Goal: Transaction & Acquisition: Purchase product/service

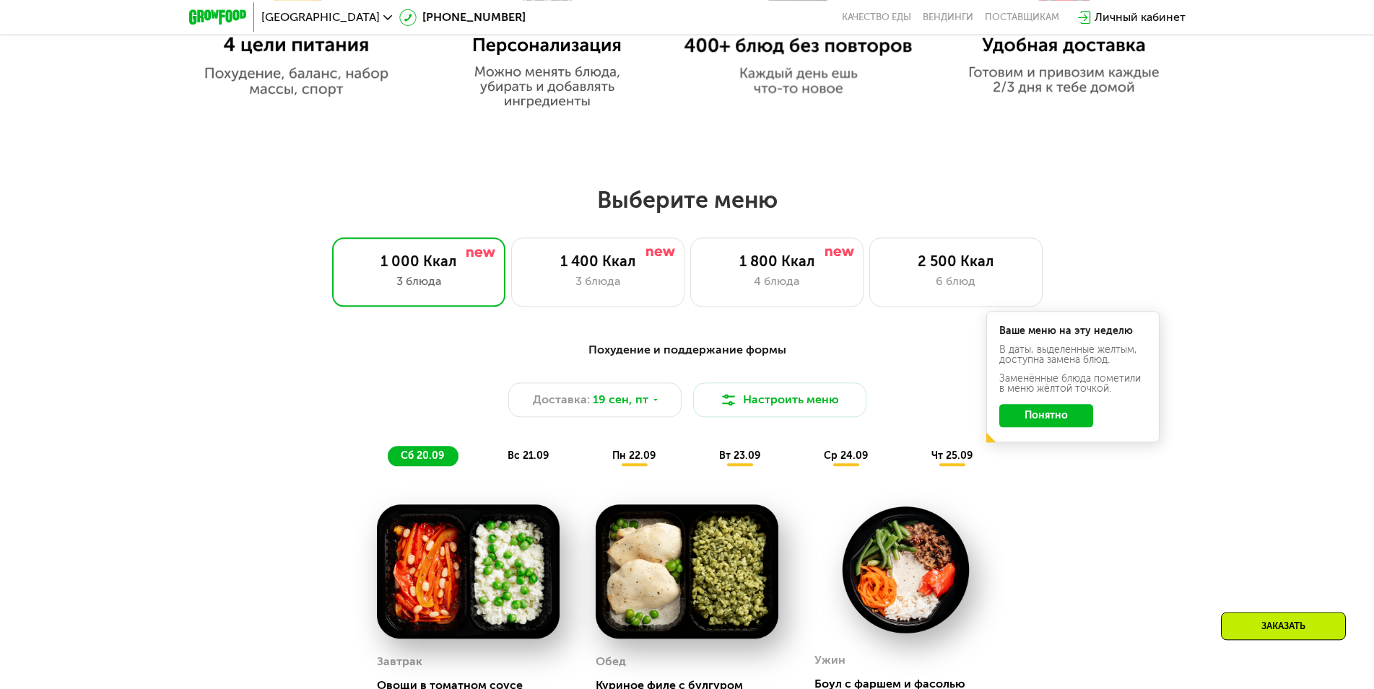
scroll to position [1032, 0]
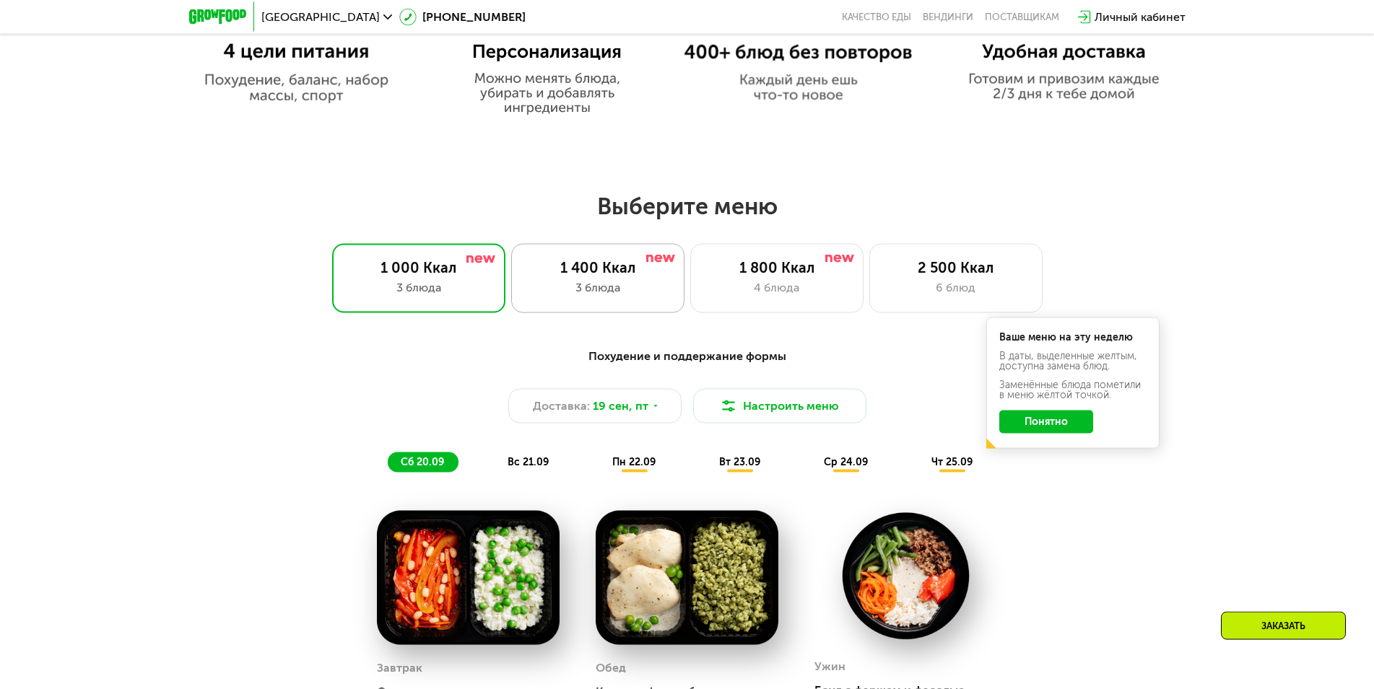
click at [638, 297] on div "3 блюда" at bounding box center [597, 287] width 143 height 17
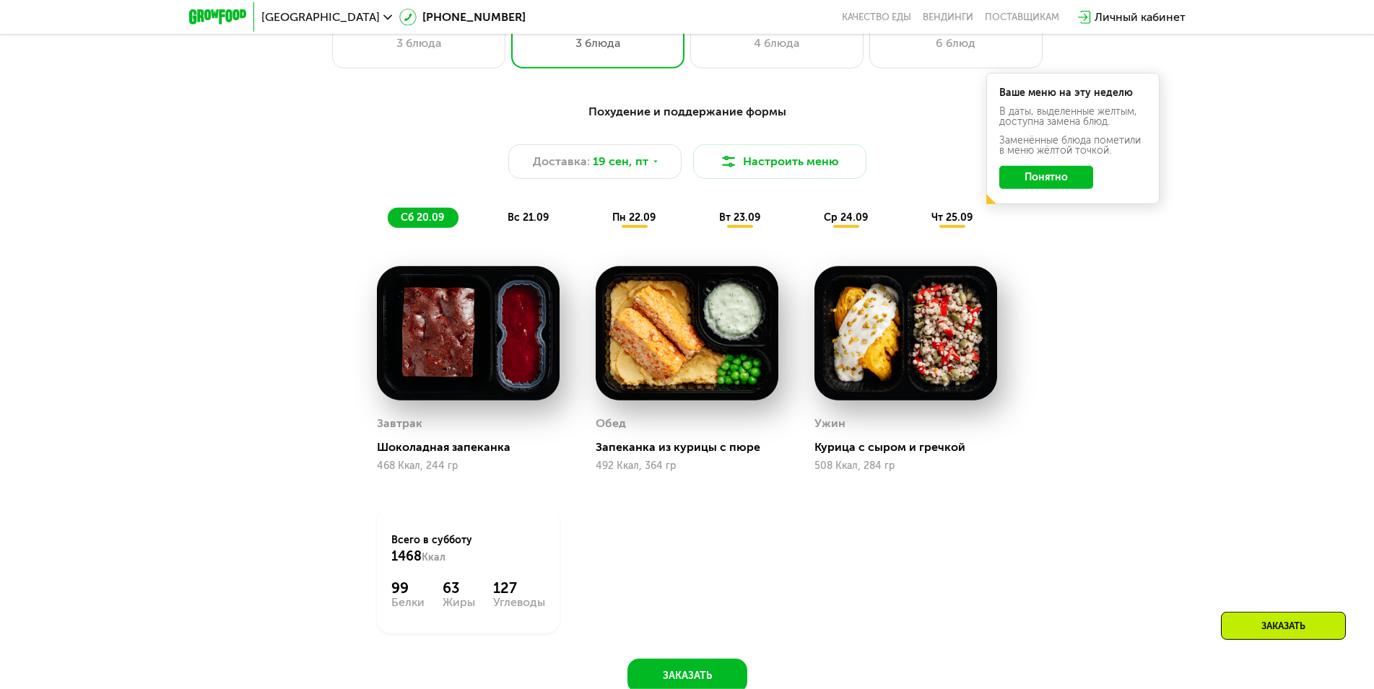
scroll to position [1253, 0]
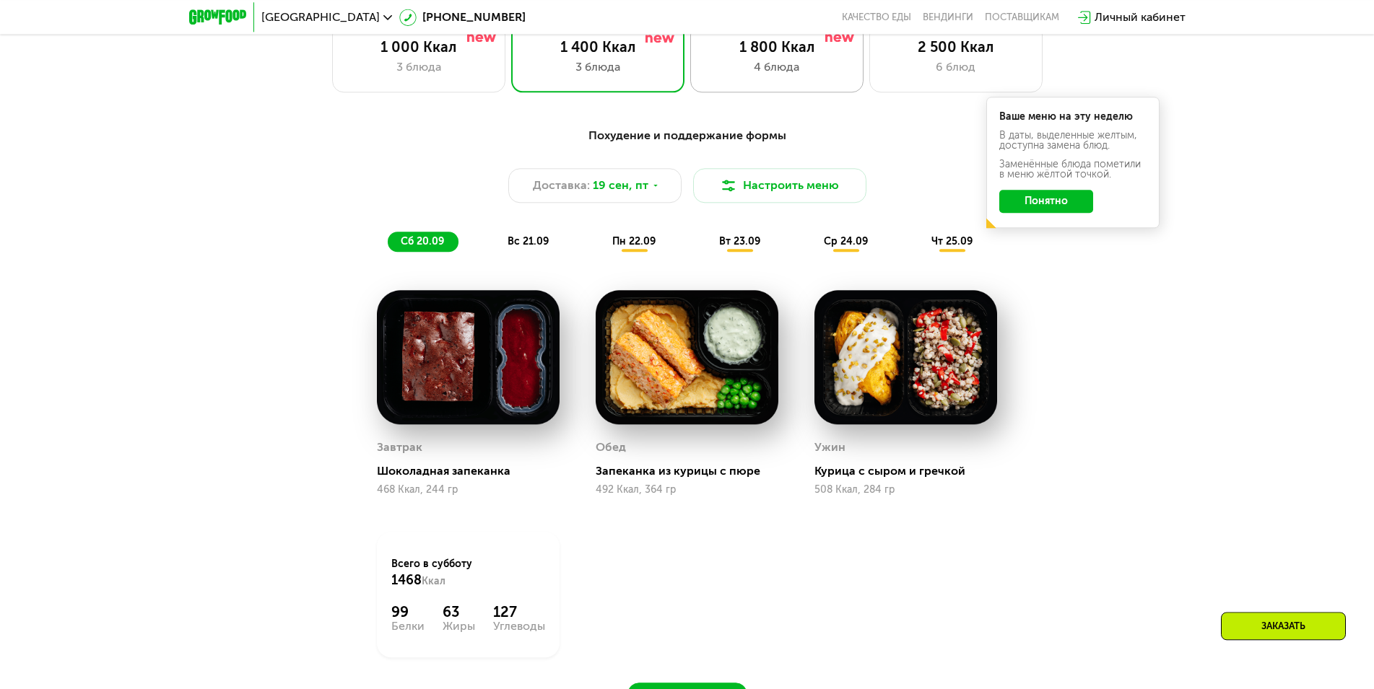
click at [765, 70] on div "4 блюда" at bounding box center [776, 66] width 143 height 17
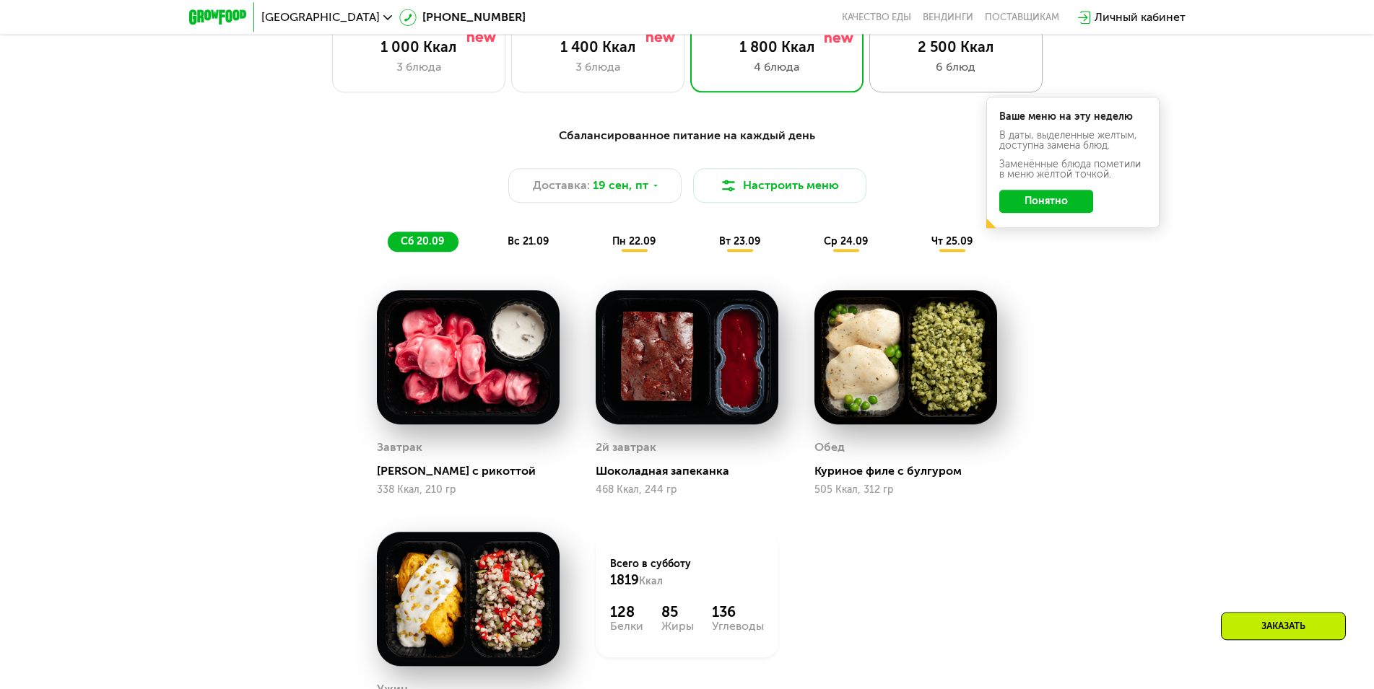
click at [946, 84] on div "2 500 Ккал 6 блюд" at bounding box center [955, 57] width 173 height 69
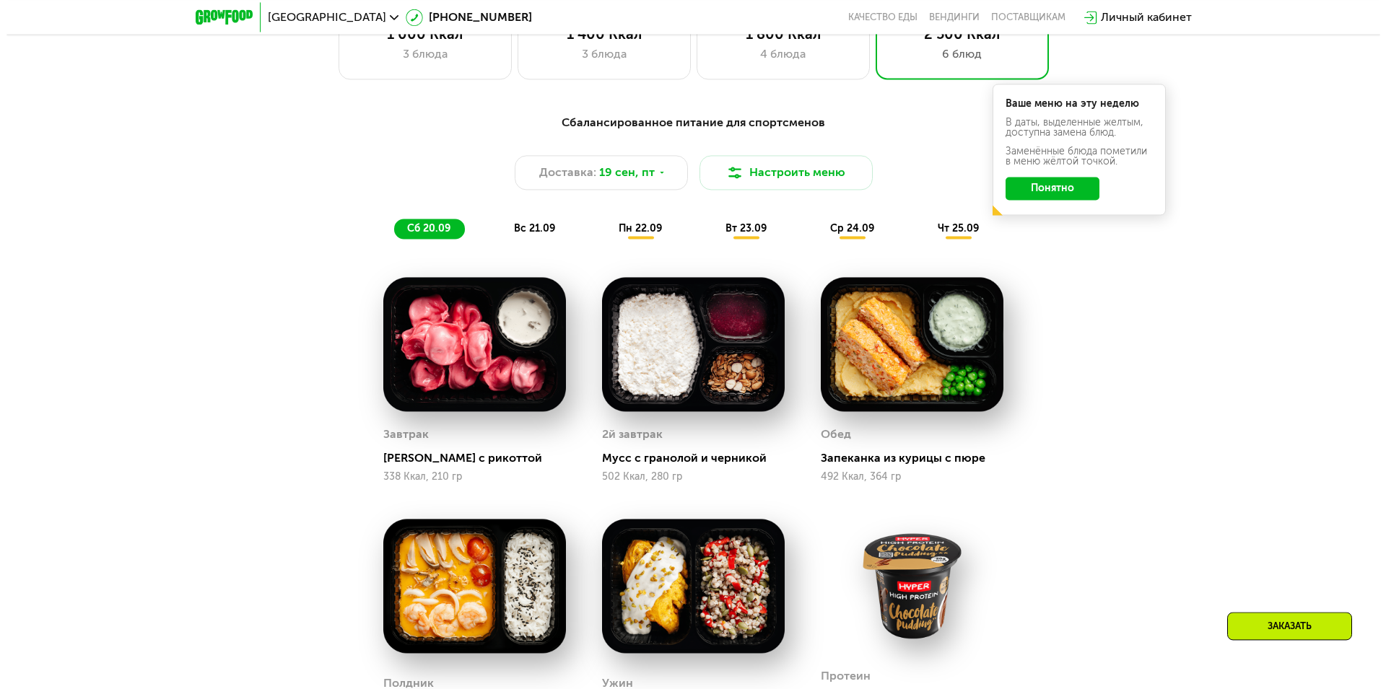
scroll to position [1101, 0]
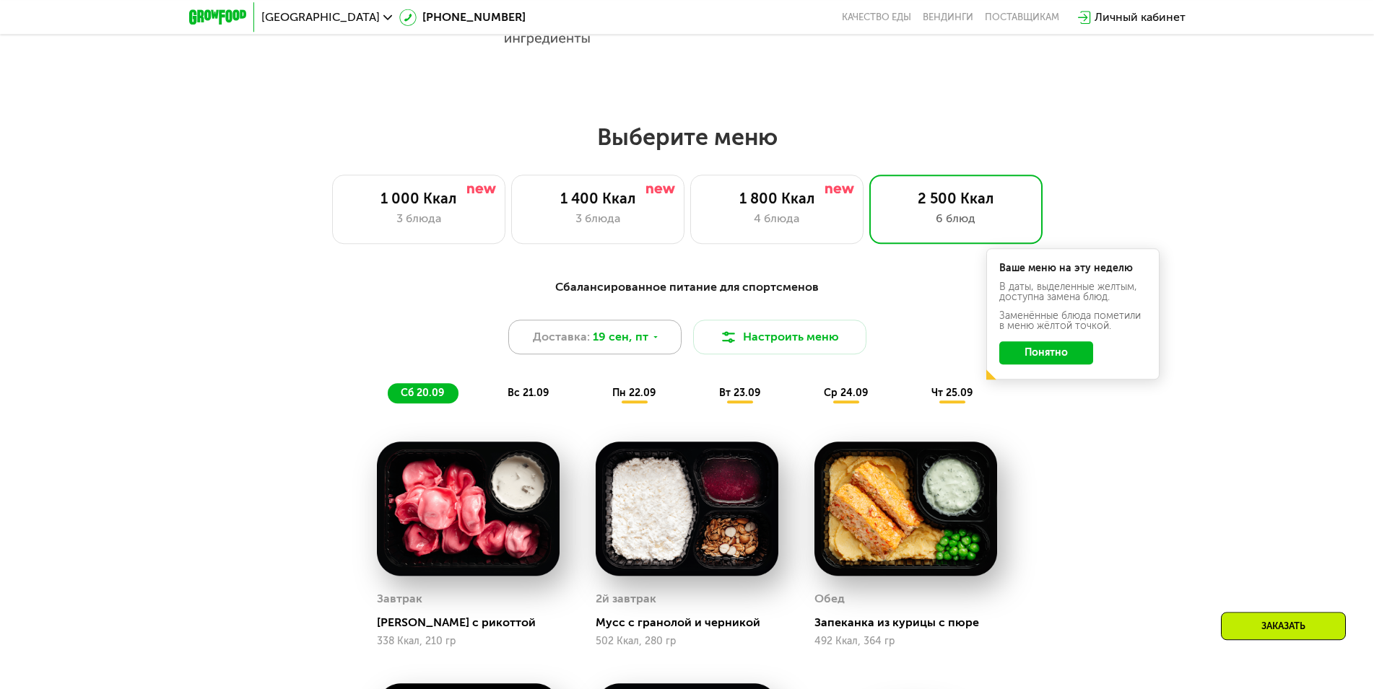
click at [657, 339] on icon at bounding box center [655, 337] width 9 height 9
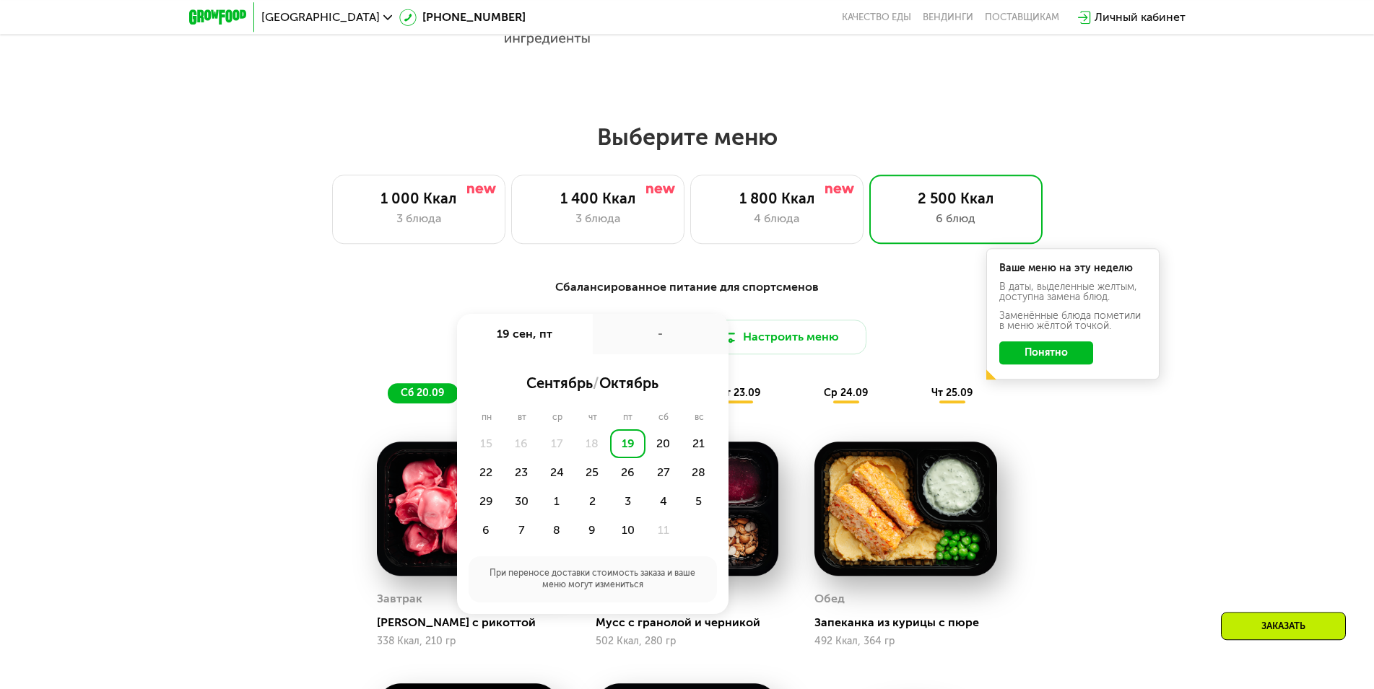
click at [657, 339] on div "-" at bounding box center [661, 334] width 136 height 40
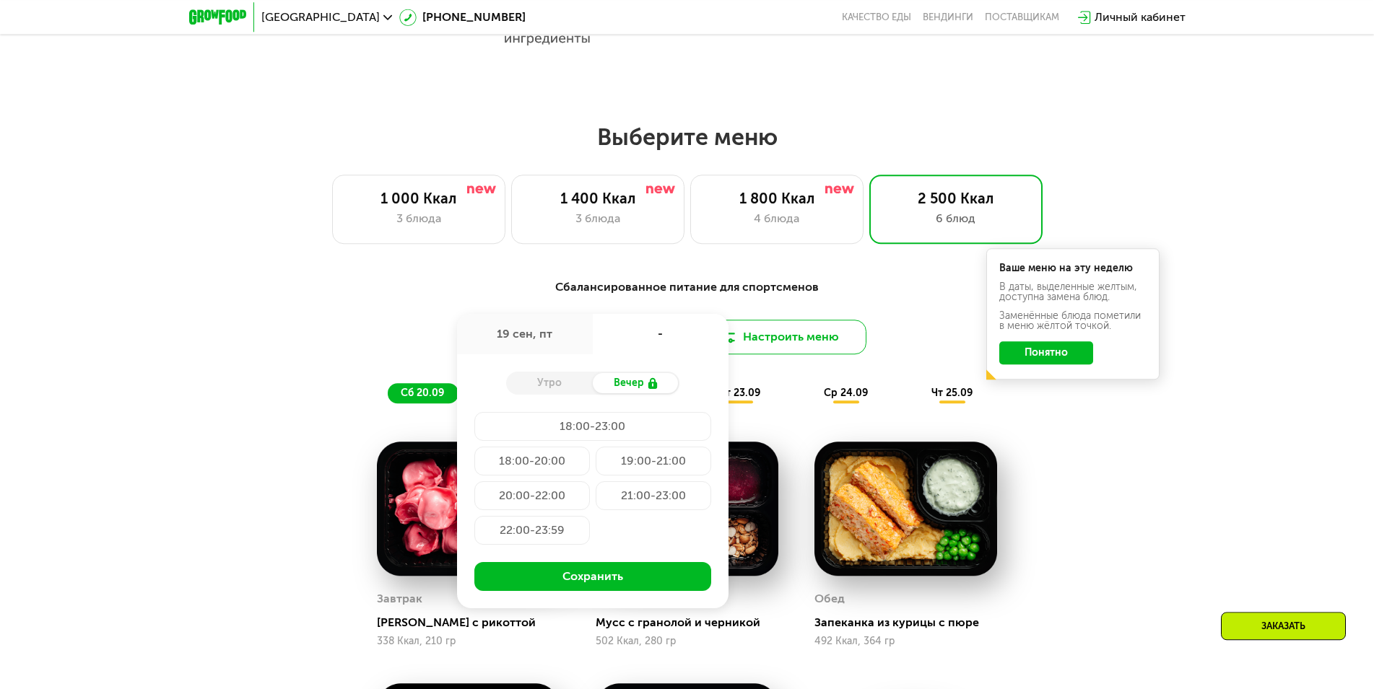
click at [780, 335] on button "Настроить меню" at bounding box center [779, 337] width 173 height 35
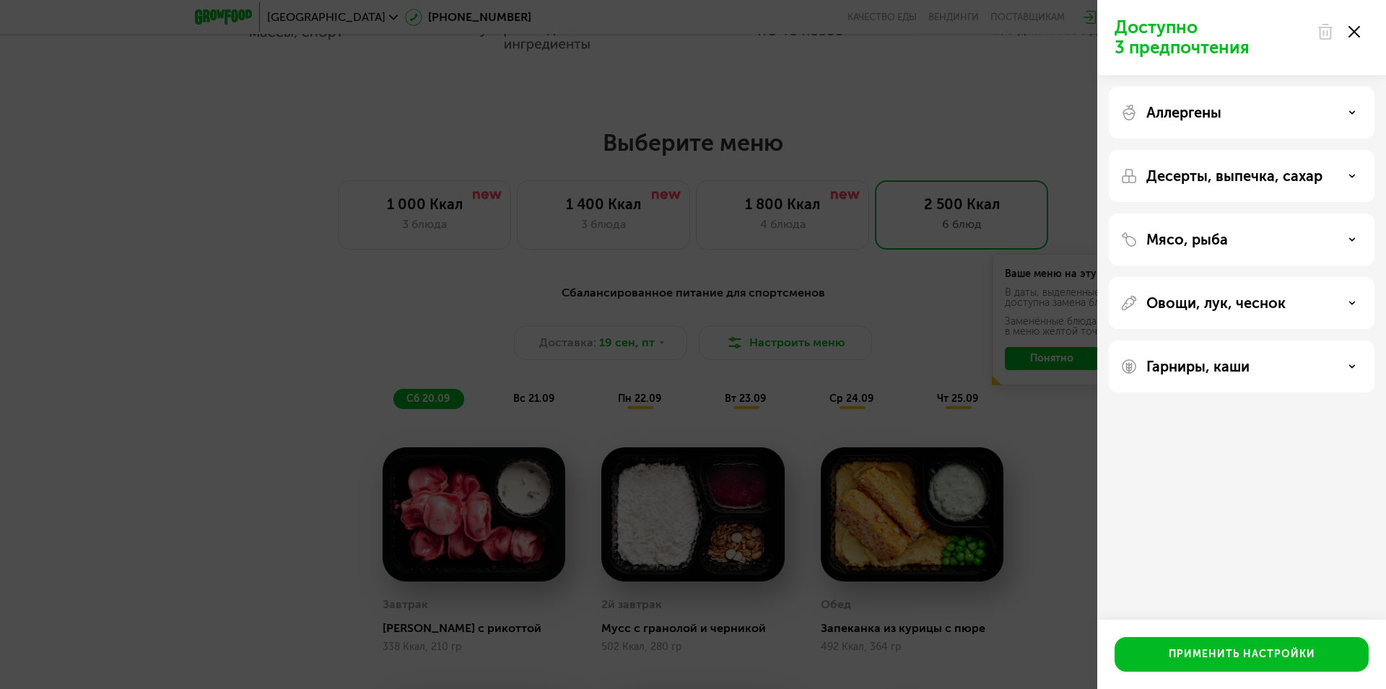
click at [1345, 113] on div "Аллергены" at bounding box center [1241, 112] width 243 height 17
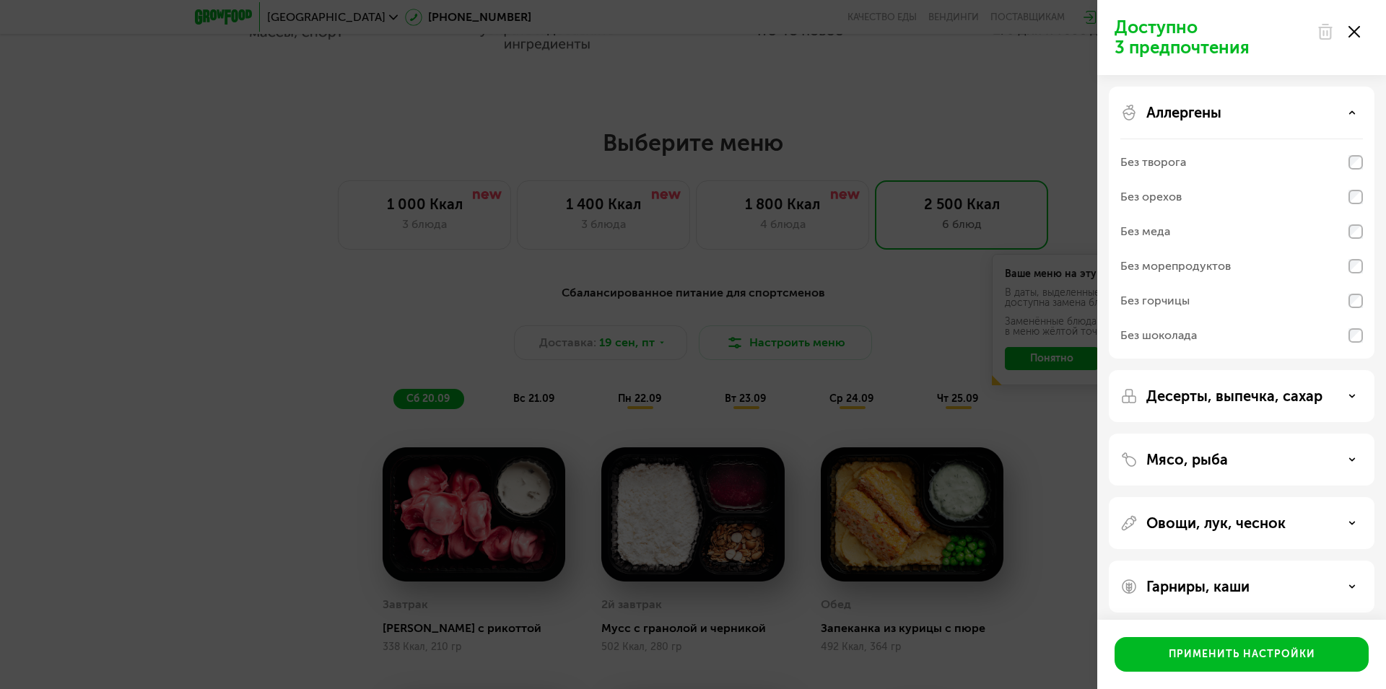
click at [1345, 113] on div "Аллергены" at bounding box center [1241, 112] width 243 height 17
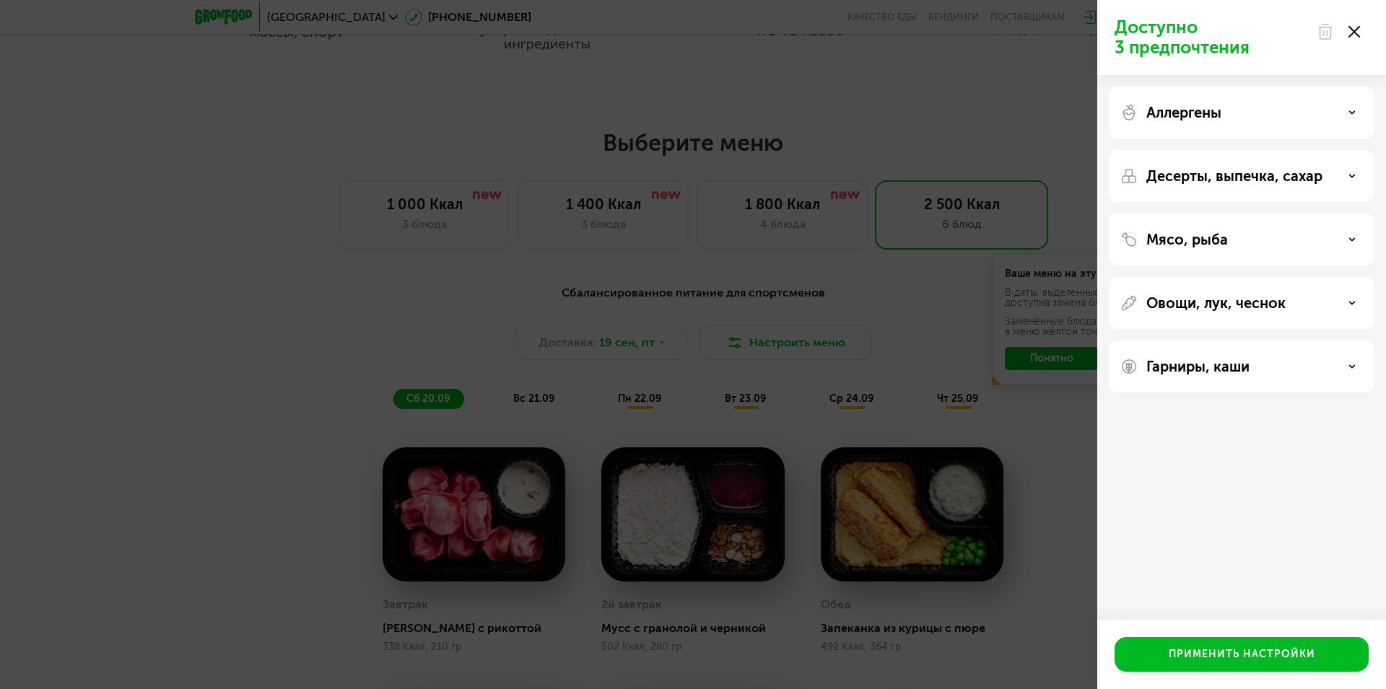
click at [1349, 174] on icon at bounding box center [1352, 176] width 7 height 7
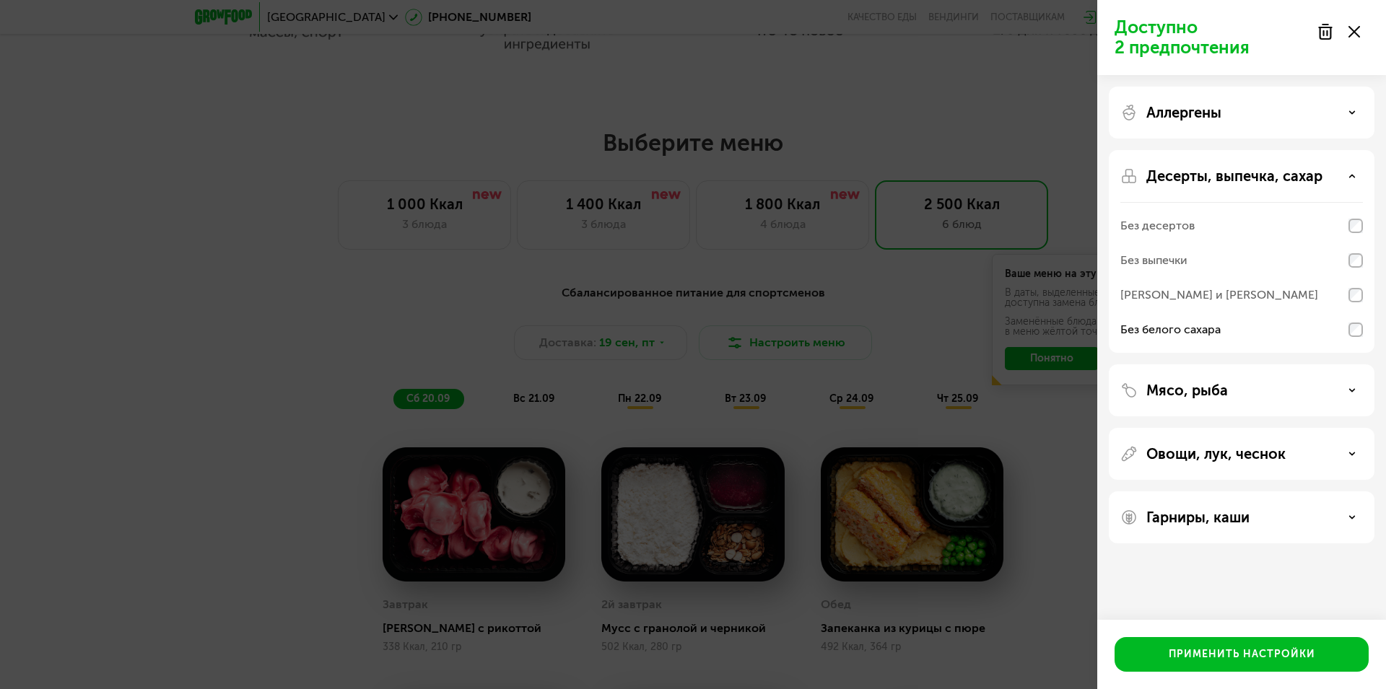
click at [1342, 508] on div "Гарниры, каши" at bounding box center [1242, 518] width 266 height 52
click at [1351, 518] on icon at bounding box center [1352, 517] width 7 height 7
drag, startPoint x: 1317, startPoint y: 564, endPoint x: 1303, endPoint y: 505, distance: 60.8
click at [1303, 505] on div "Гарниры, каши Без нута Без булгура Без кускуса Без гречки Без молочных каш" at bounding box center [1242, 611] width 266 height 238
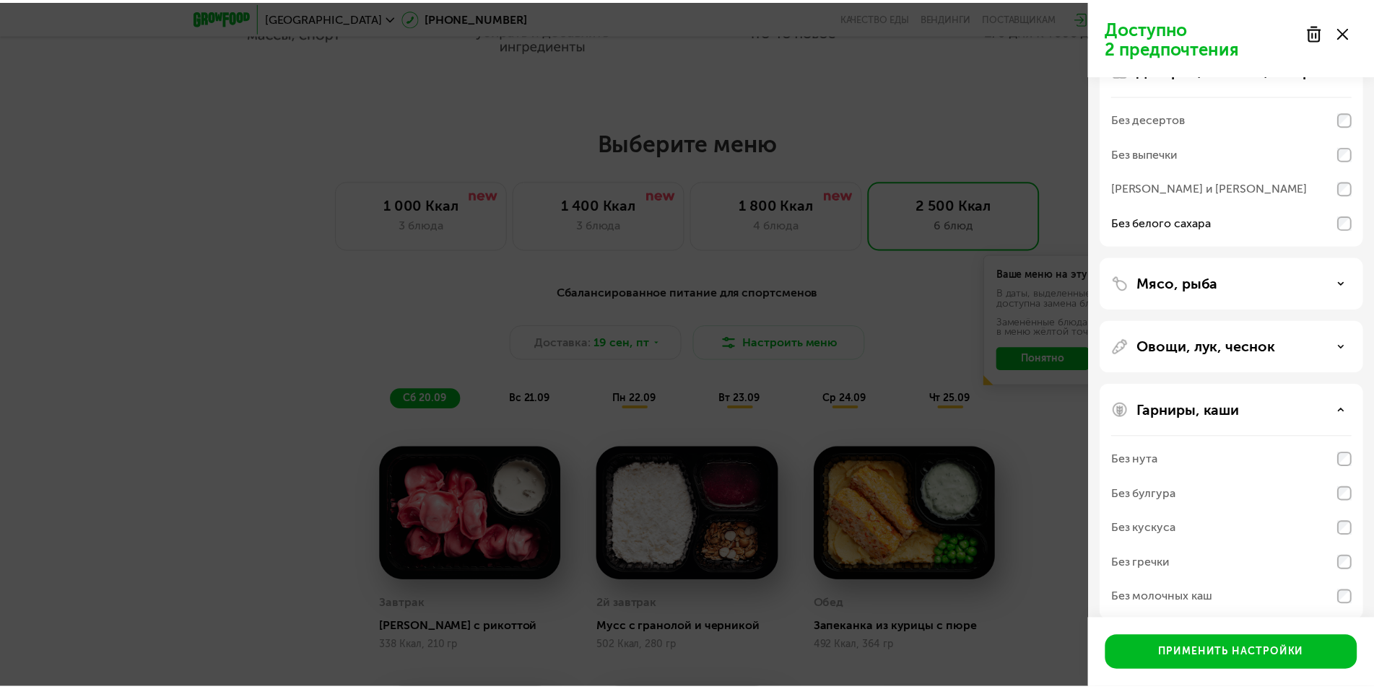
scroll to position [123, 0]
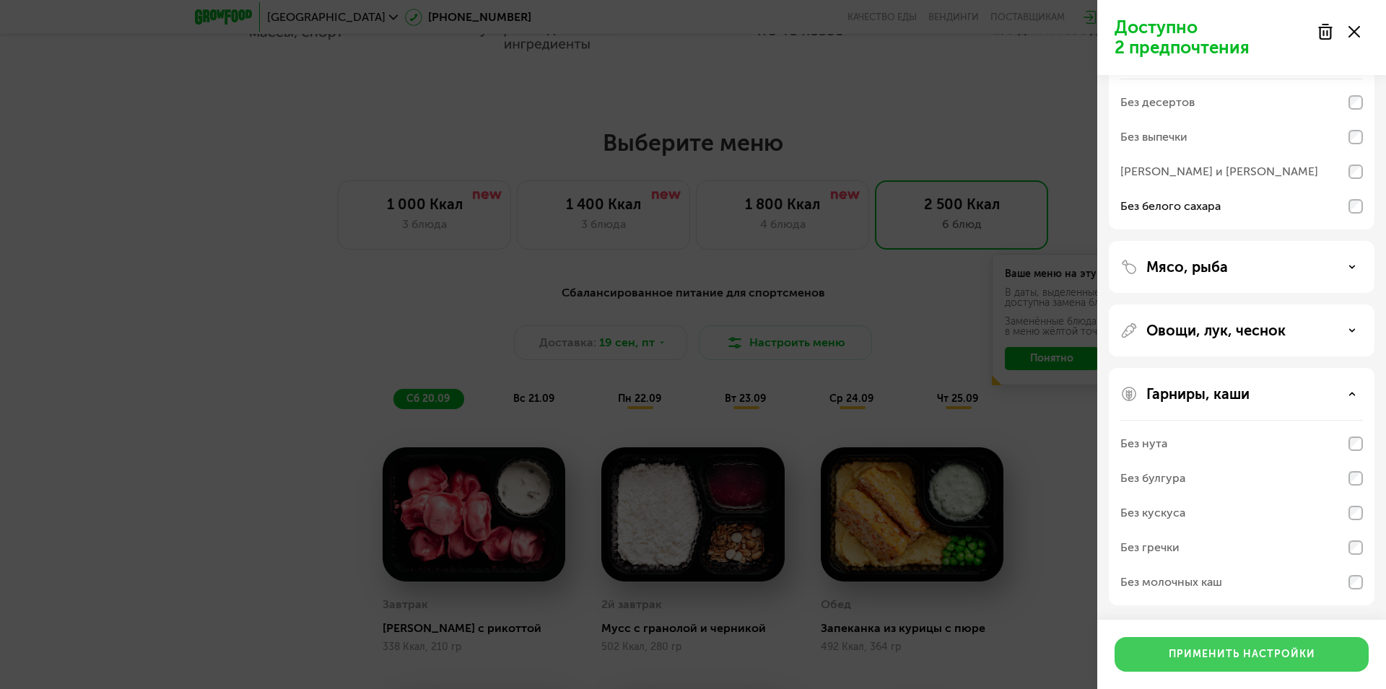
click at [1279, 660] on div "Применить настройки" at bounding box center [1242, 655] width 147 height 14
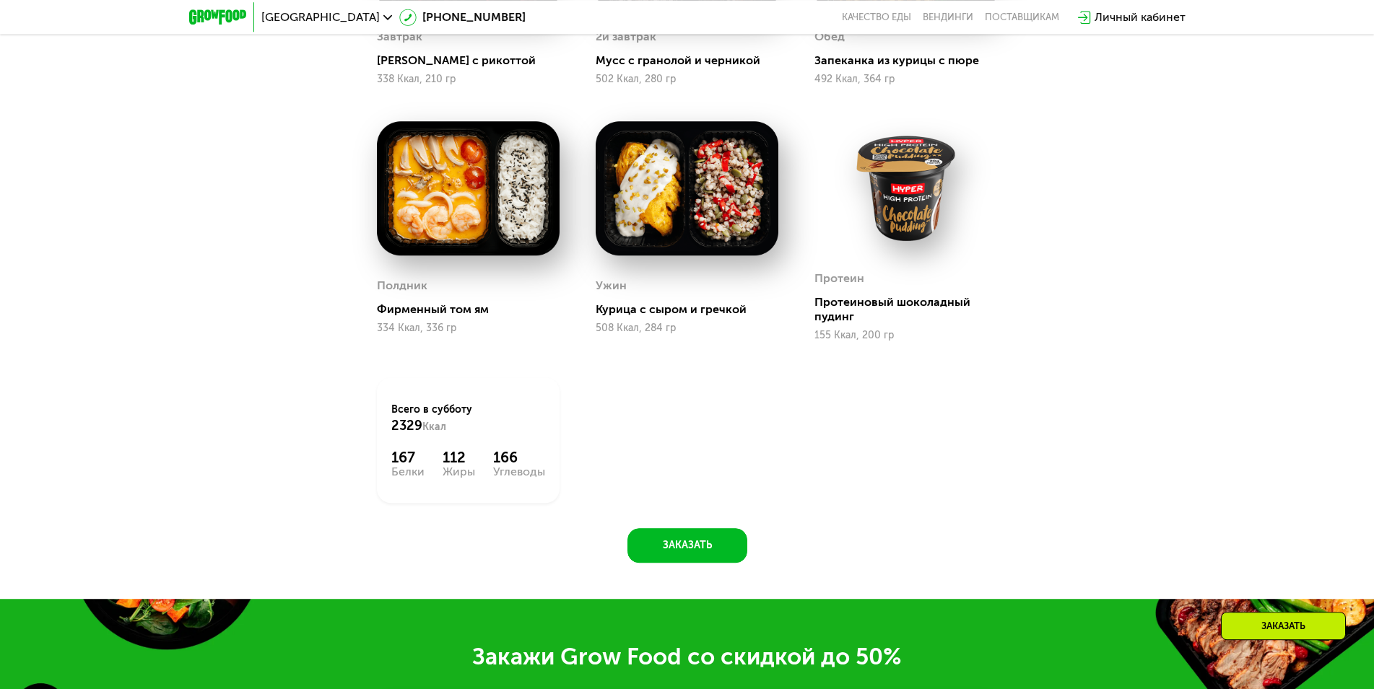
scroll to position [1126, 0]
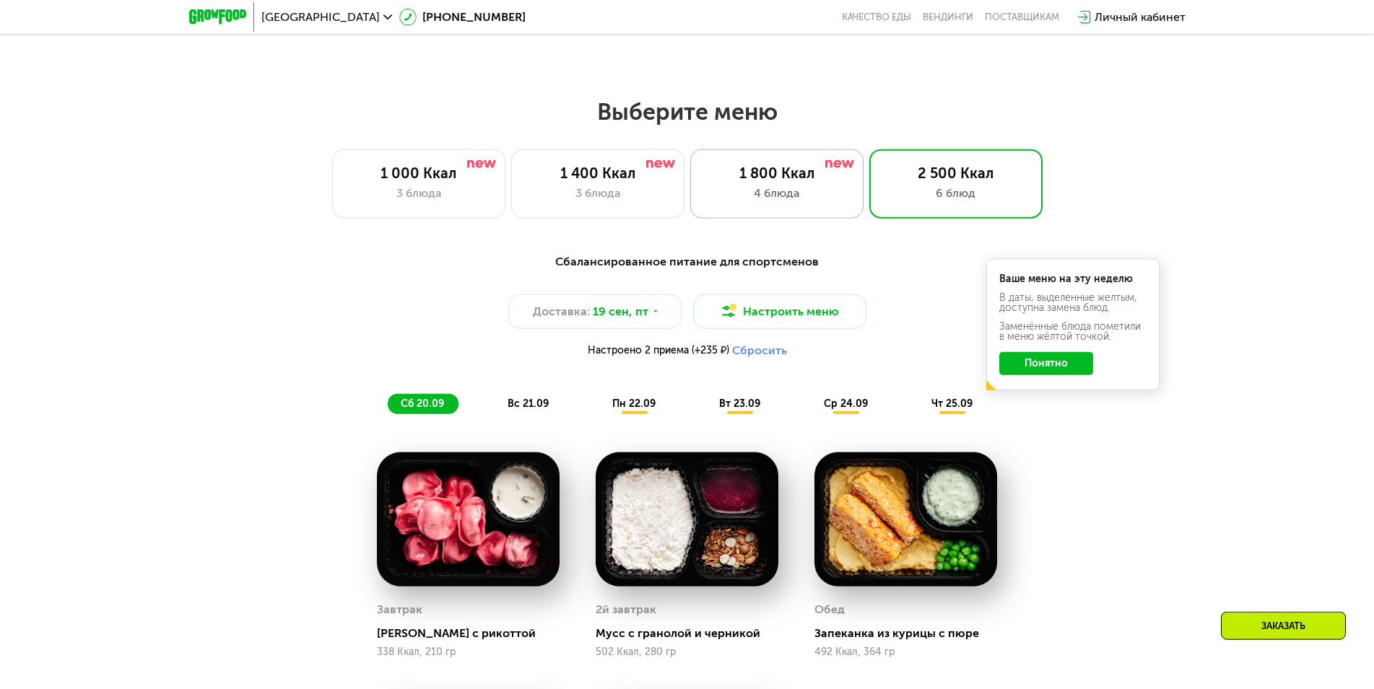
click at [785, 182] on div "1 800 Ккал" at bounding box center [776, 173] width 143 height 17
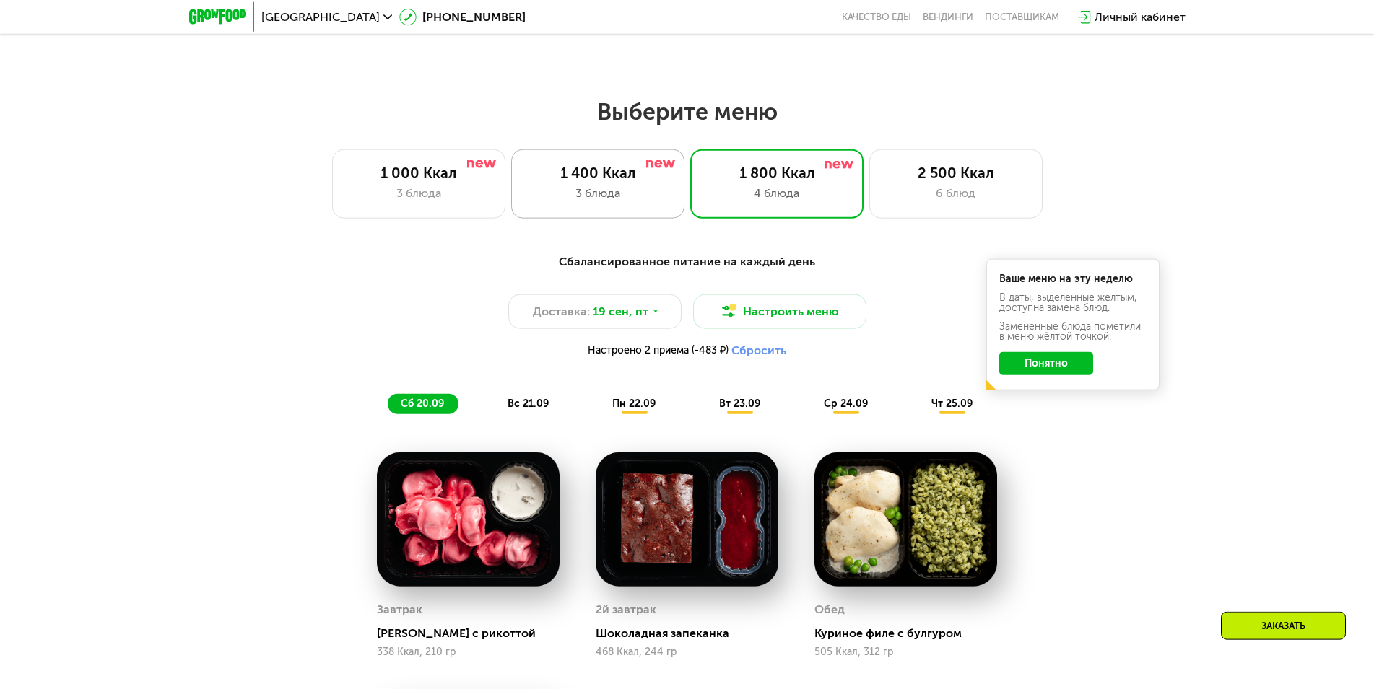
click at [654, 182] on div "1 400 Ккал" at bounding box center [597, 173] width 143 height 17
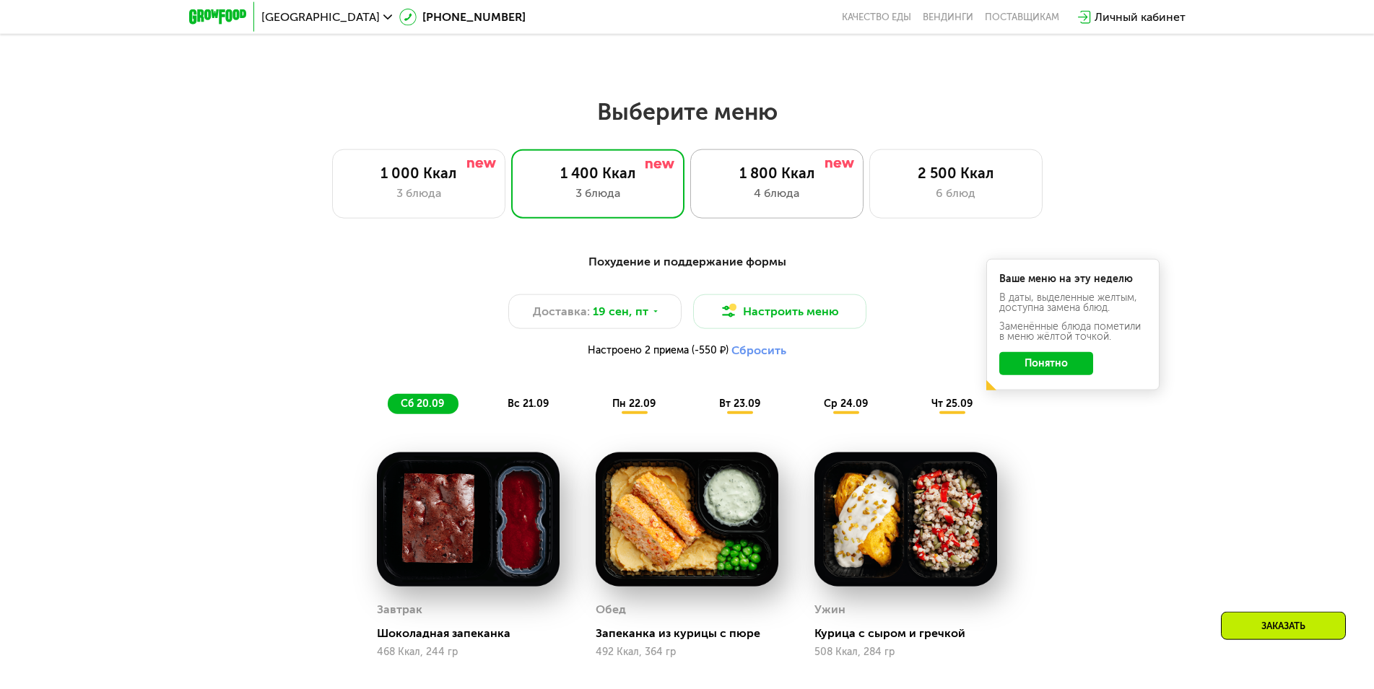
click at [767, 171] on div "1 800 Ккал" at bounding box center [776, 173] width 143 height 17
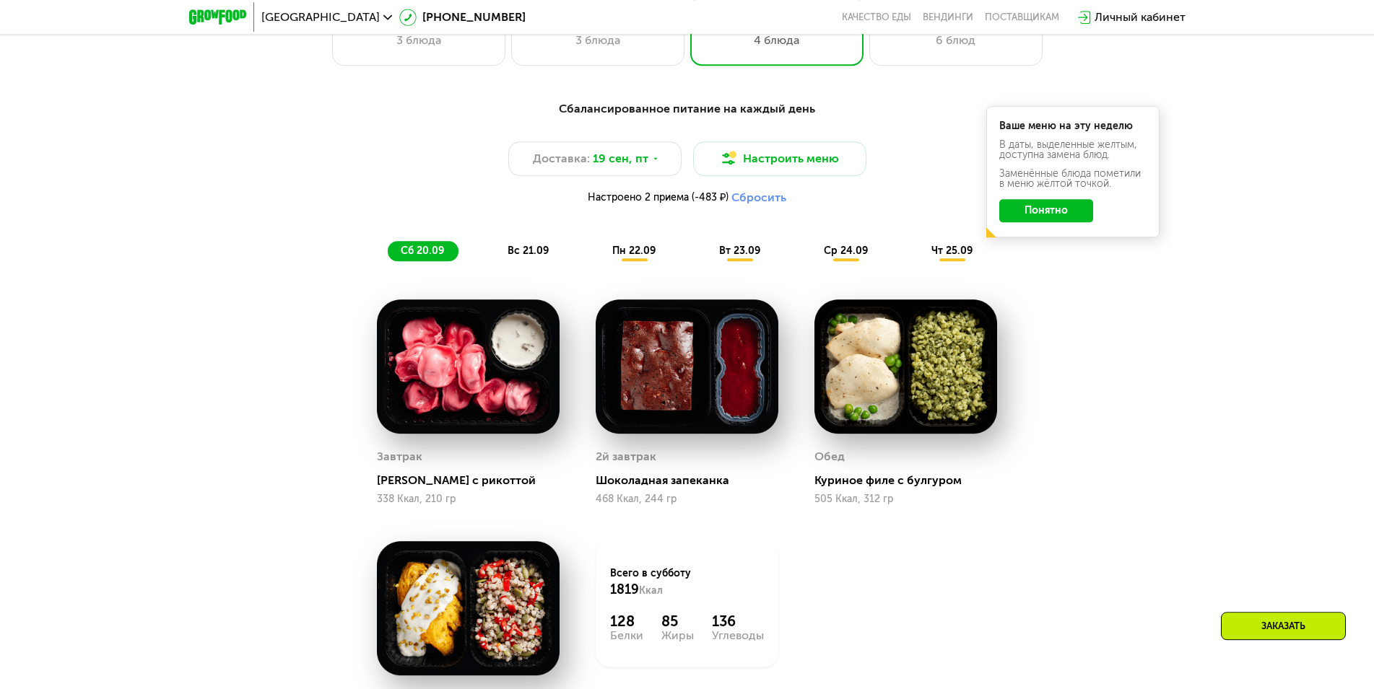
scroll to position [1248, 0]
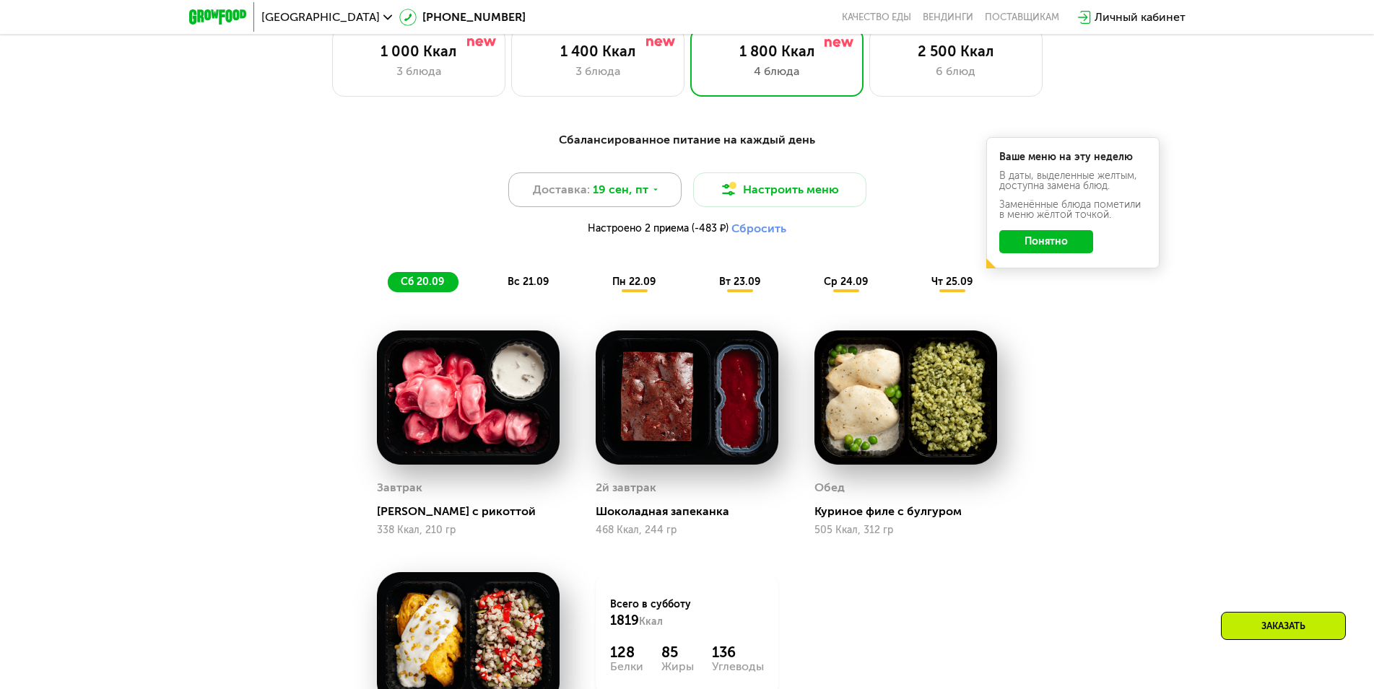
click at [619, 194] on span "19 сен, пт" at bounding box center [621, 189] width 56 height 17
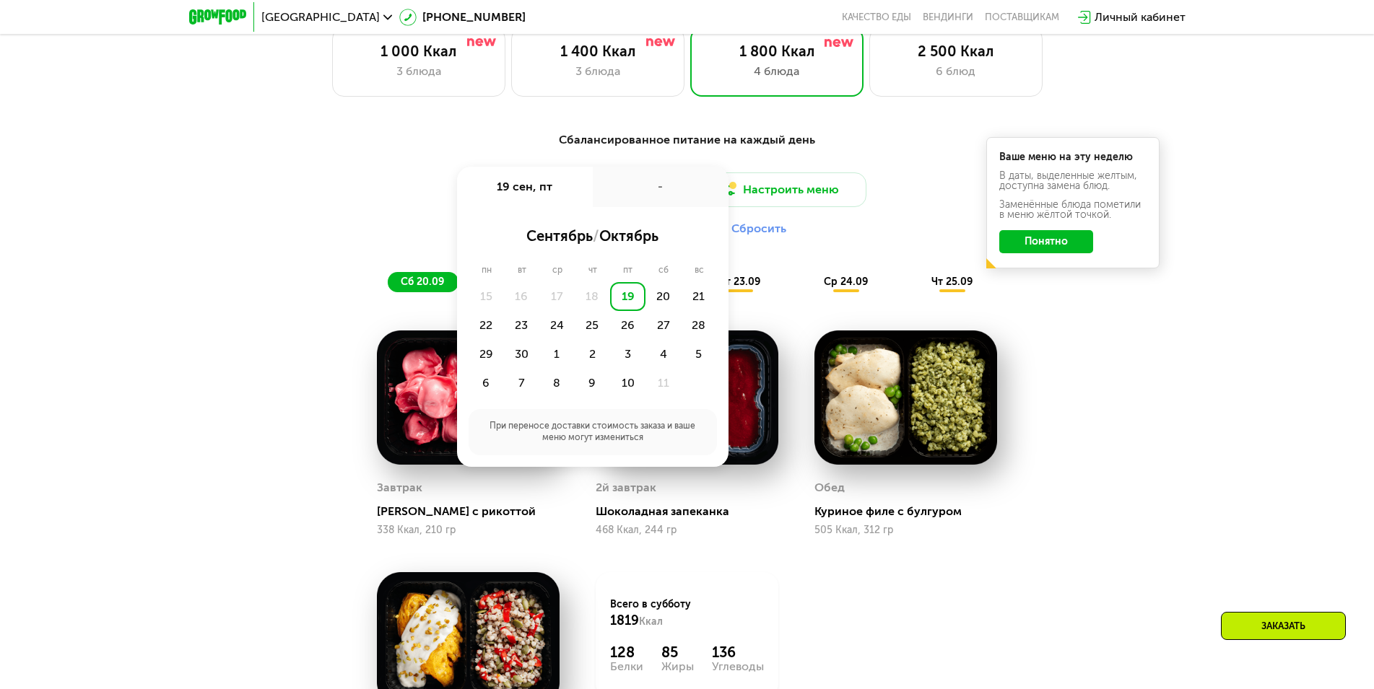
click at [866, 243] on div "Доставка: [DATE] сен, пт - сентябрь / октябрь пн вт ср чт пт сб вс 15 16 17 18 …" at bounding box center [687, 208] width 855 height 71
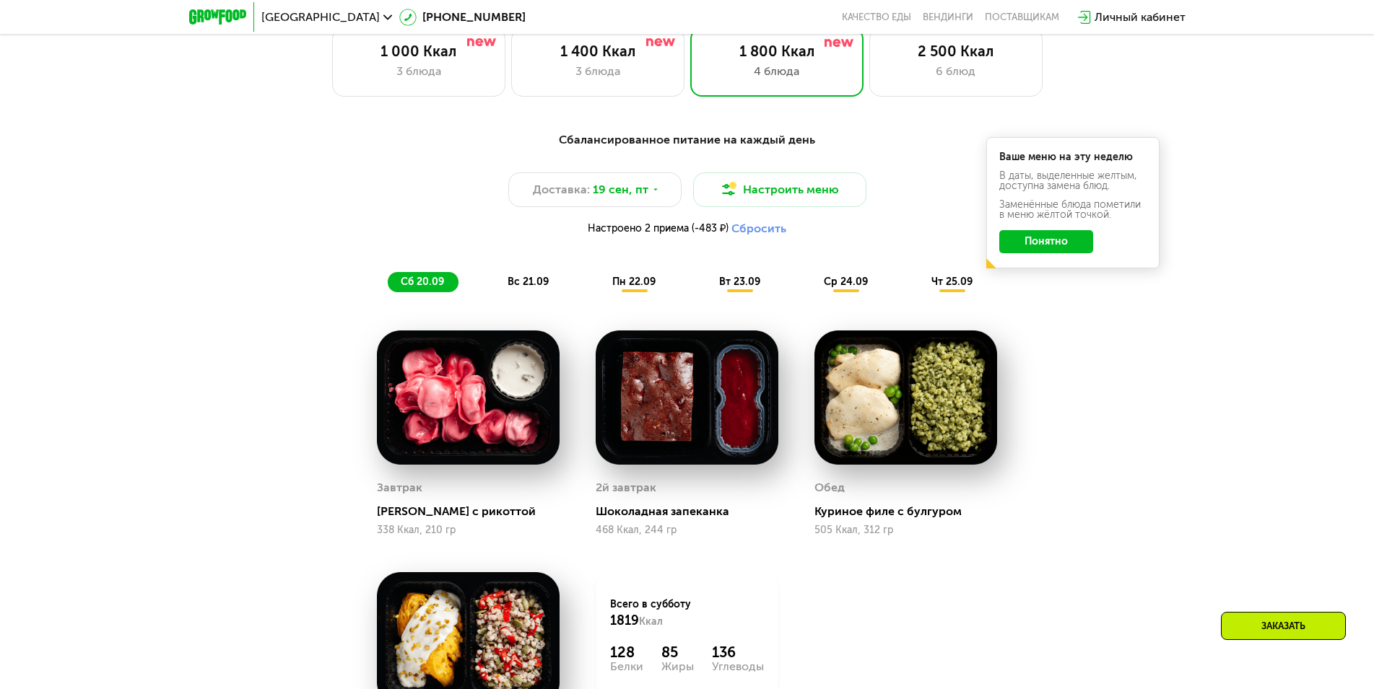
drag, startPoint x: 1359, startPoint y: 276, endPoint x: 1372, endPoint y: 297, distance: 24.9
click at [1371, 297] on div "Сбалансированное питание на каждый день Доставка: [DATE] Настроить меню Настрое…" at bounding box center [687, 492] width 1374 height 763
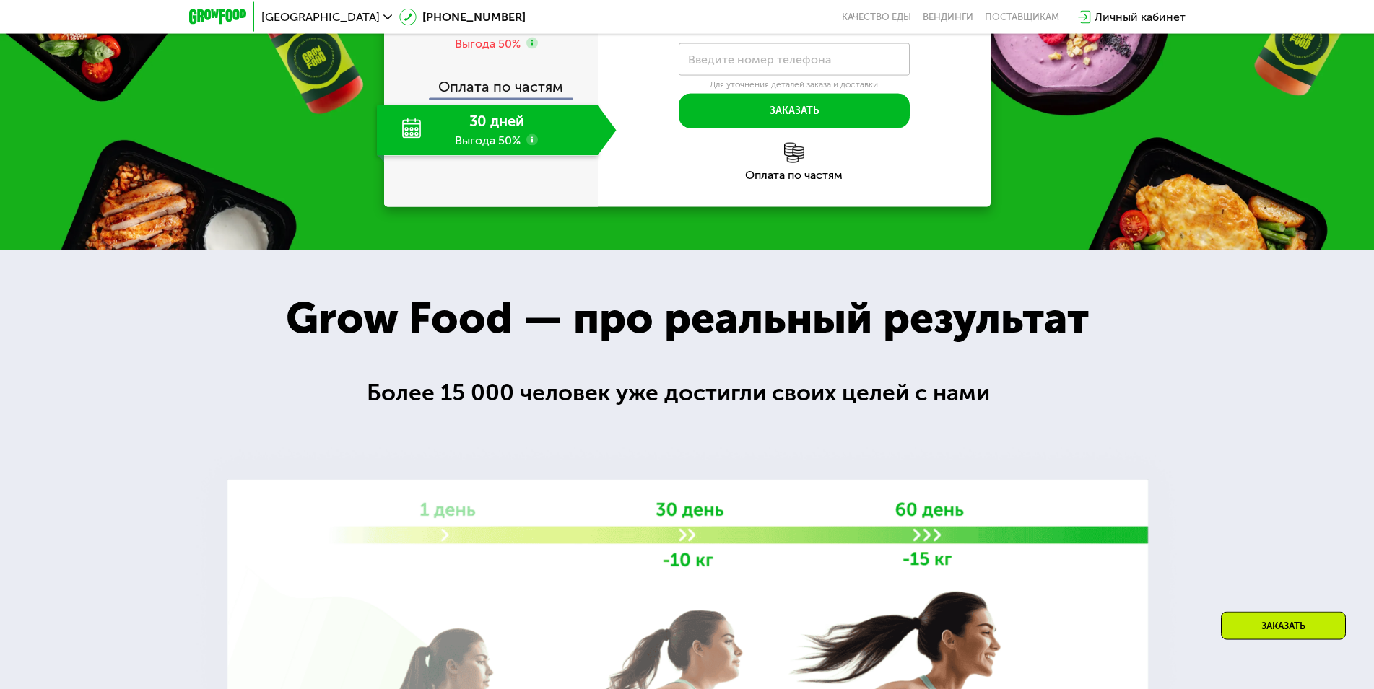
scroll to position [2052, 0]
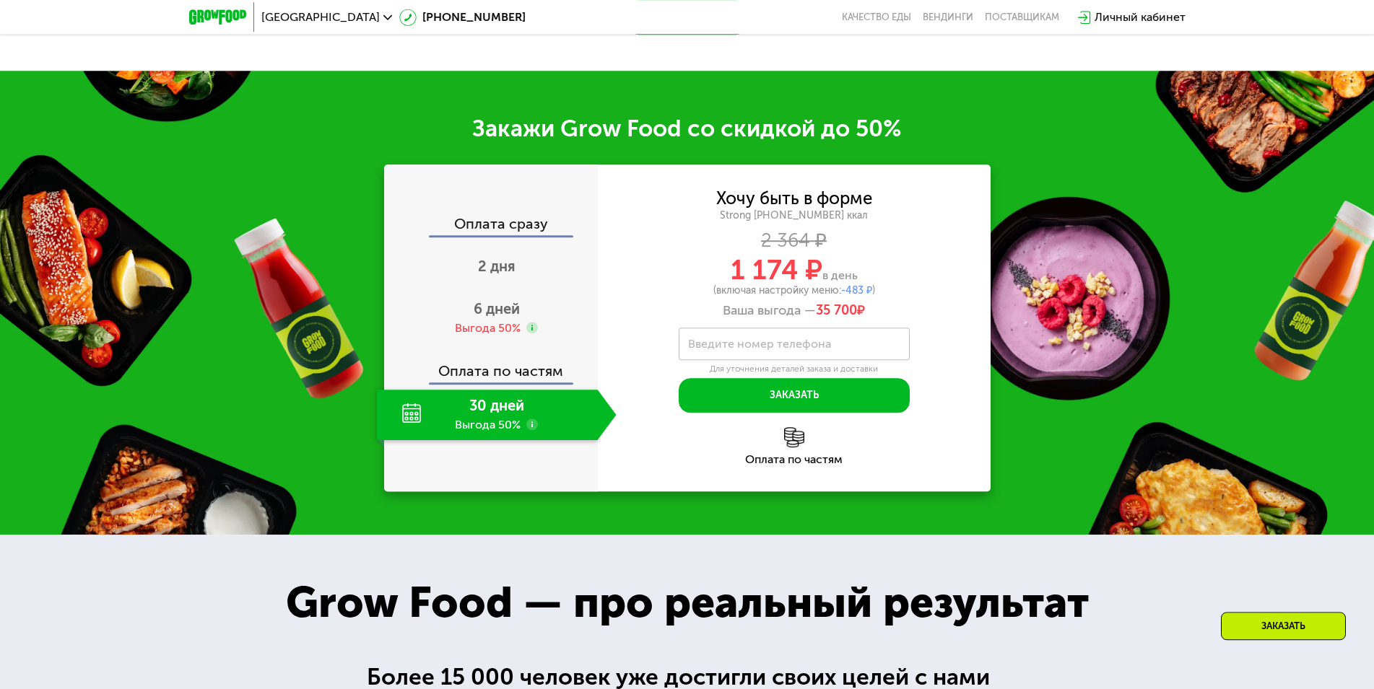
click at [462, 424] on div "30 дней Выгода 50%" at bounding box center [487, 415] width 221 height 51
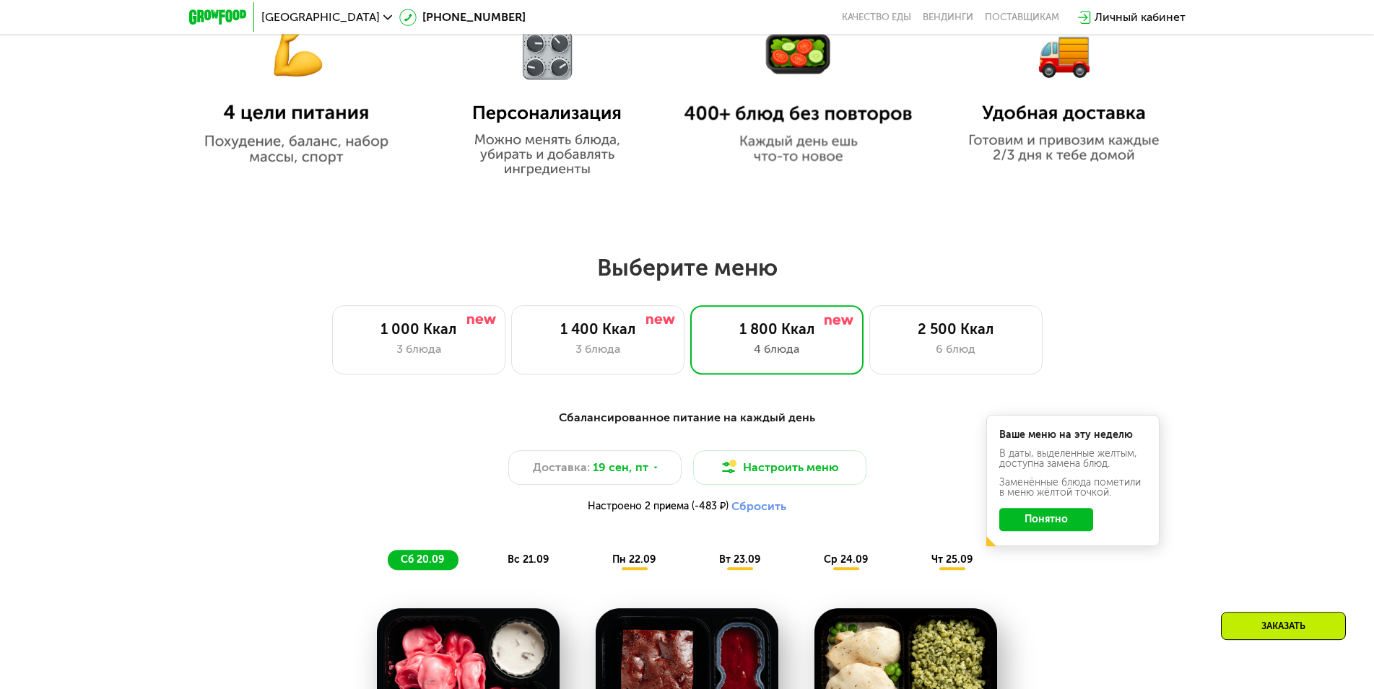
scroll to position [964, 0]
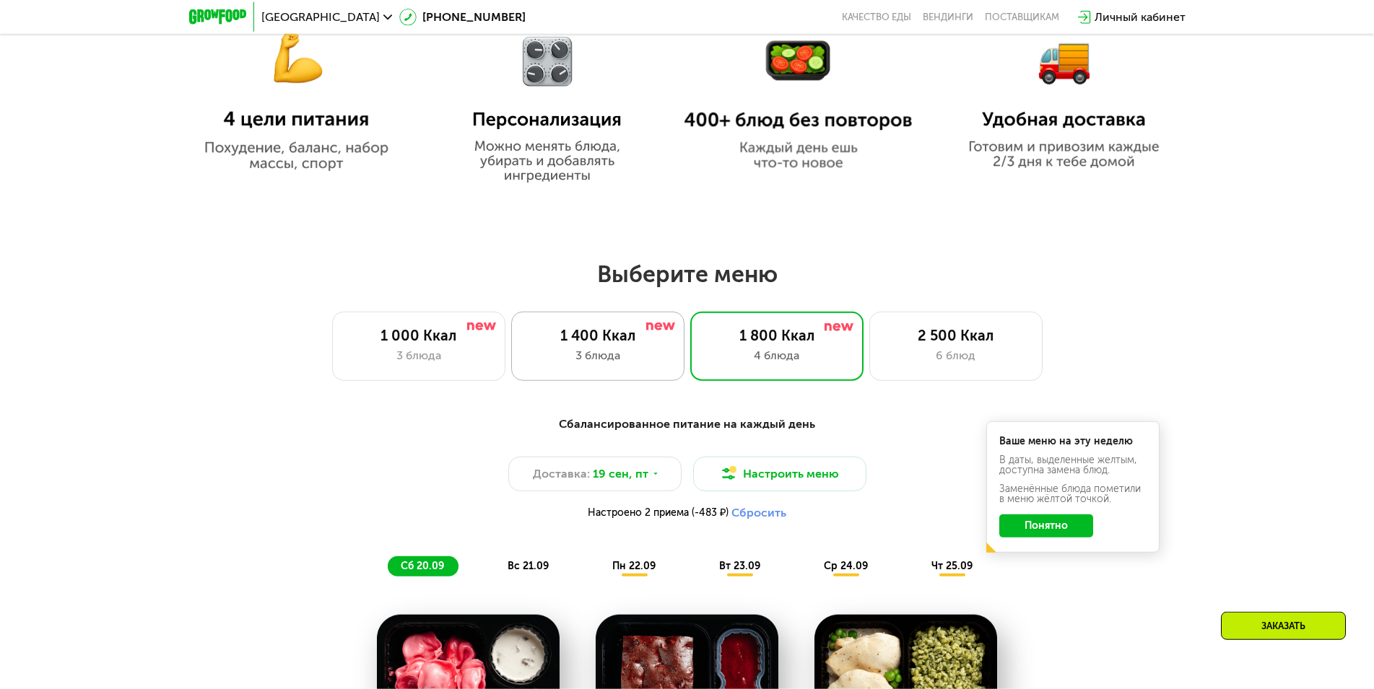
click at [578, 350] on div "1 400 Ккал 3 блюда" at bounding box center [597, 346] width 173 height 69
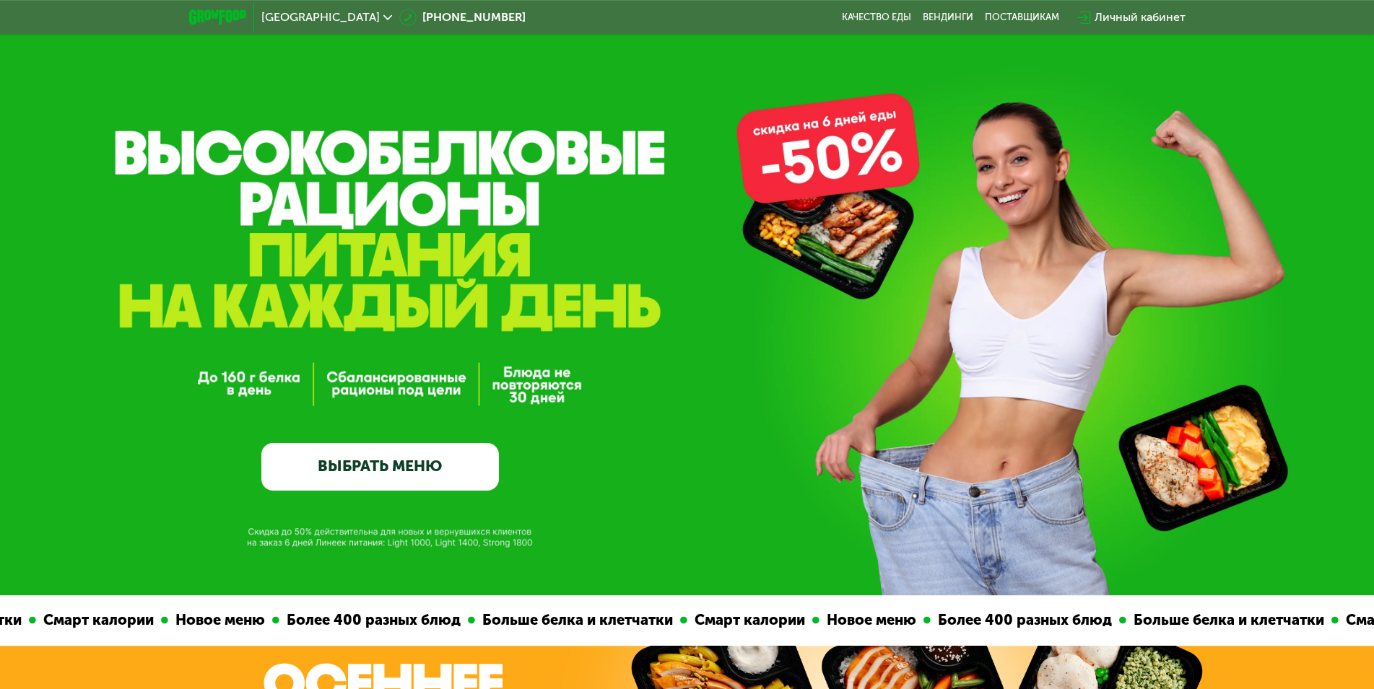
scroll to position [0, 0]
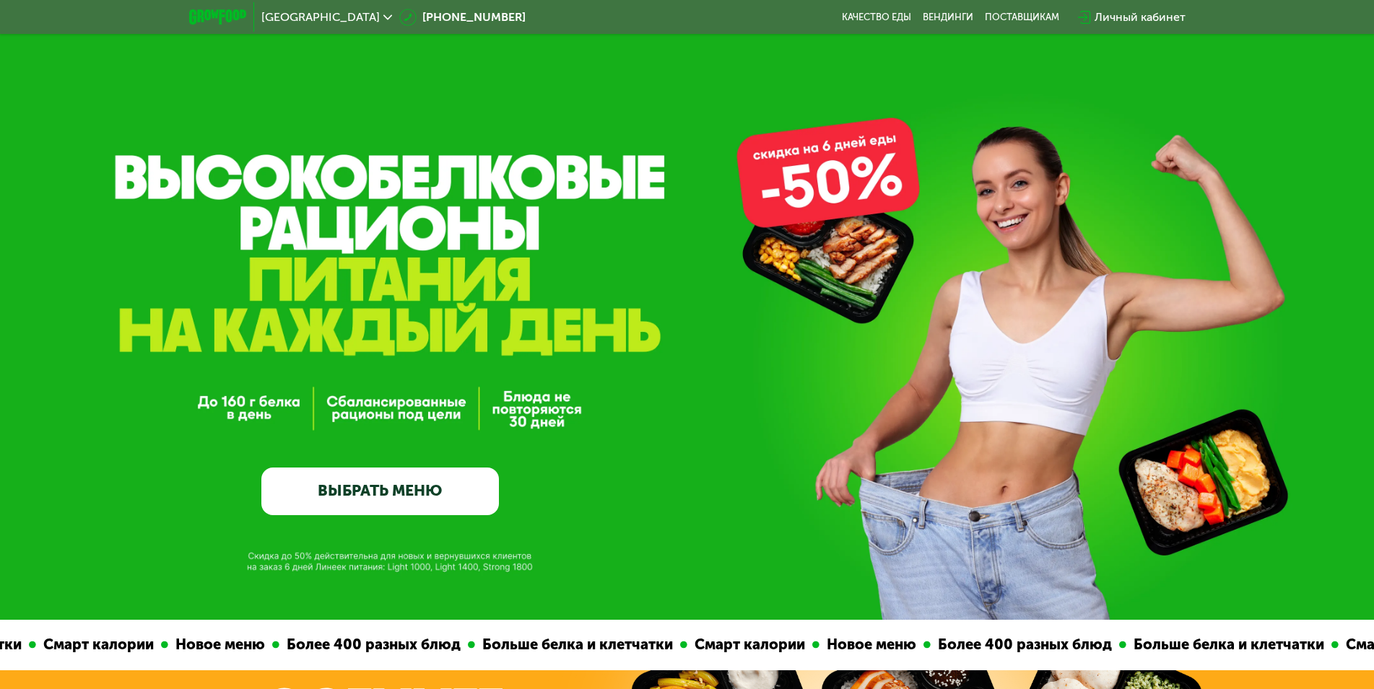
click at [409, 484] on link "ВЫБРАТЬ МЕНЮ" at bounding box center [380, 492] width 238 height 48
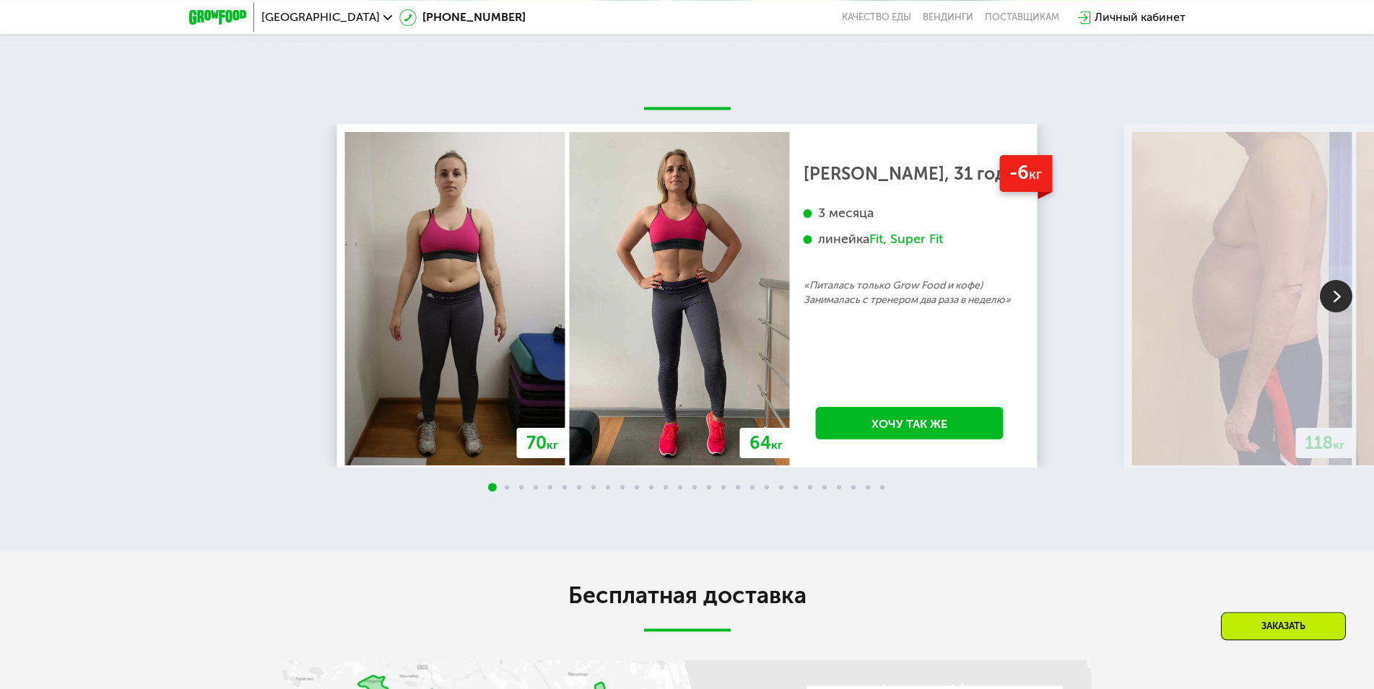
scroll to position [3166, 0]
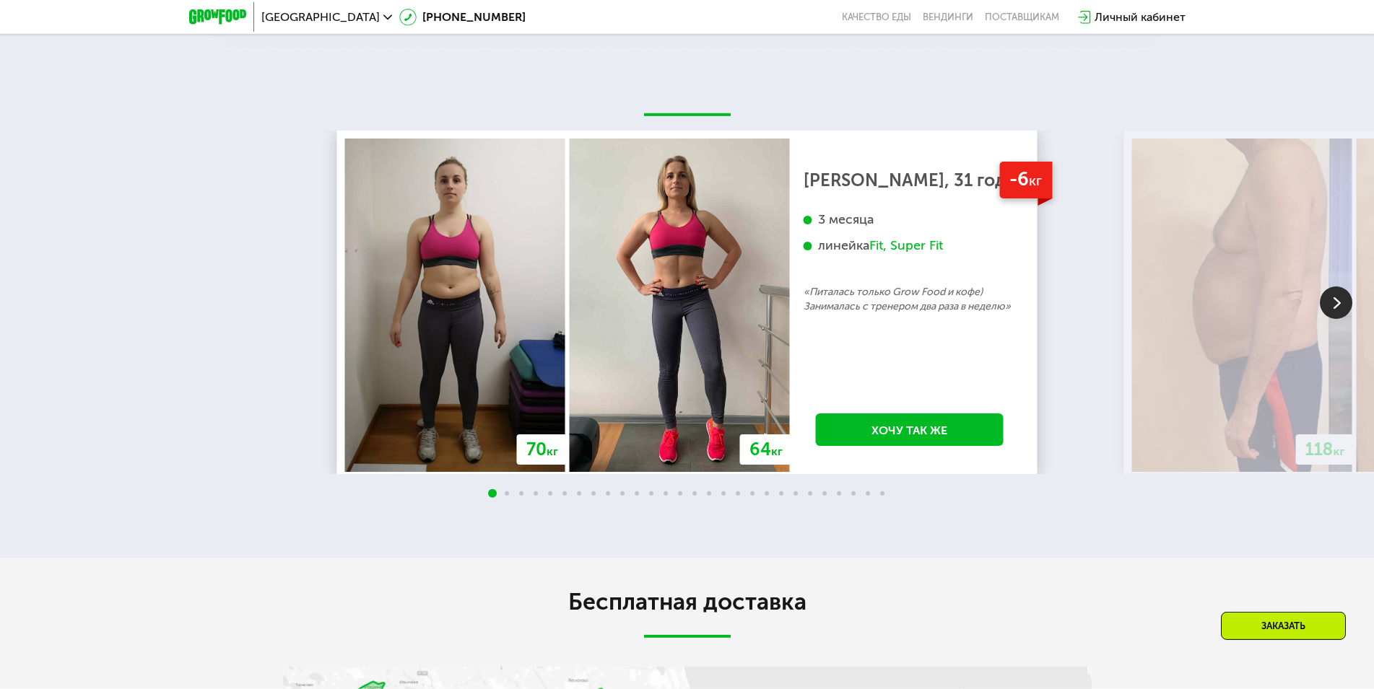
click at [1335, 301] on img at bounding box center [1336, 303] width 32 height 32
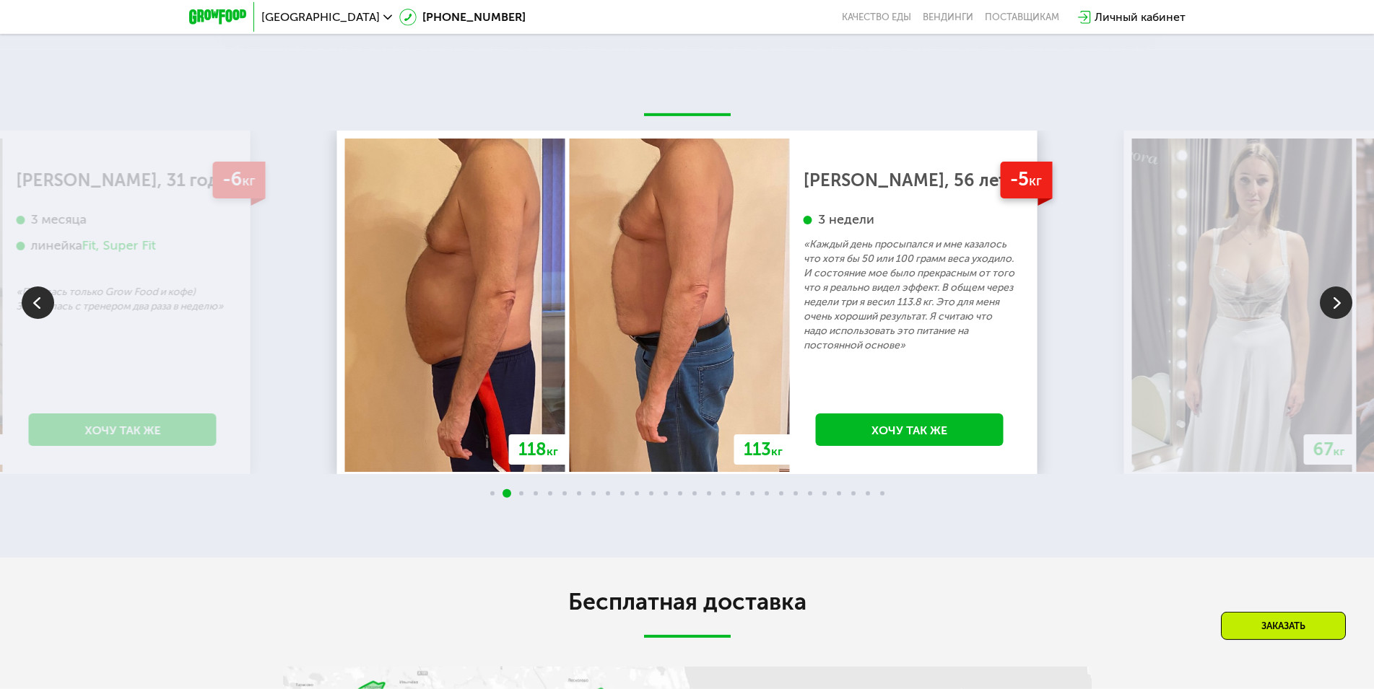
click at [1344, 297] on img at bounding box center [1336, 303] width 32 height 32
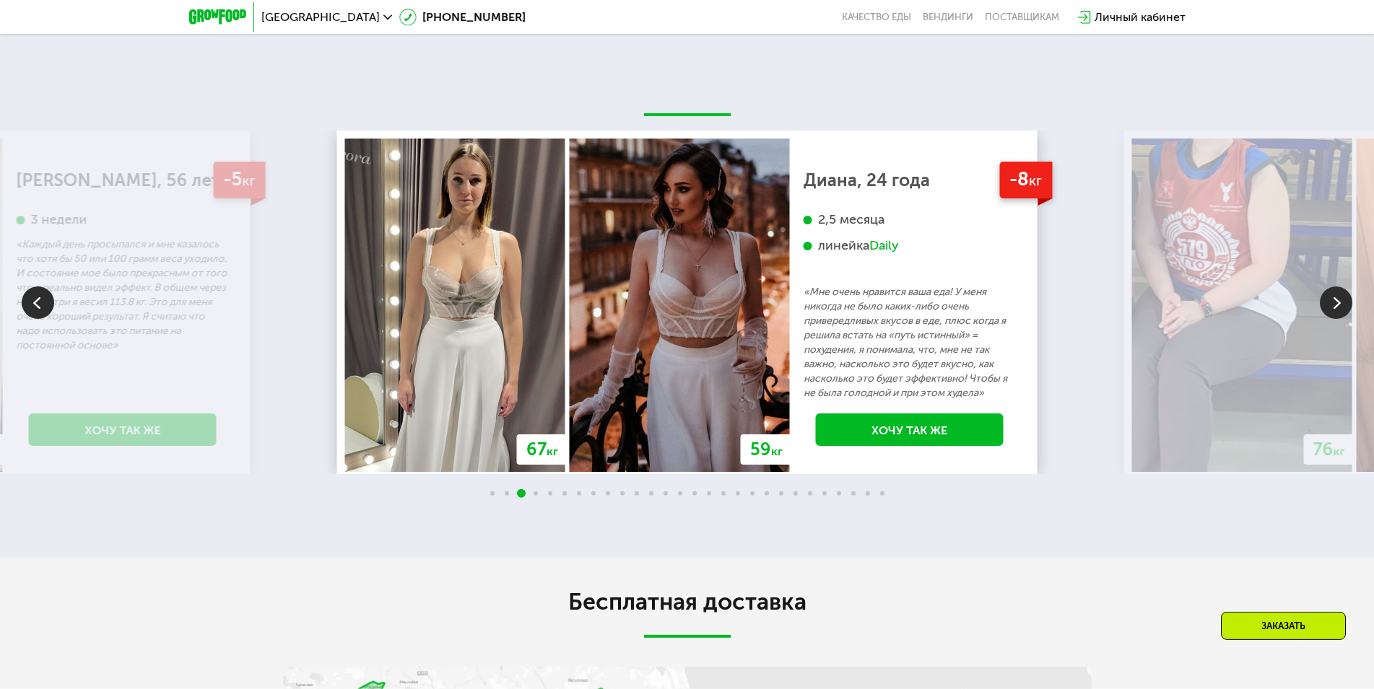
click at [1344, 297] on img at bounding box center [1336, 303] width 32 height 32
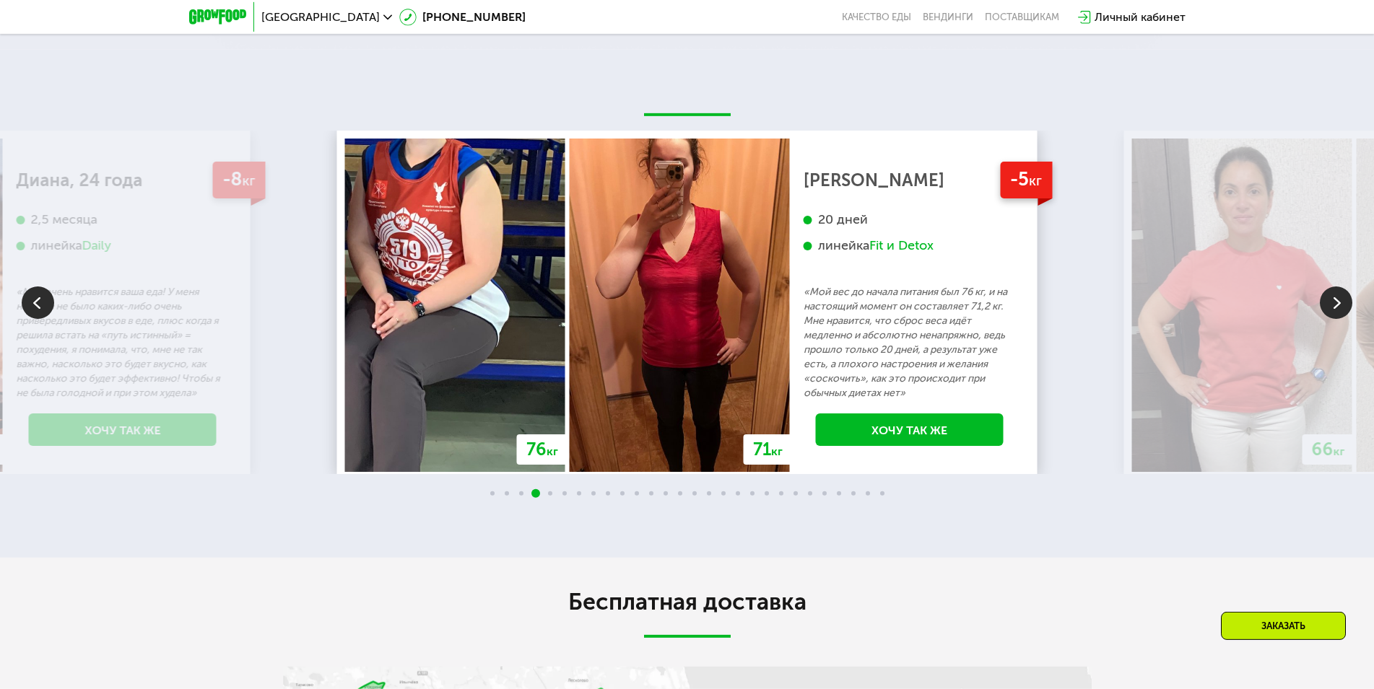
click at [1335, 300] on img at bounding box center [1336, 303] width 32 height 32
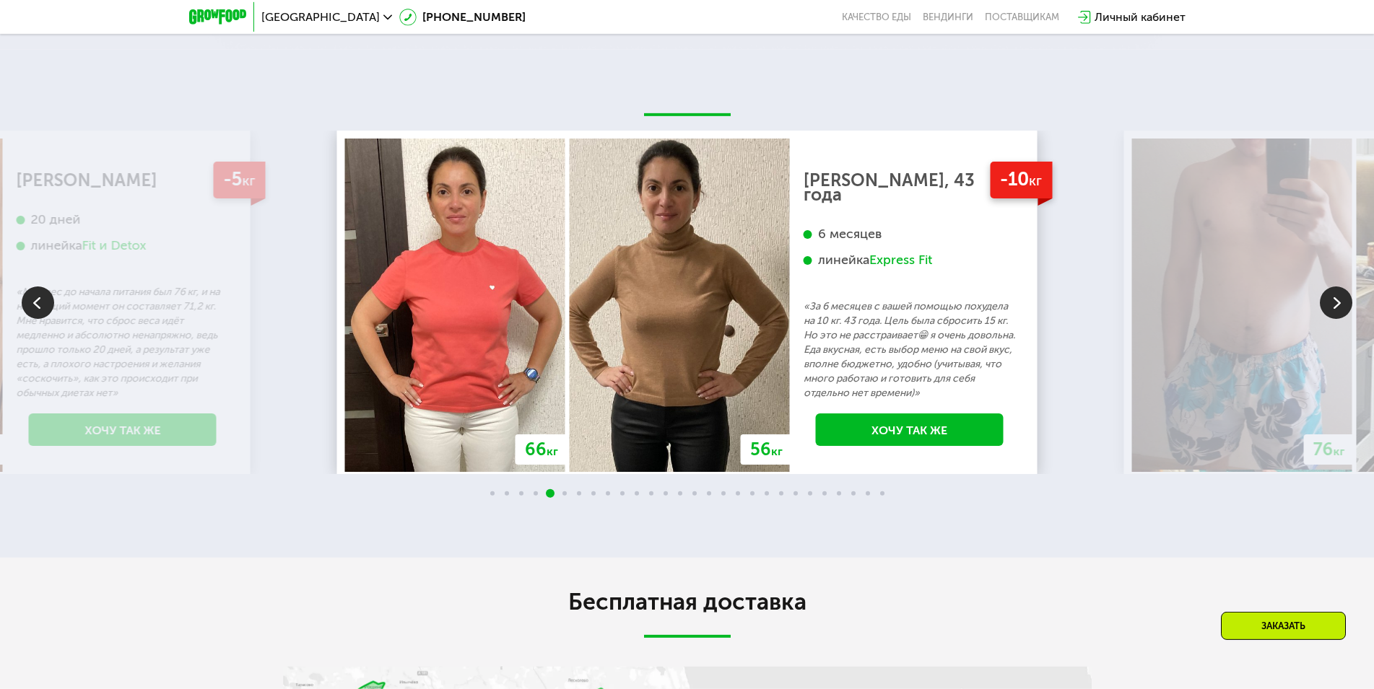
click at [1332, 296] on img at bounding box center [1336, 303] width 32 height 32
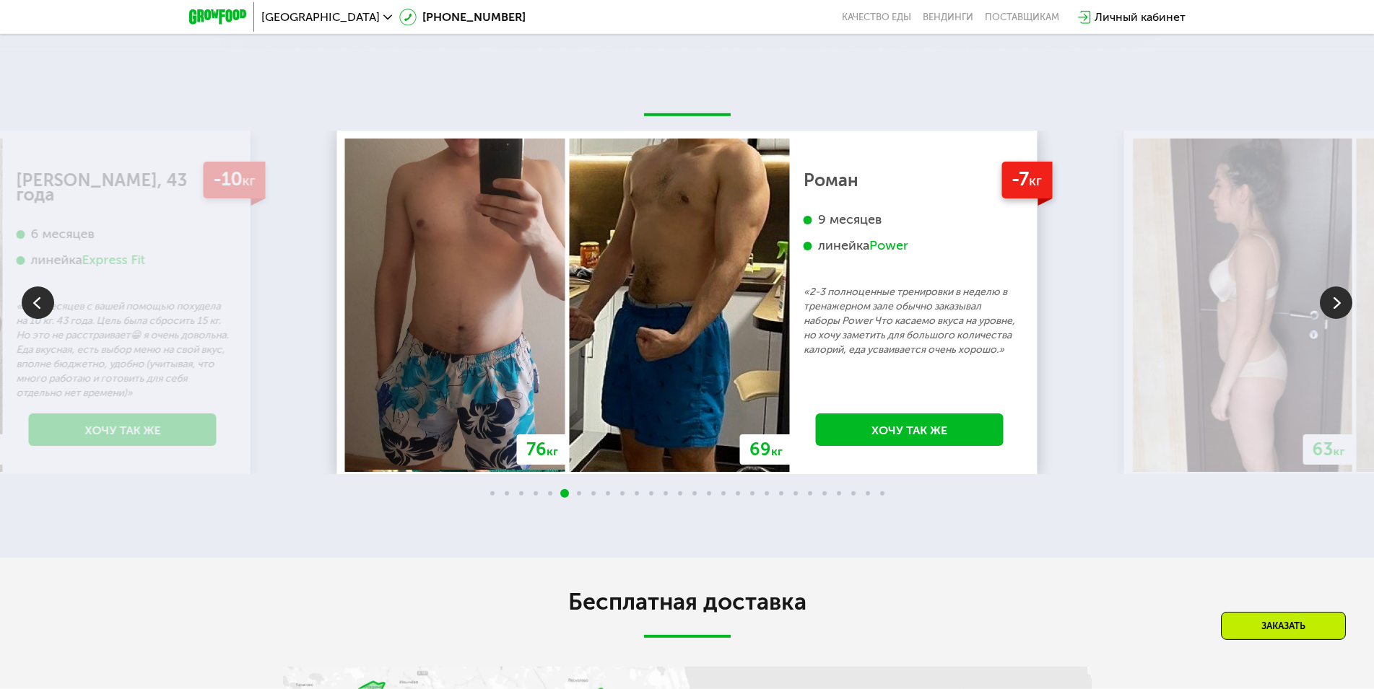
click at [1332, 296] on img at bounding box center [1336, 303] width 32 height 32
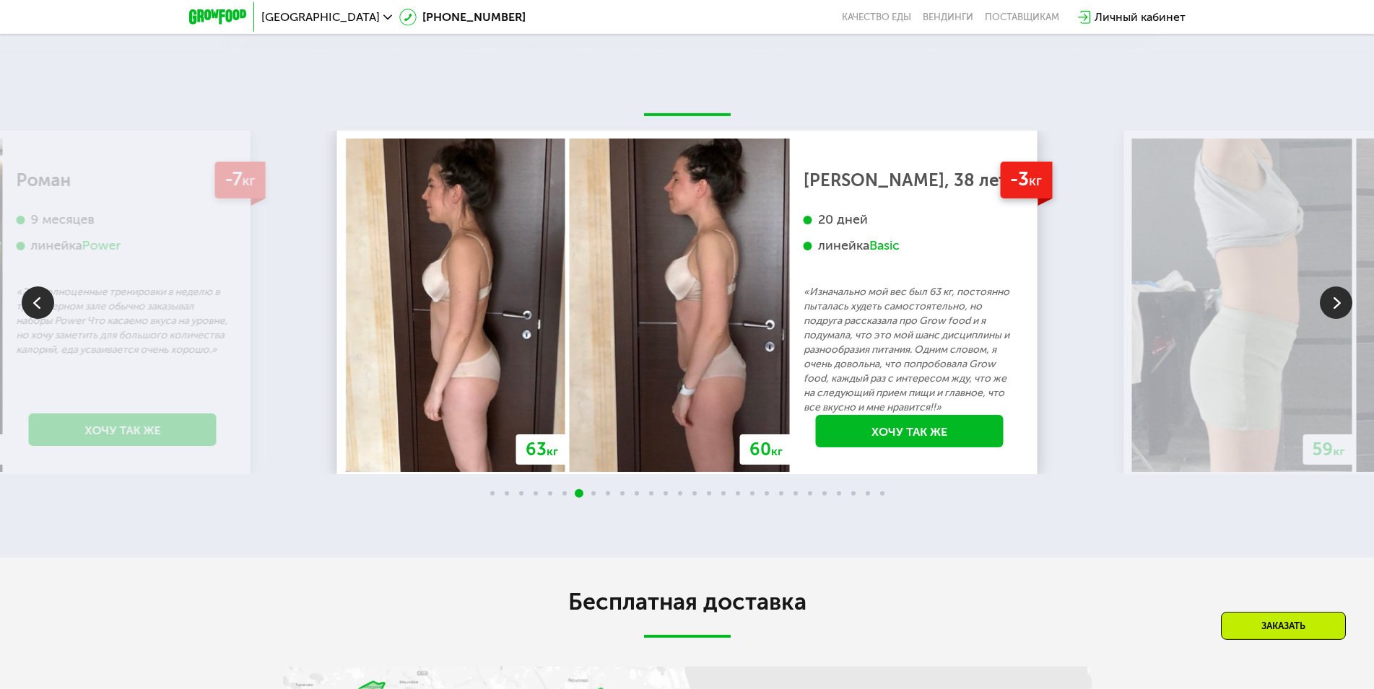
click at [1332, 296] on img at bounding box center [1336, 303] width 32 height 32
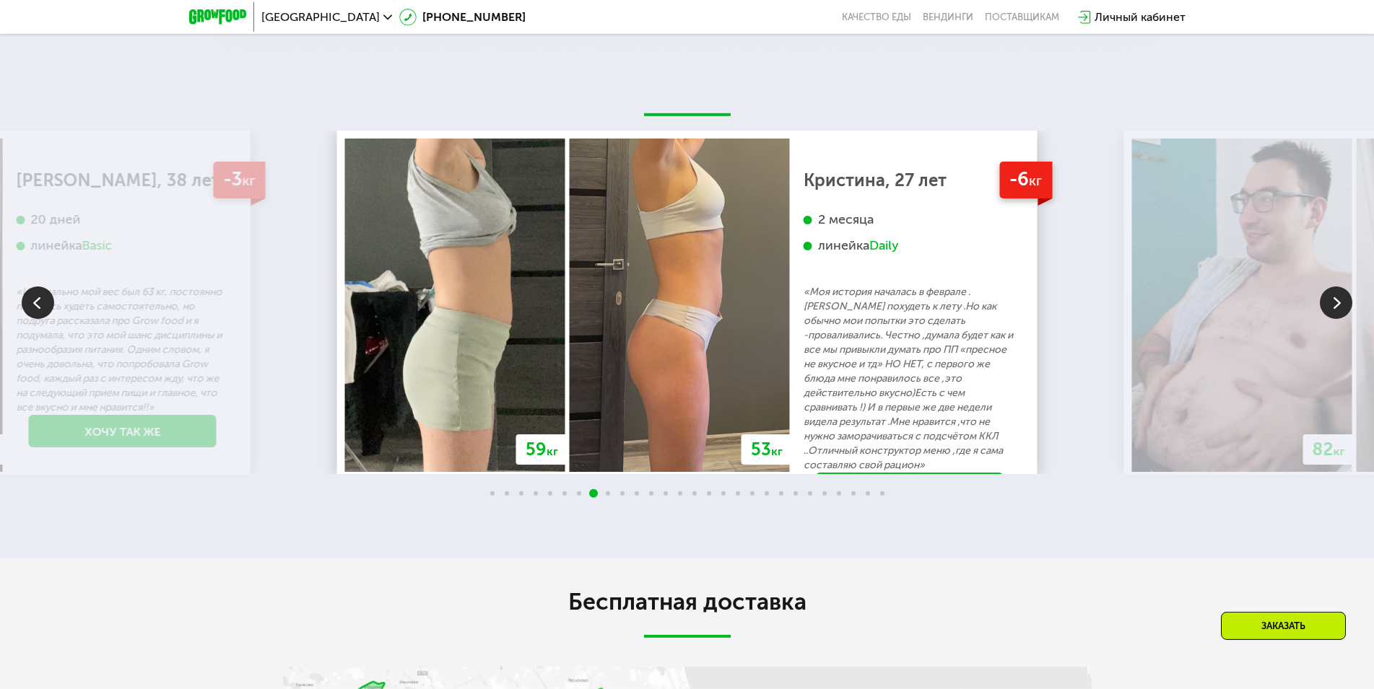
click at [1332, 296] on img at bounding box center [1336, 303] width 32 height 32
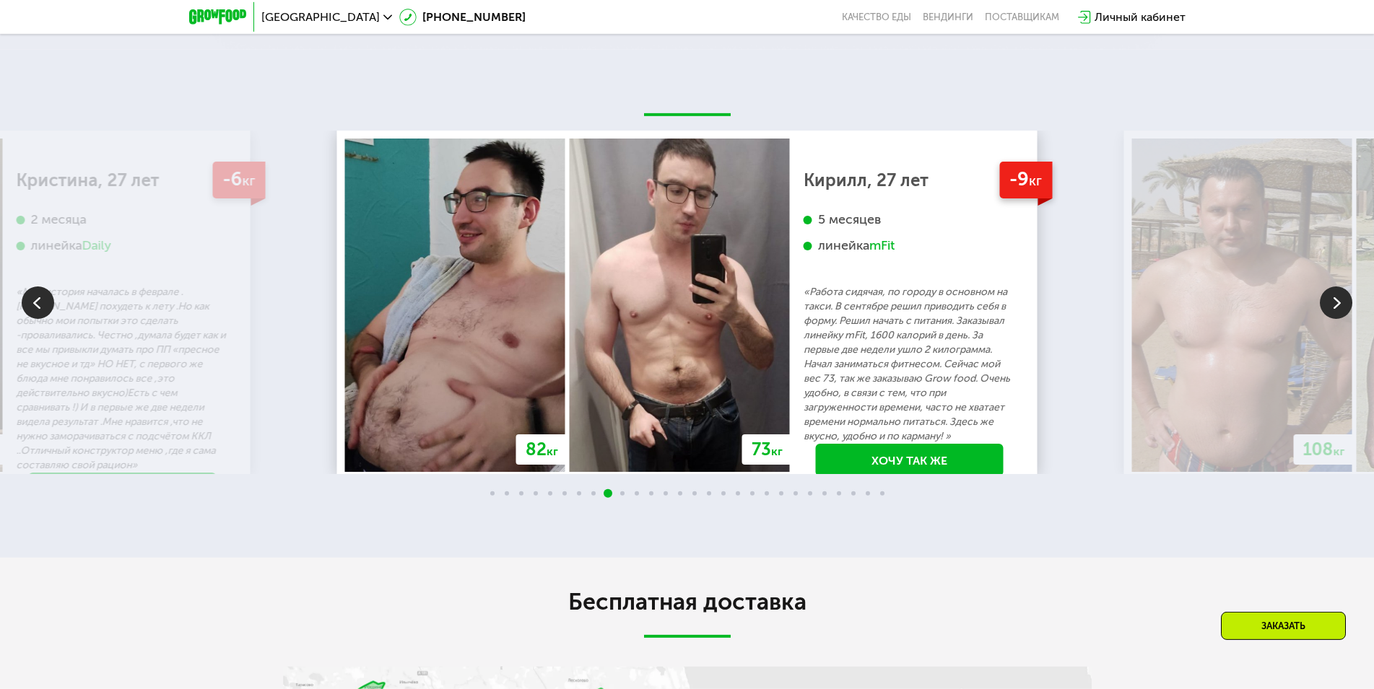
click at [1336, 306] on img at bounding box center [1336, 303] width 32 height 32
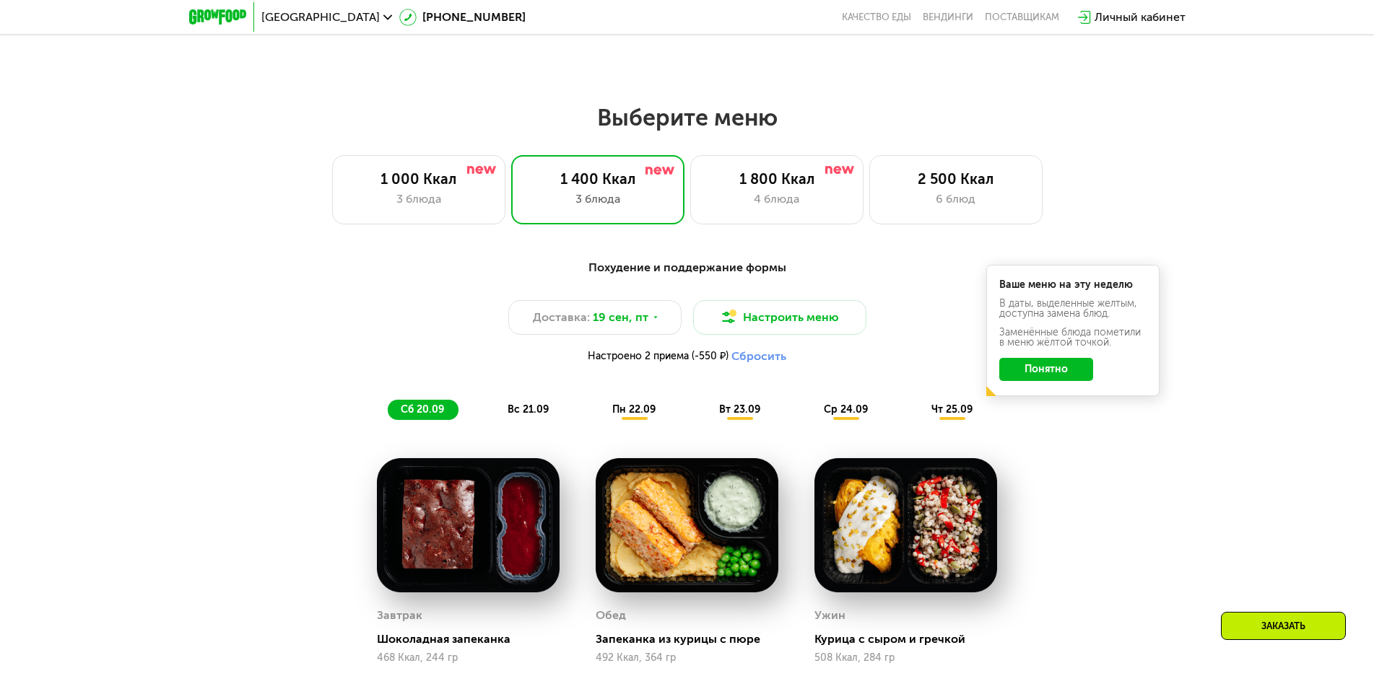
scroll to position [1133, 0]
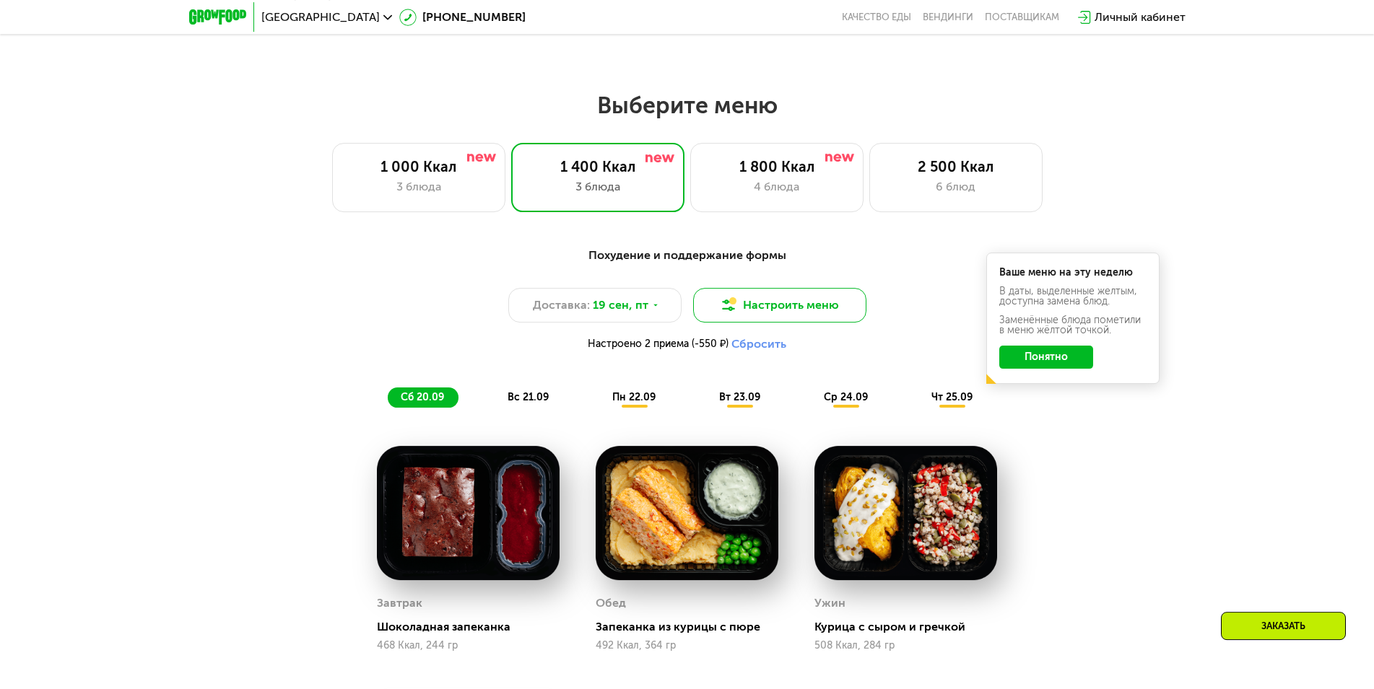
click at [838, 310] on button "Настроить меню" at bounding box center [779, 305] width 173 height 35
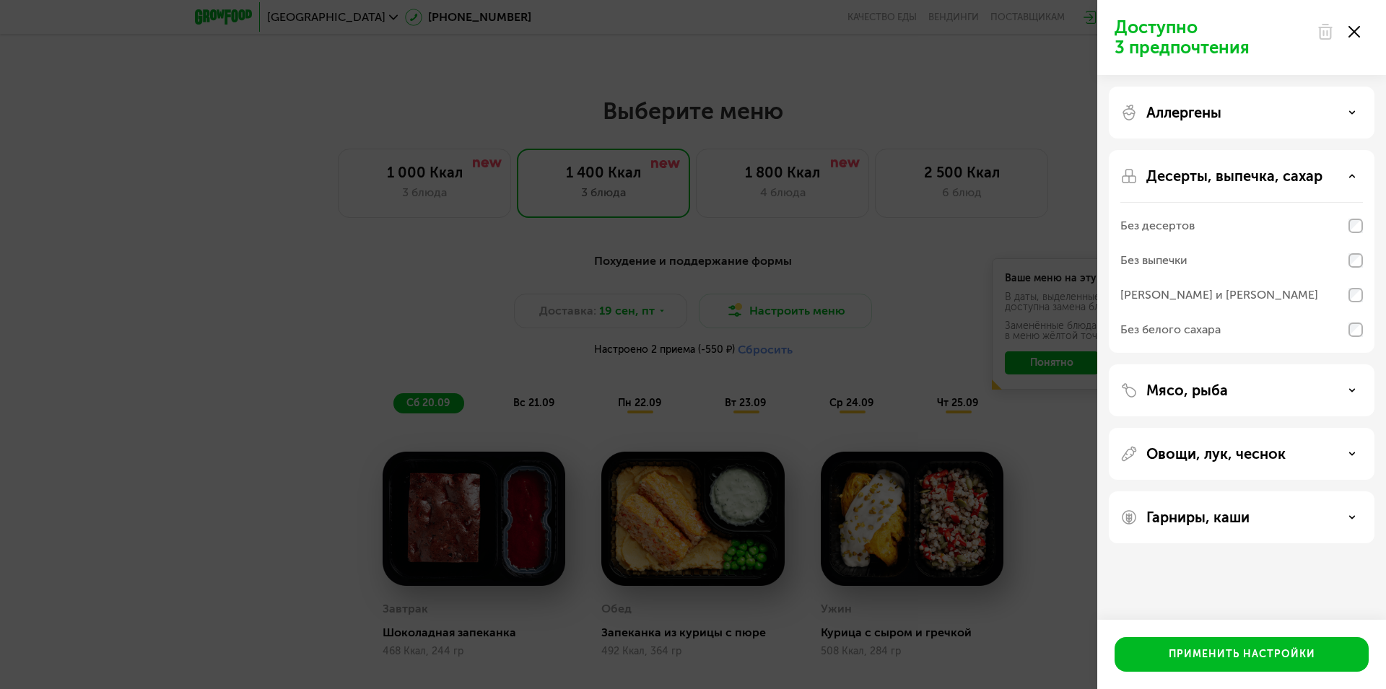
click at [1353, 31] on use at bounding box center [1355, 32] width 12 height 12
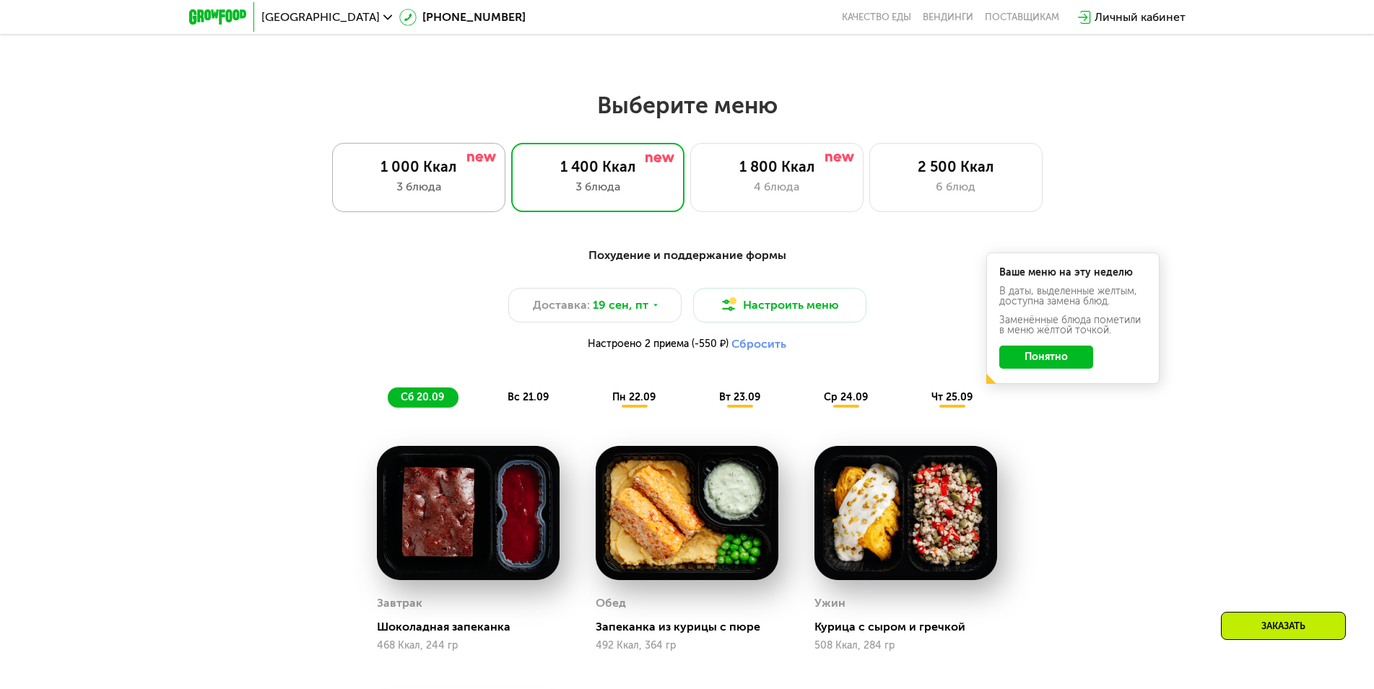
click at [414, 184] on div "3 блюда" at bounding box center [418, 186] width 143 height 17
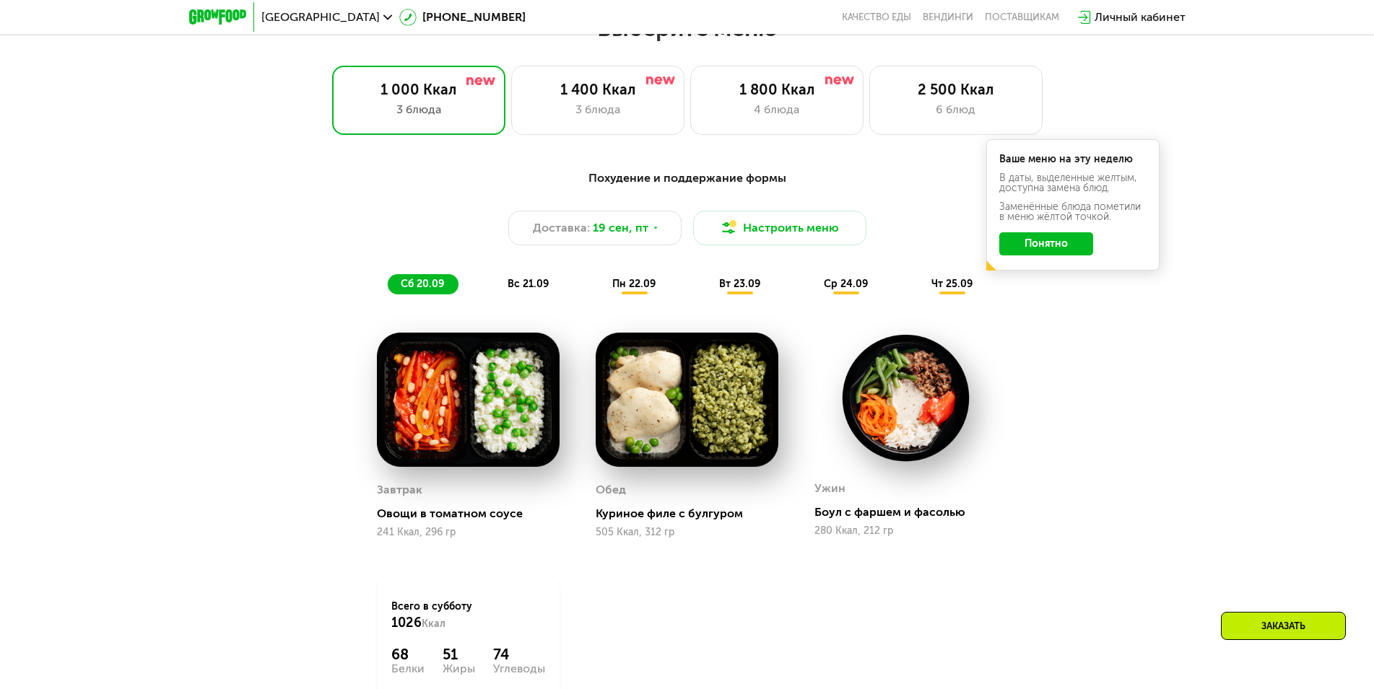
scroll to position [1198, 0]
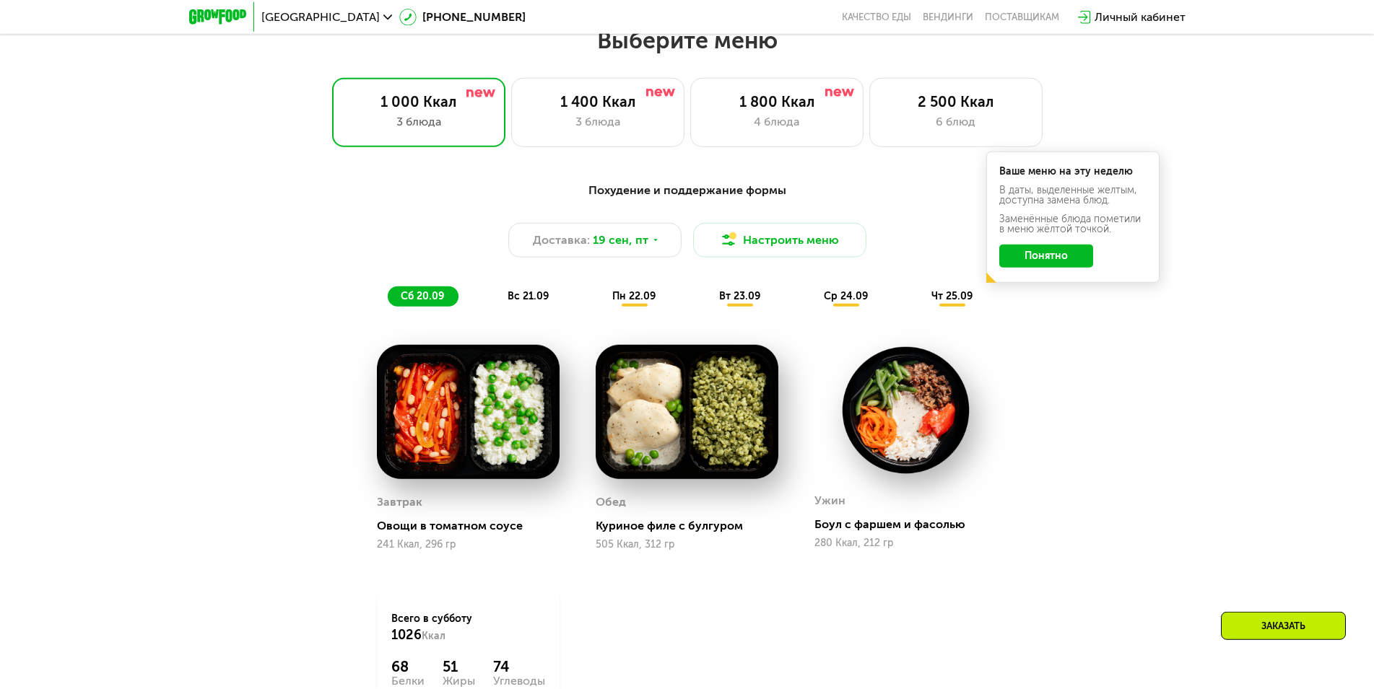
click at [1040, 264] on button "Понятно" at bounding box center [1046, 256] width 94 height 23
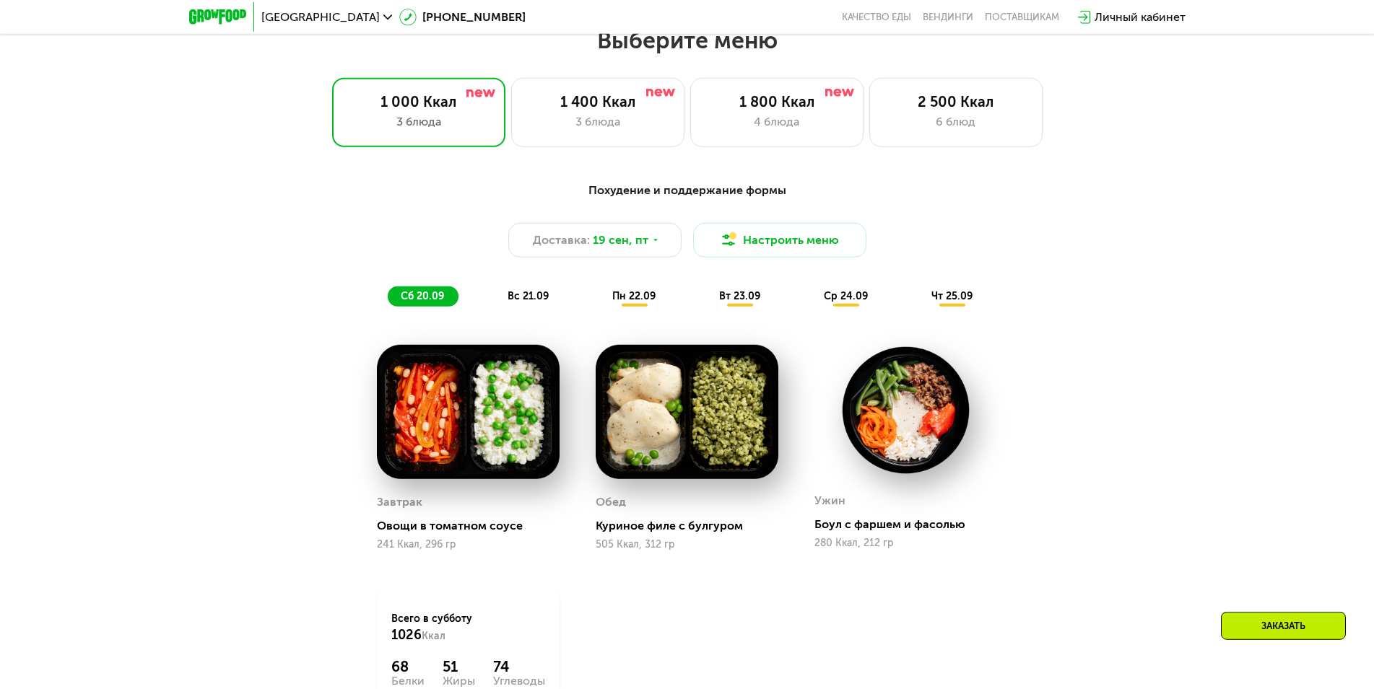
click at [544, 294] on div "вс 21.09" at bounding box center [529, 297] width 69 height 20
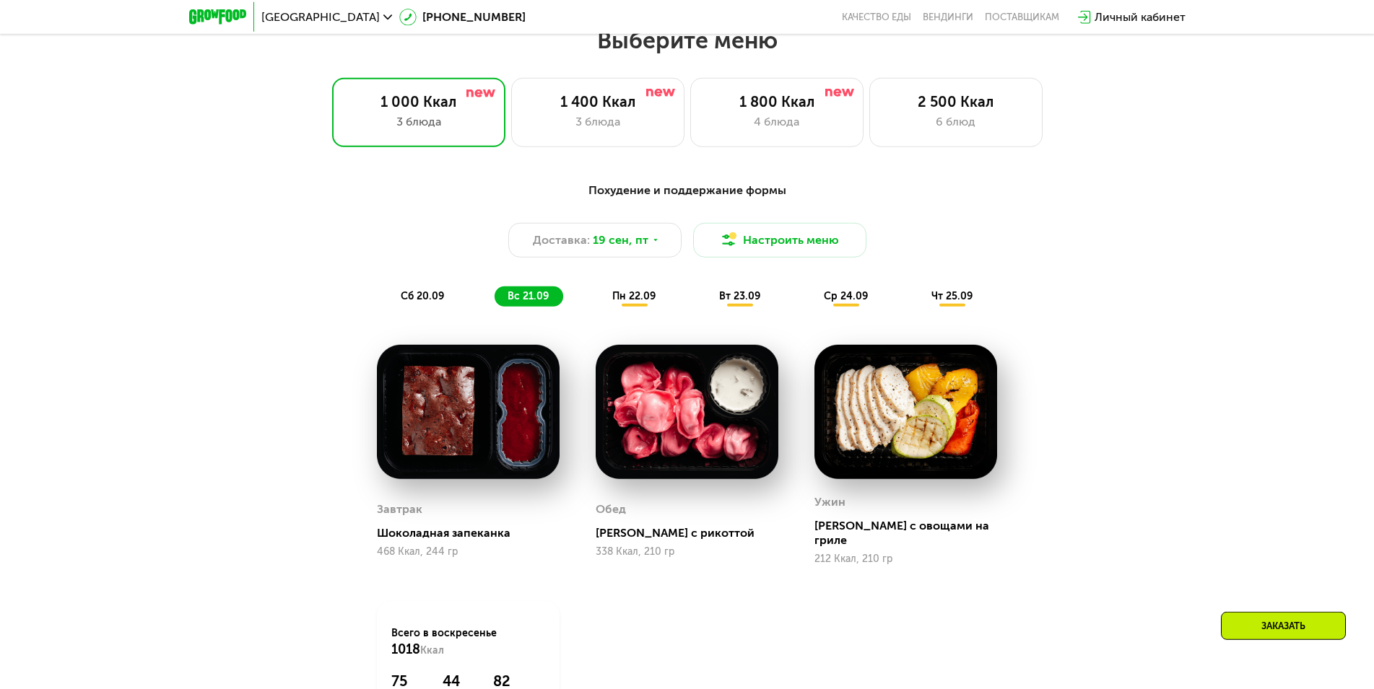
click at [628, 302] on span "пн 22.09" at bounding box center [633, 296] width 43 height 12
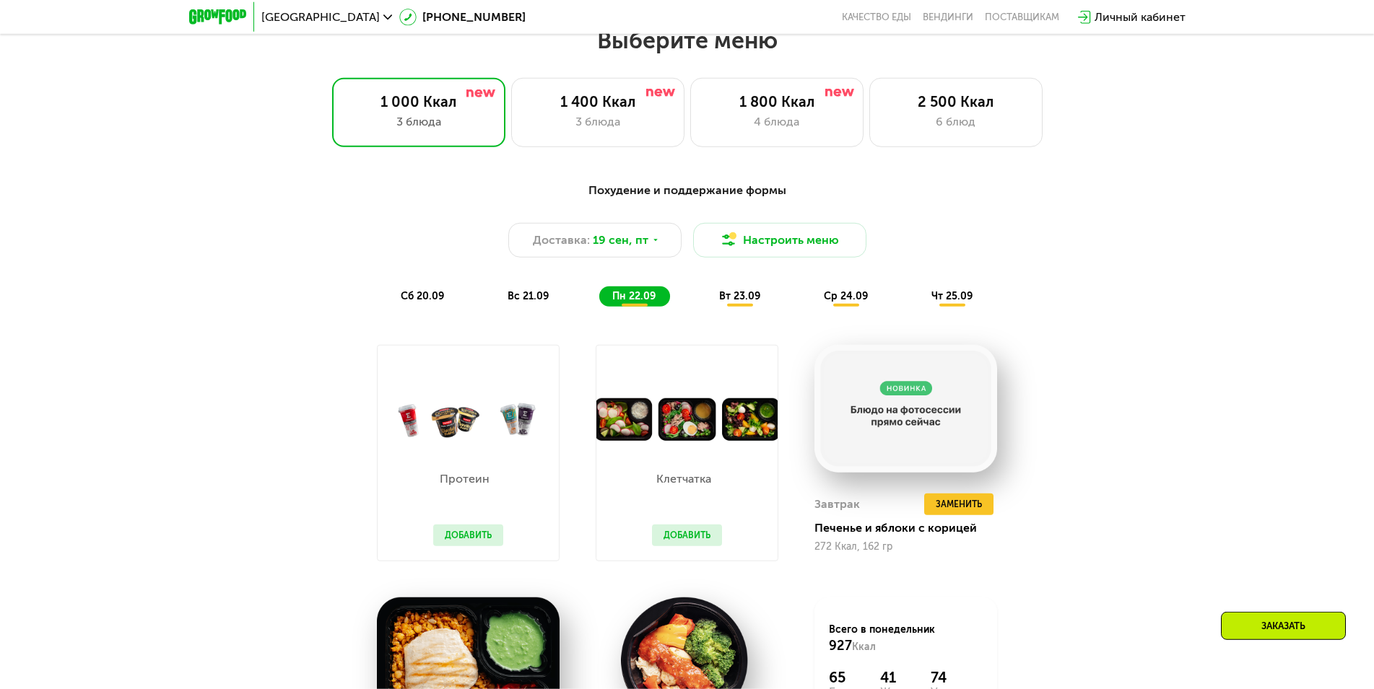
click at [1115, 332] on div "Похудение и поддержание формы Доставка: [DATE] Настроить меню сб 20.09 вс 21.09…" at bounding box center [687, 518] width 889 height 690
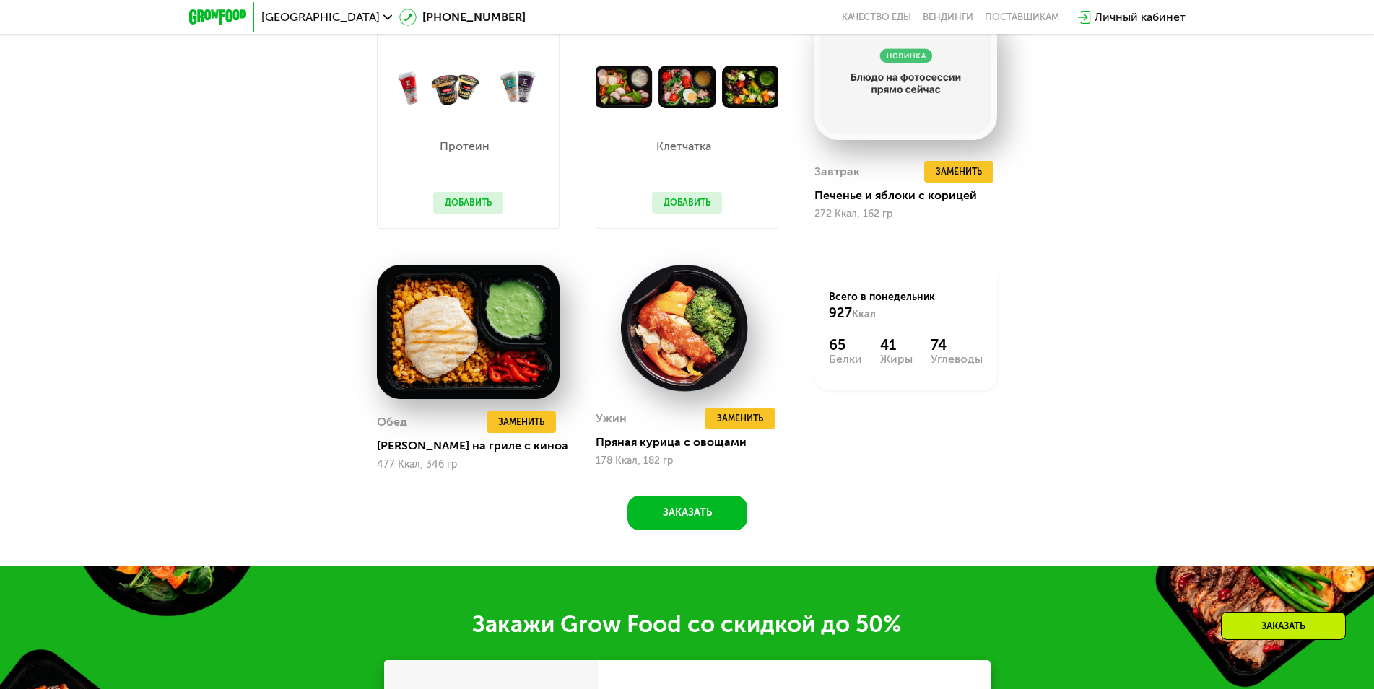
scroll to position [1408, 0]
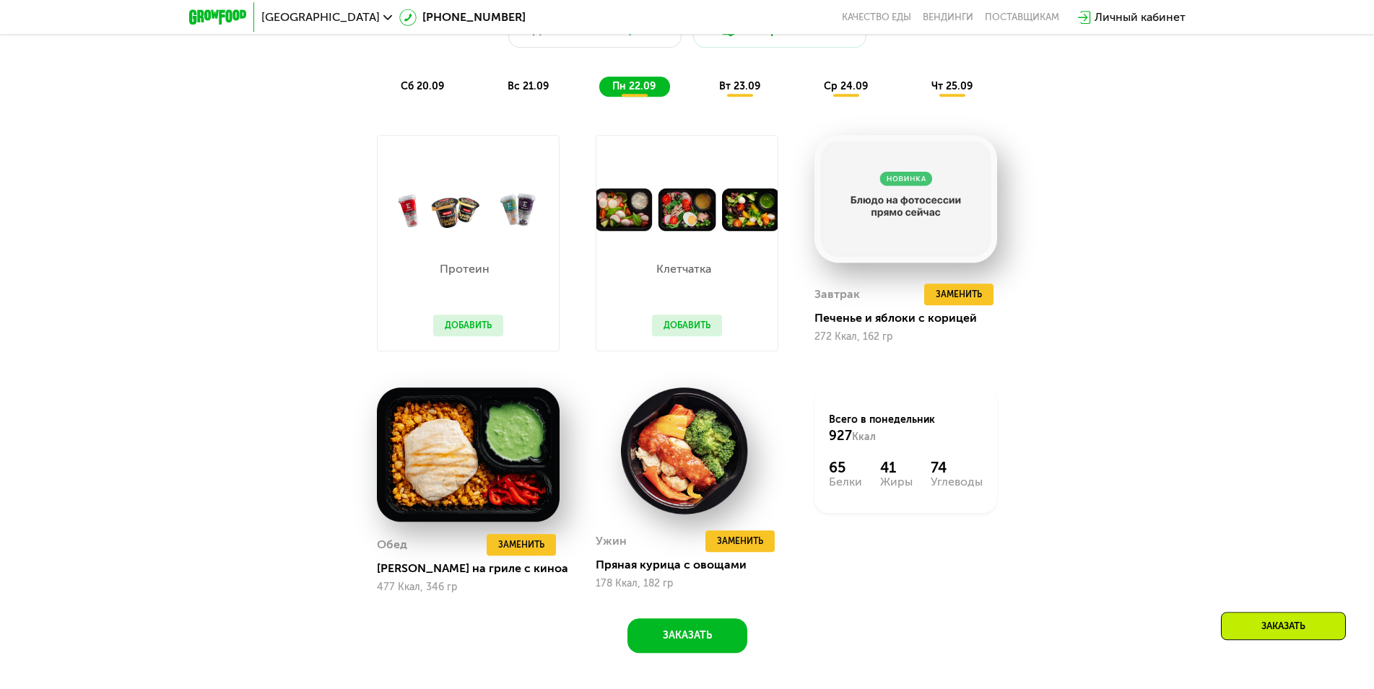
click at [702, 331] on button "Добавить" at bounding box center [687, 326] width 70 height 22
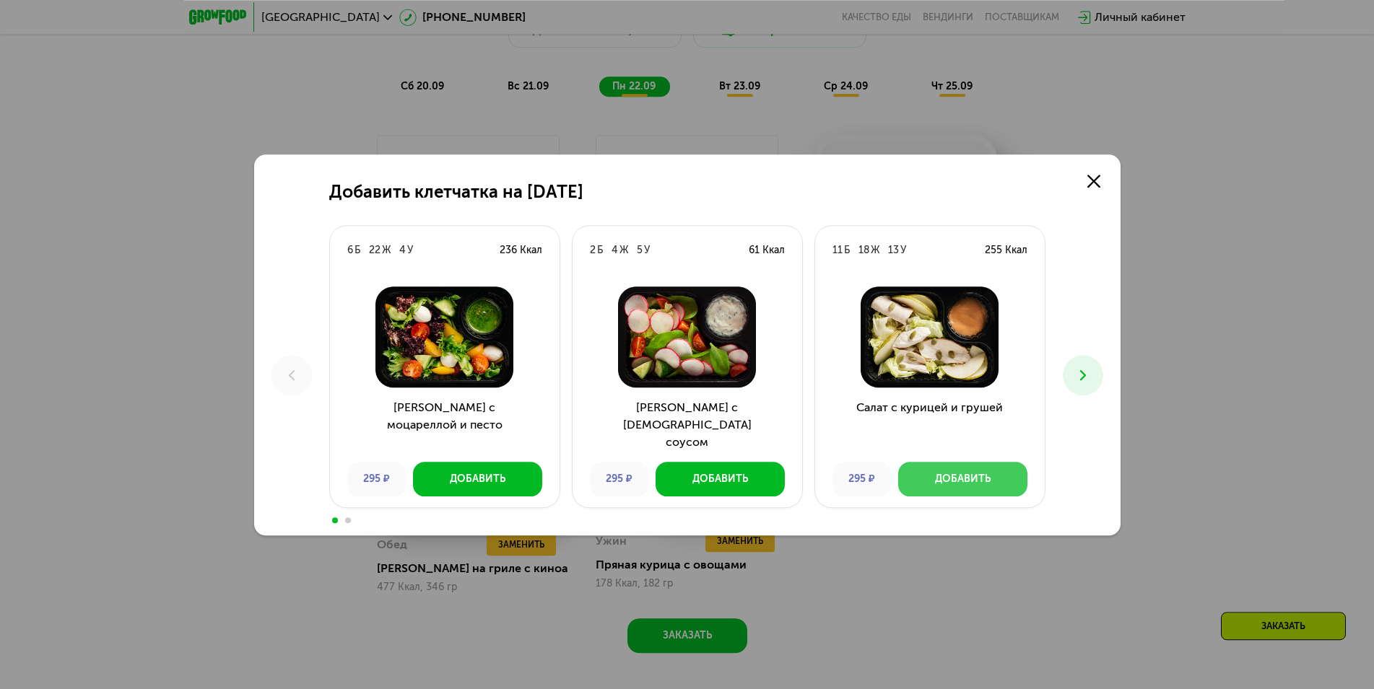
click at [938, 479] on div "Добавить" at bounding box center [963, 479] width 56 height 14
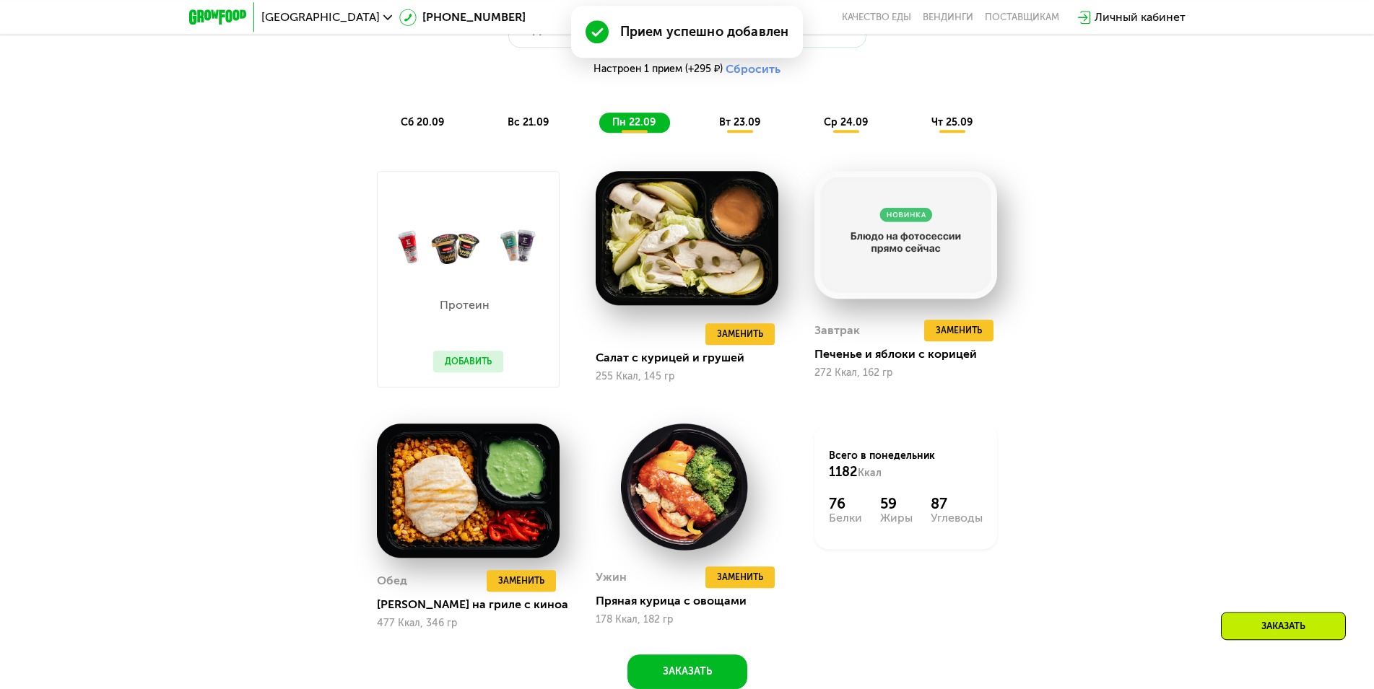
click at [474, 369] on button "Добавить" at bounding box center [468, 362] width 70 height 22
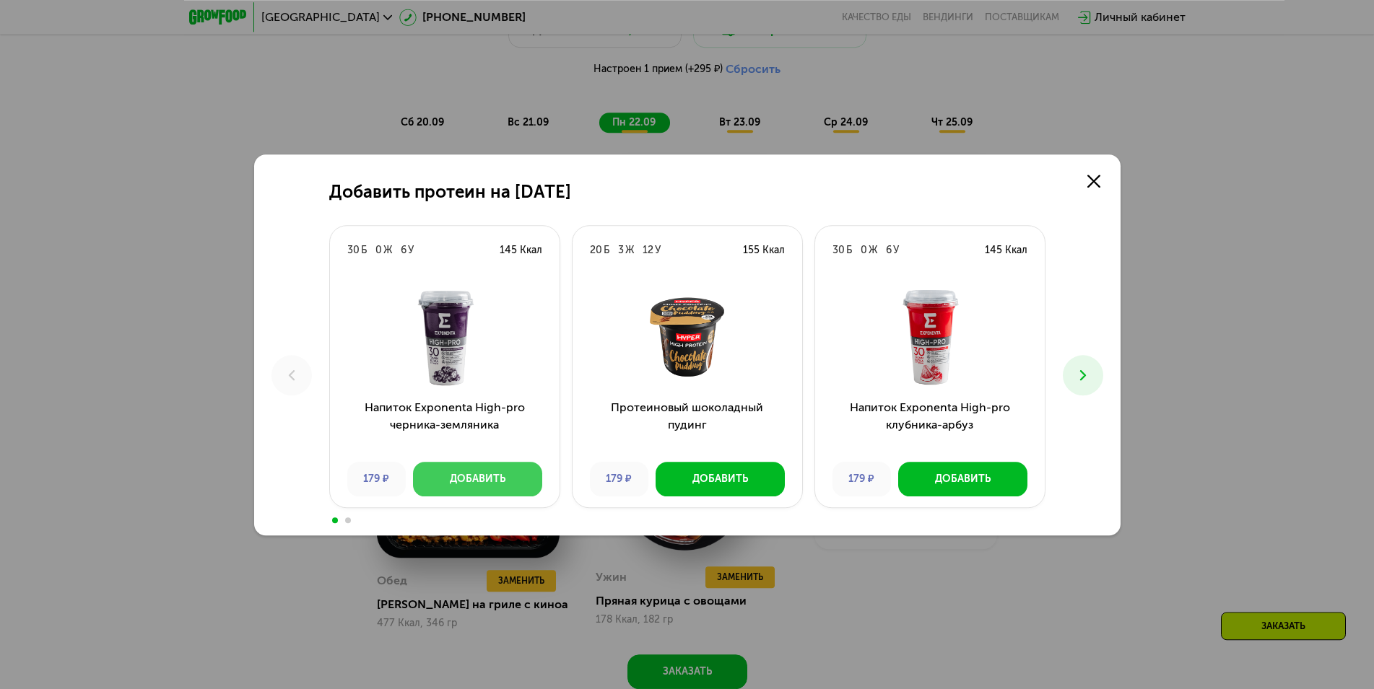
click at [458, 469] on button "Добавить" at bounding box center [477, 479] width 129 height 35
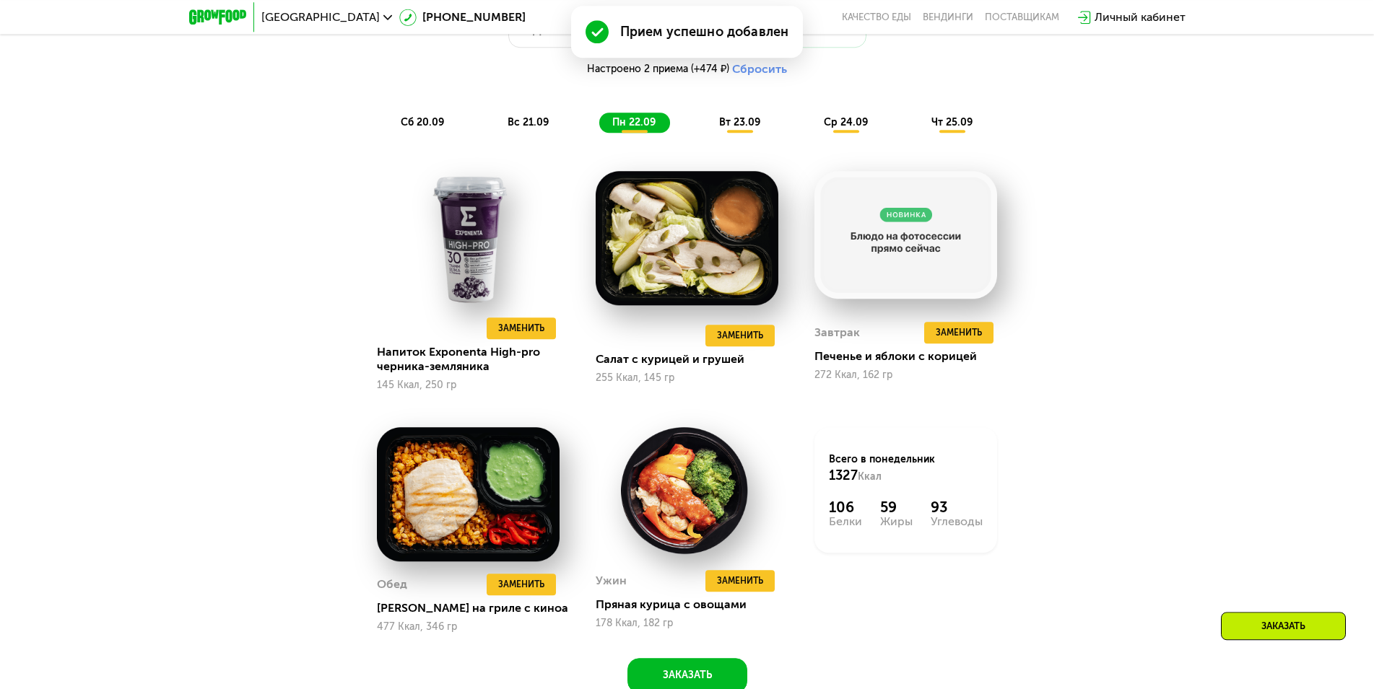
click at [739, 129] on span "вт 23.09" at bounding box center [739, 122] width 41 height 12
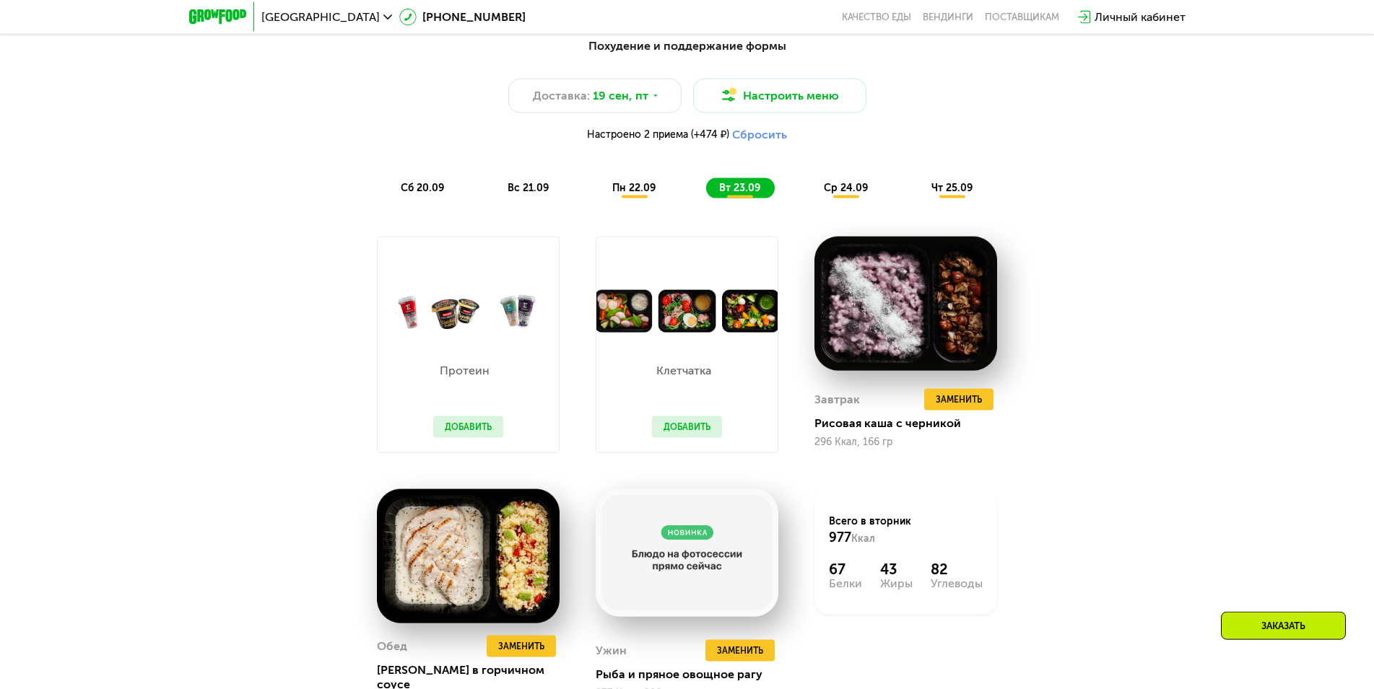
scroll to position [1349, 0]
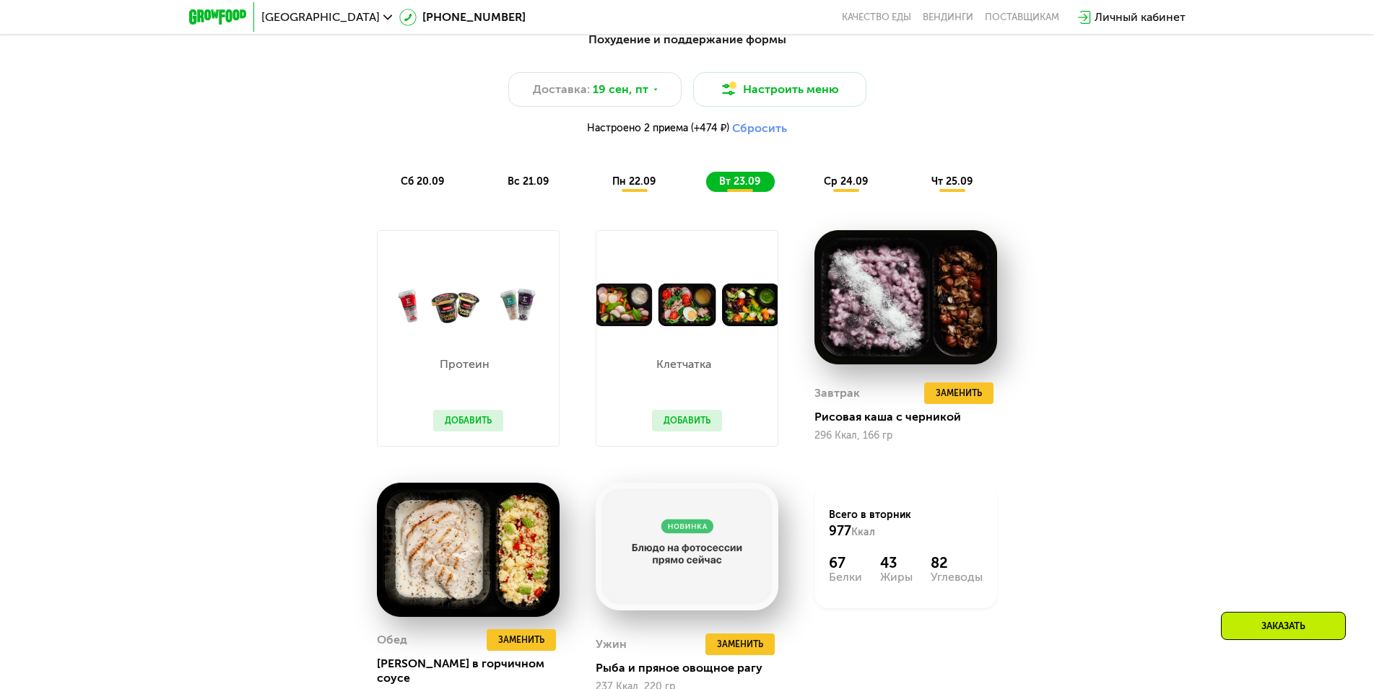
click at [834, 187] on span "ср 24.09" at bounding box center [846, 181] width 44 height 12
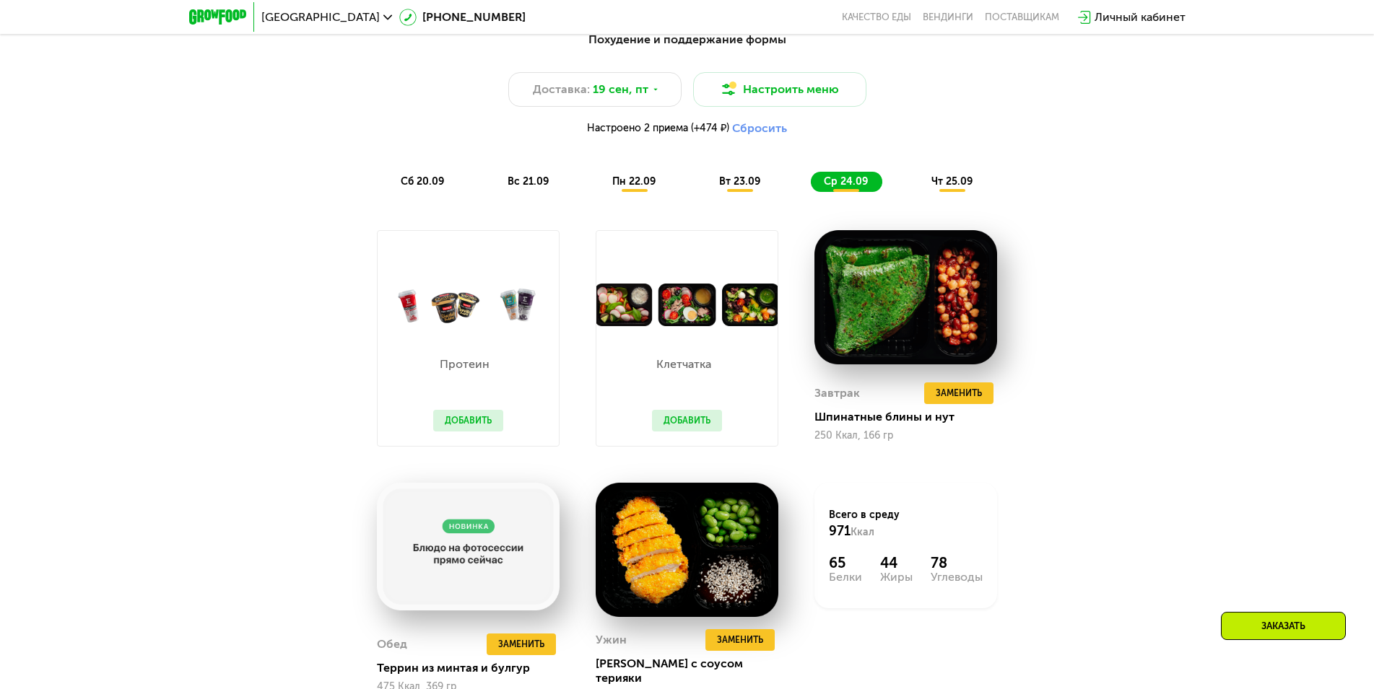
click at [956, 188] on span "чт 25.09" at bounding box center [951, 181] width 41 height 12
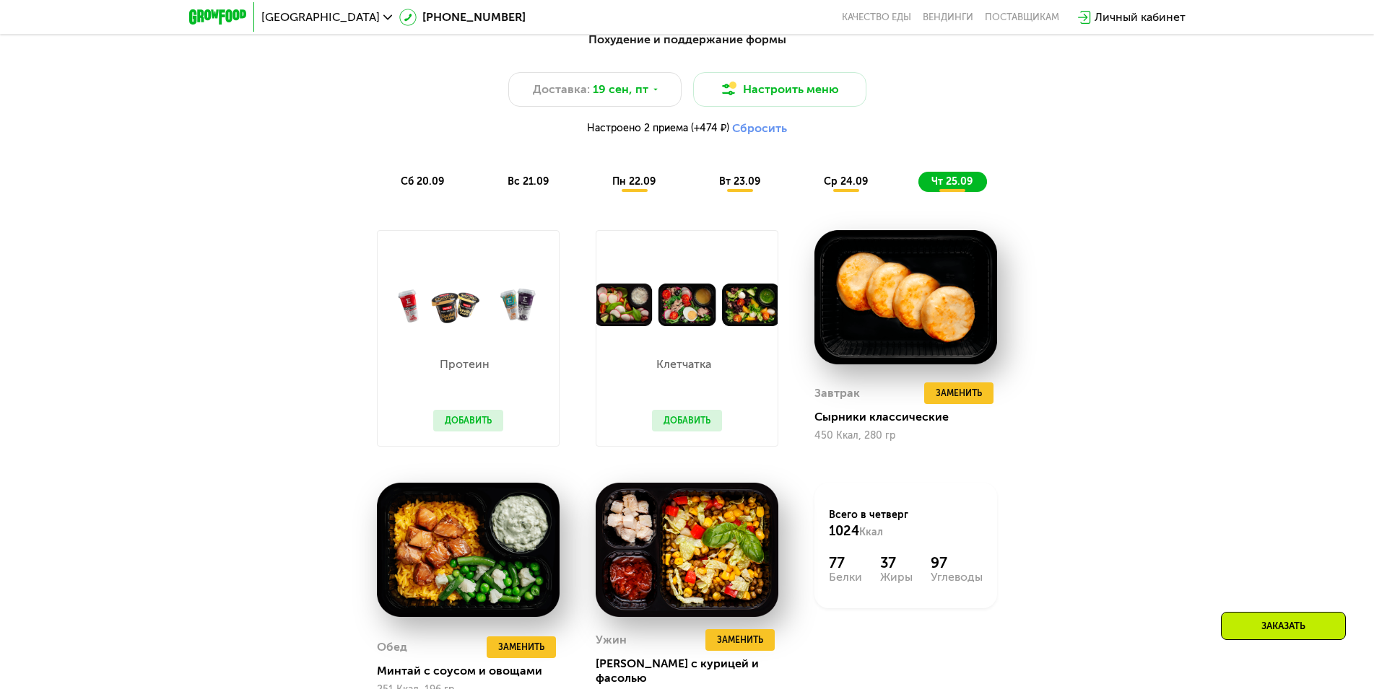
click at [612, 188] on span "пн 22.09" at bounding box center [633, 181] width 43 height 12
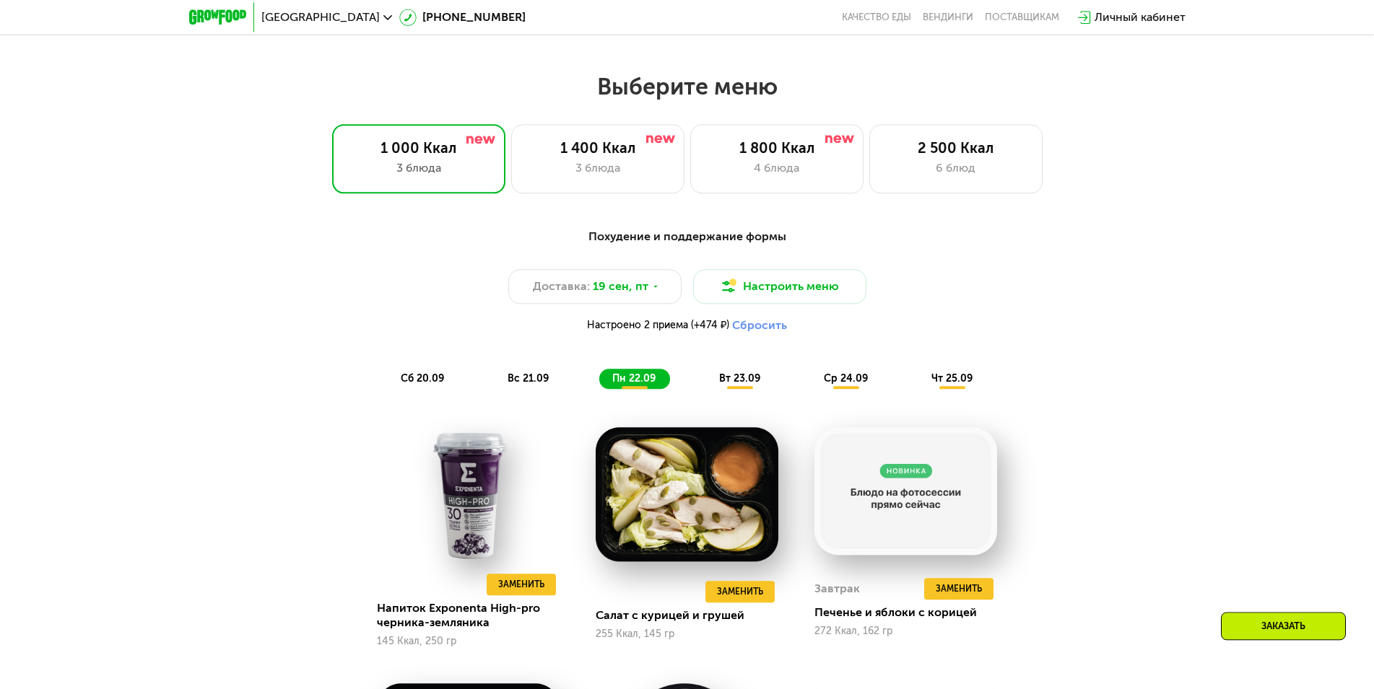
scroll to position [1207, 0]
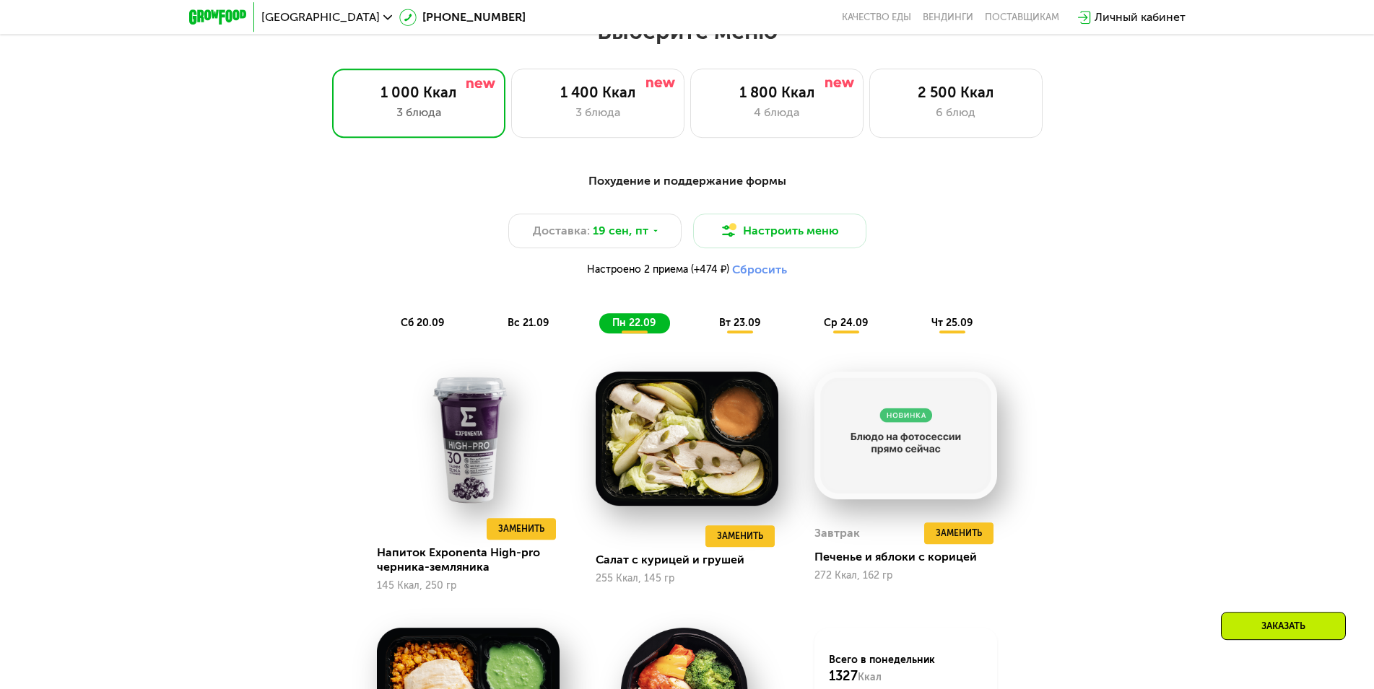
click at [421, 334] on div "сб 20.09" at bounding box center [423, 323] width 71 height 20
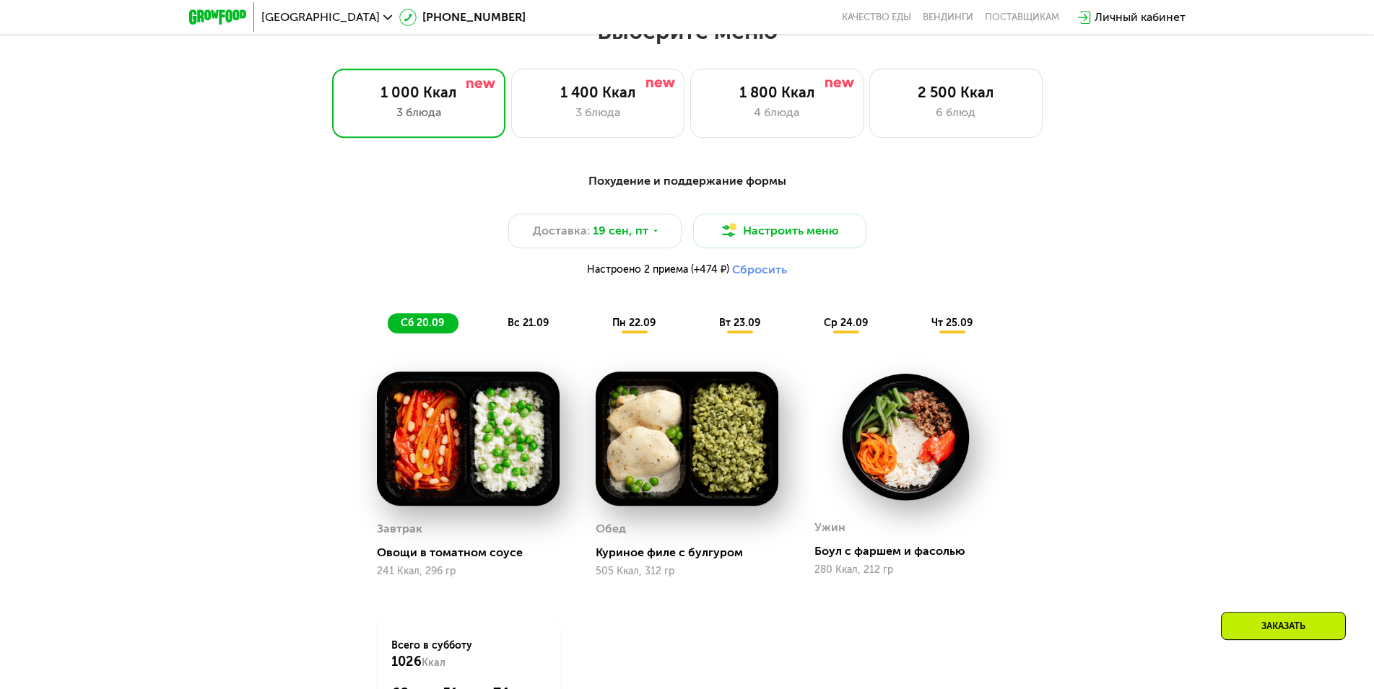
click at [534, 328] on span "вс 21.09" at bounding box center [528, 323] width 41 height 12
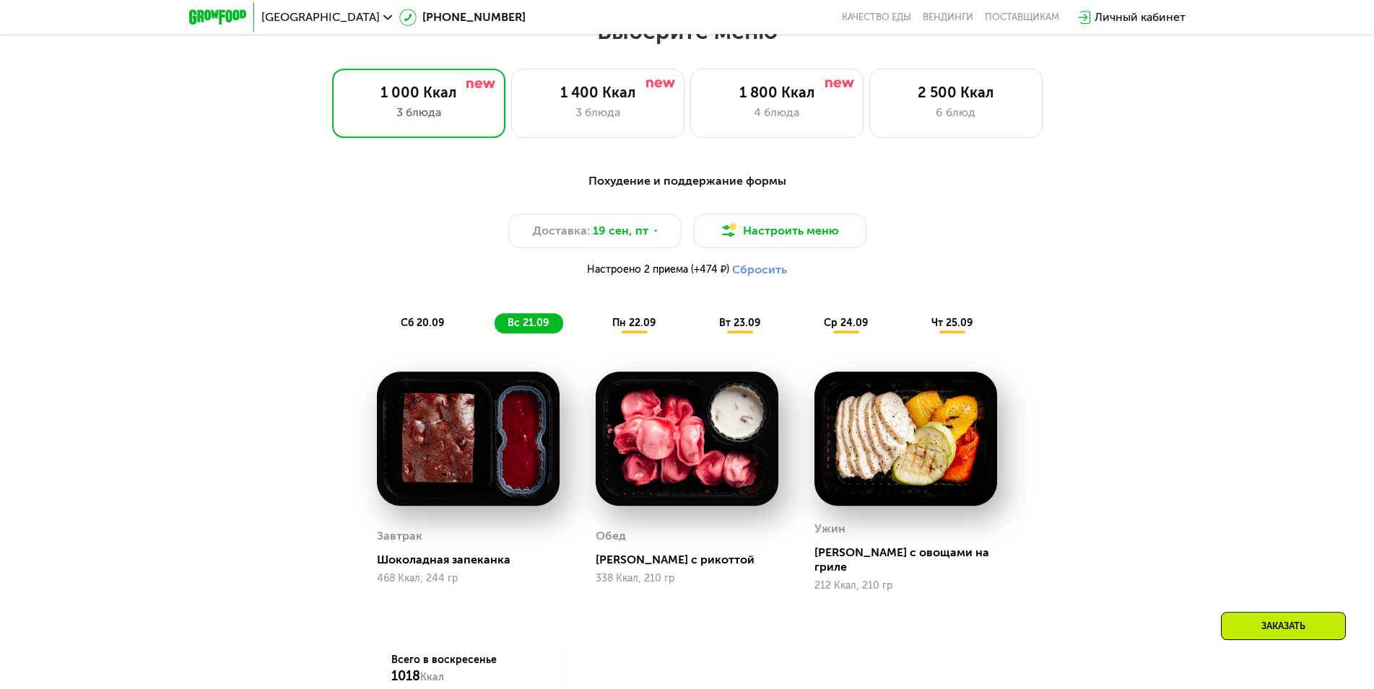
click at [611, 323] on div "пн 22.09" at bounding box center [634, 323] width 71 height 20
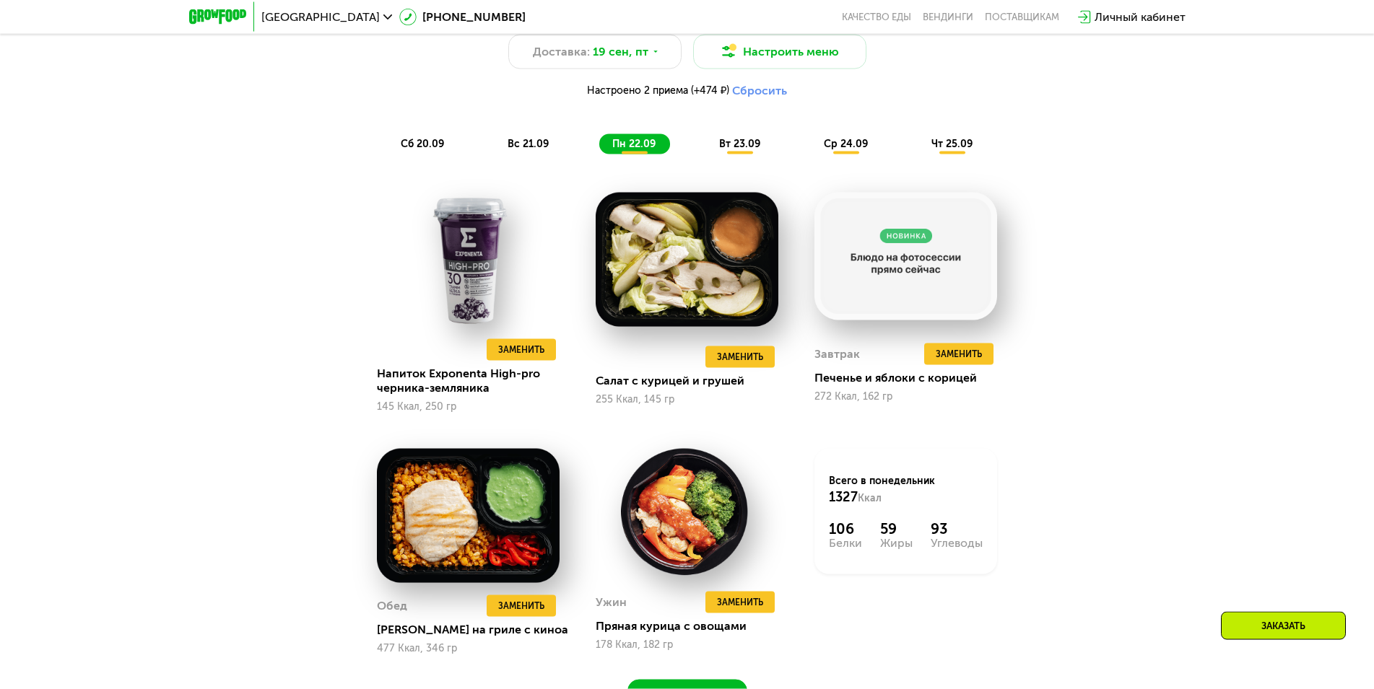
scroll to position [1356, 0]
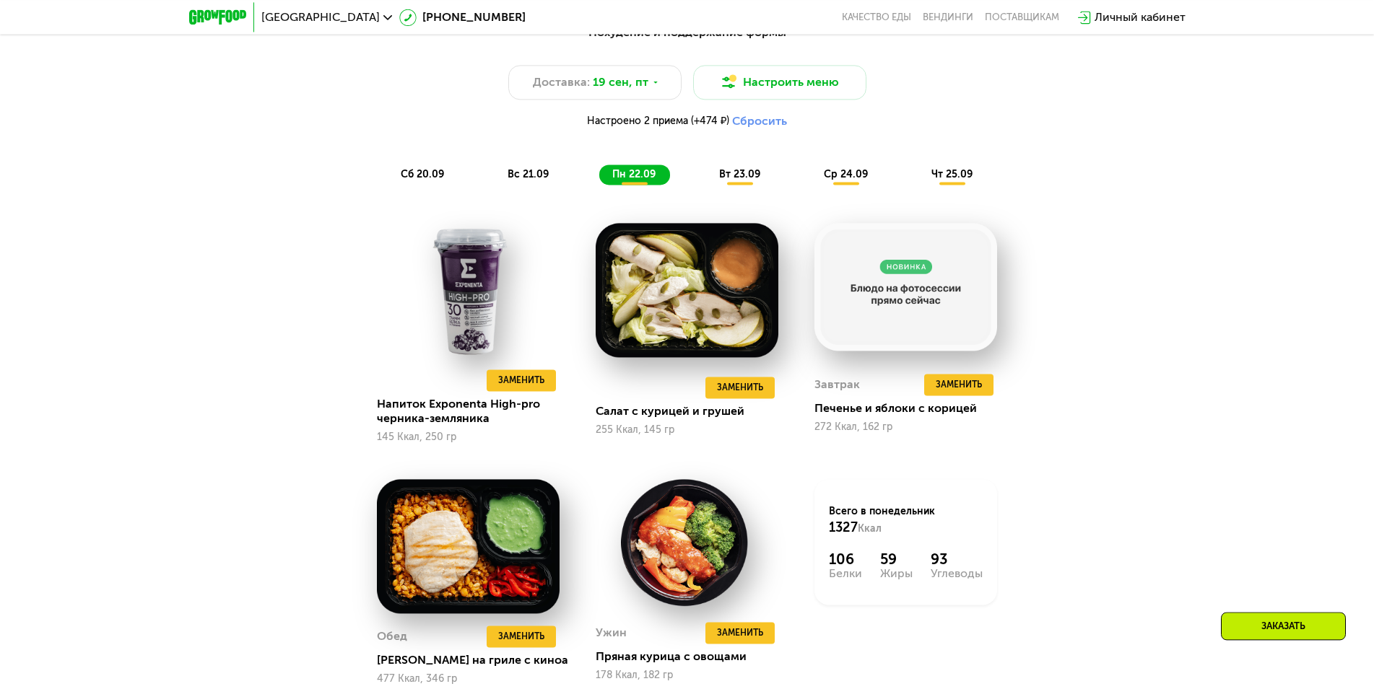
click at [742, 180] on span "вт 23.09" at bounding box center [739, 174] width 41 height 12
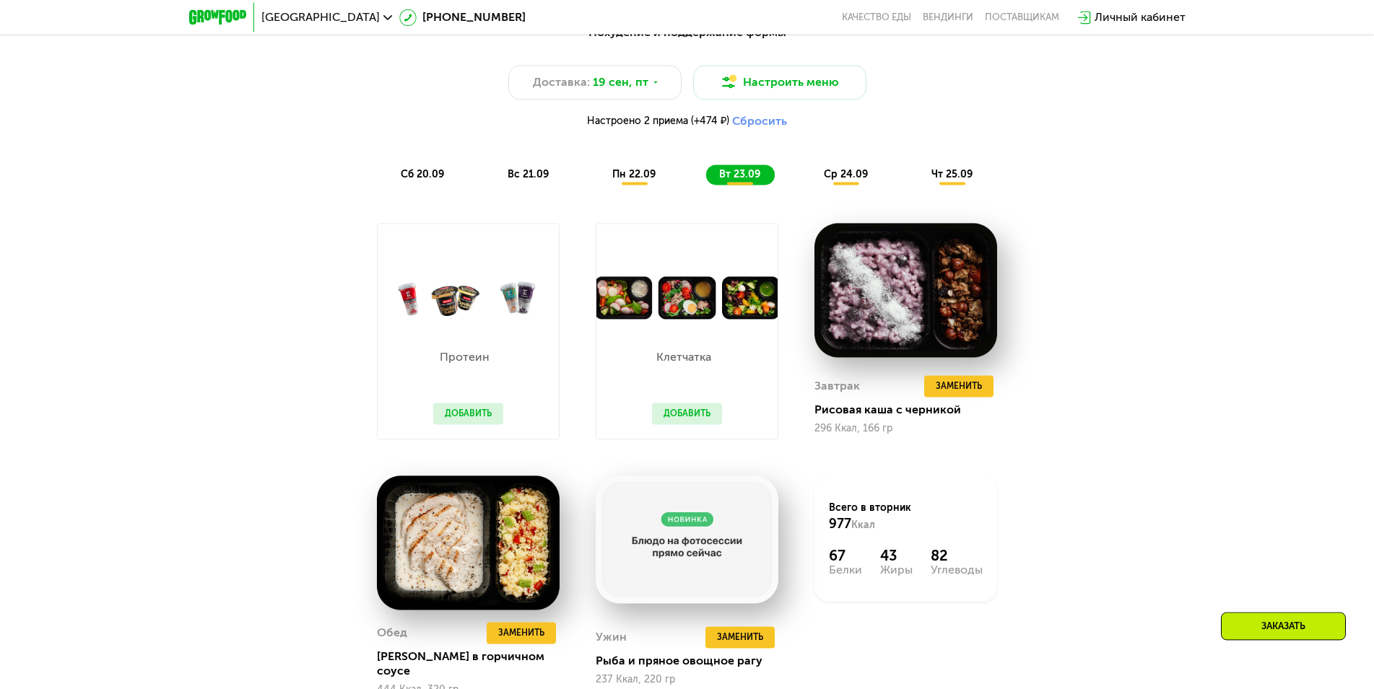
click at [692, 416] on button "Добавить" at bounding box center [687, 414] width 70 height 22
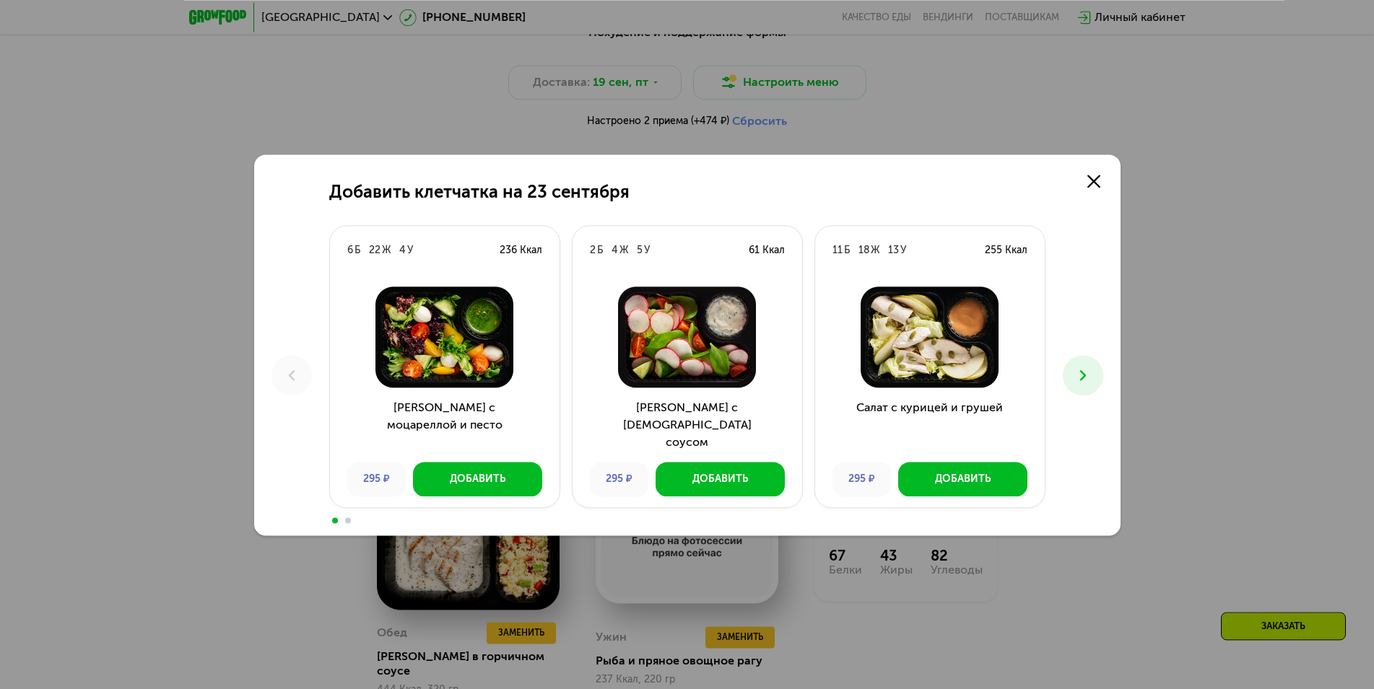
click at [1072, 371] on button at bounding box center [1083, 375] width 40 height 40
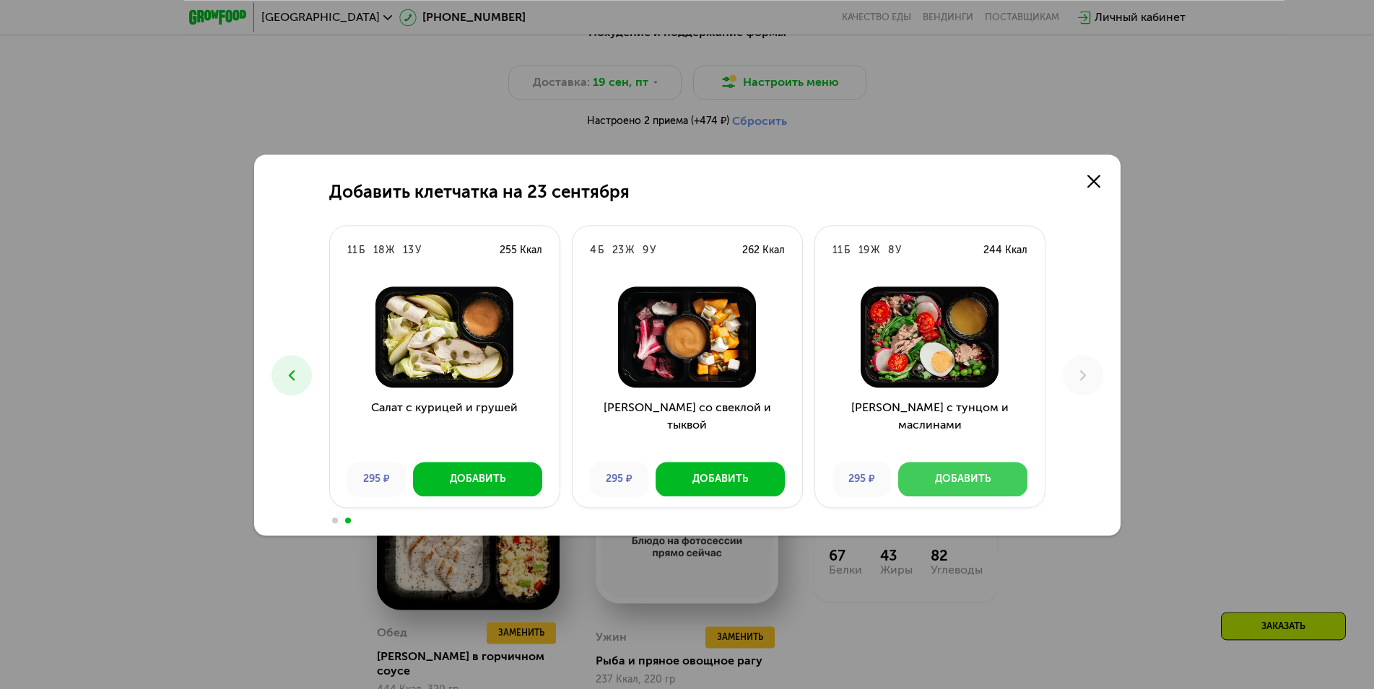
click at [965, 474] on div "Добавить" at bounding box center [963, 479] width 56 height 14
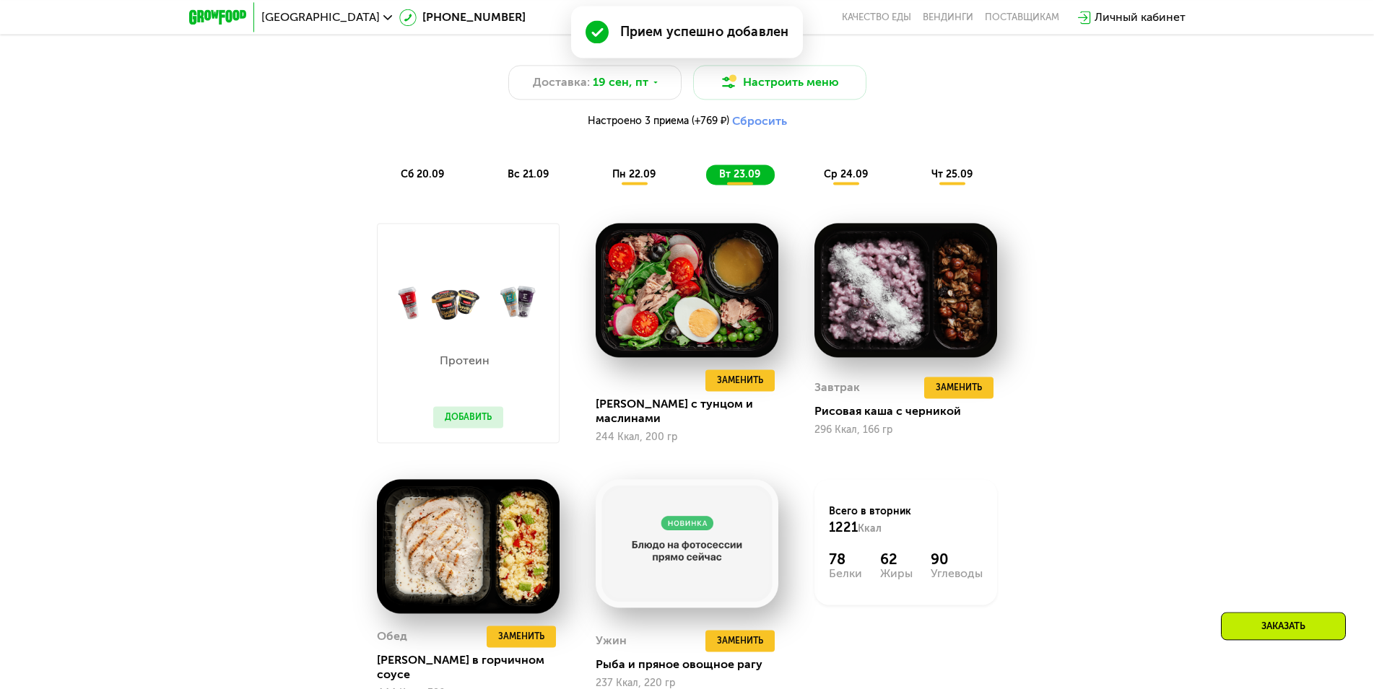
click at [456, 424] on button "Добавить" at bounding box center [468, 417] width 70 height 22
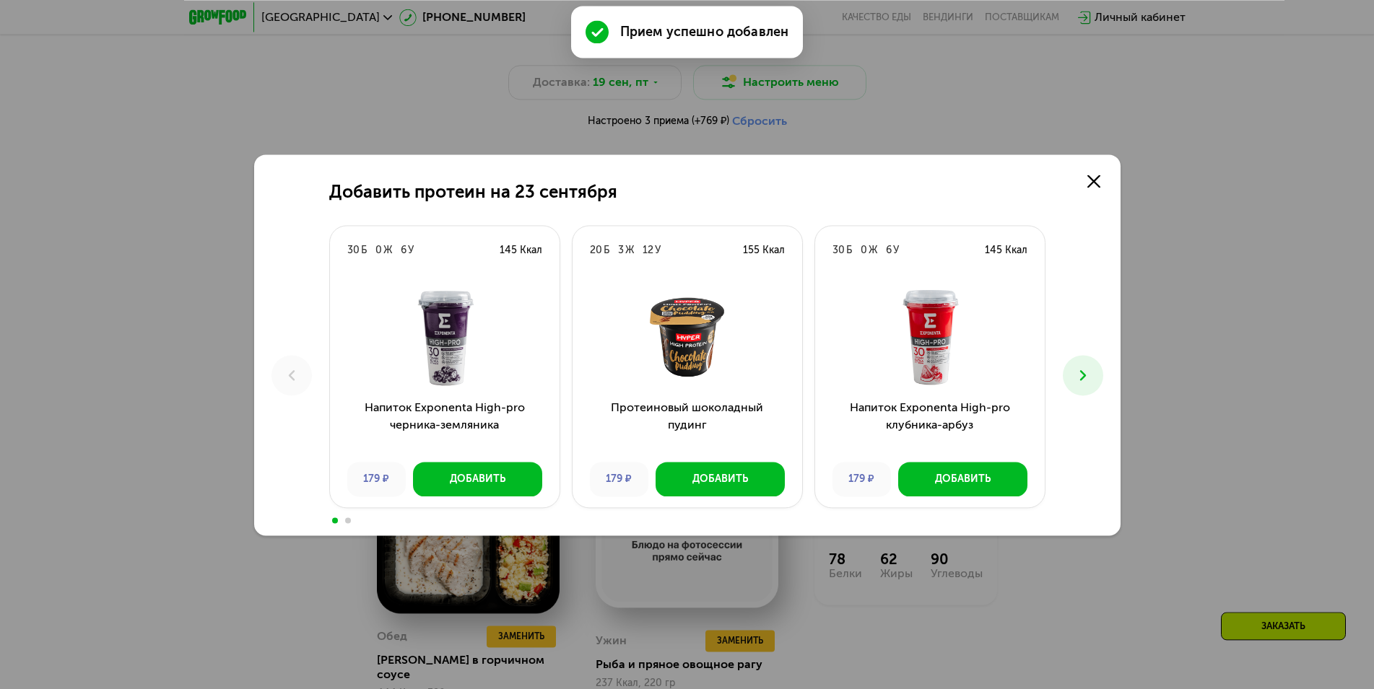
click at [1085, 363] on button at bounding box center [1083, 375] width 40 height 40
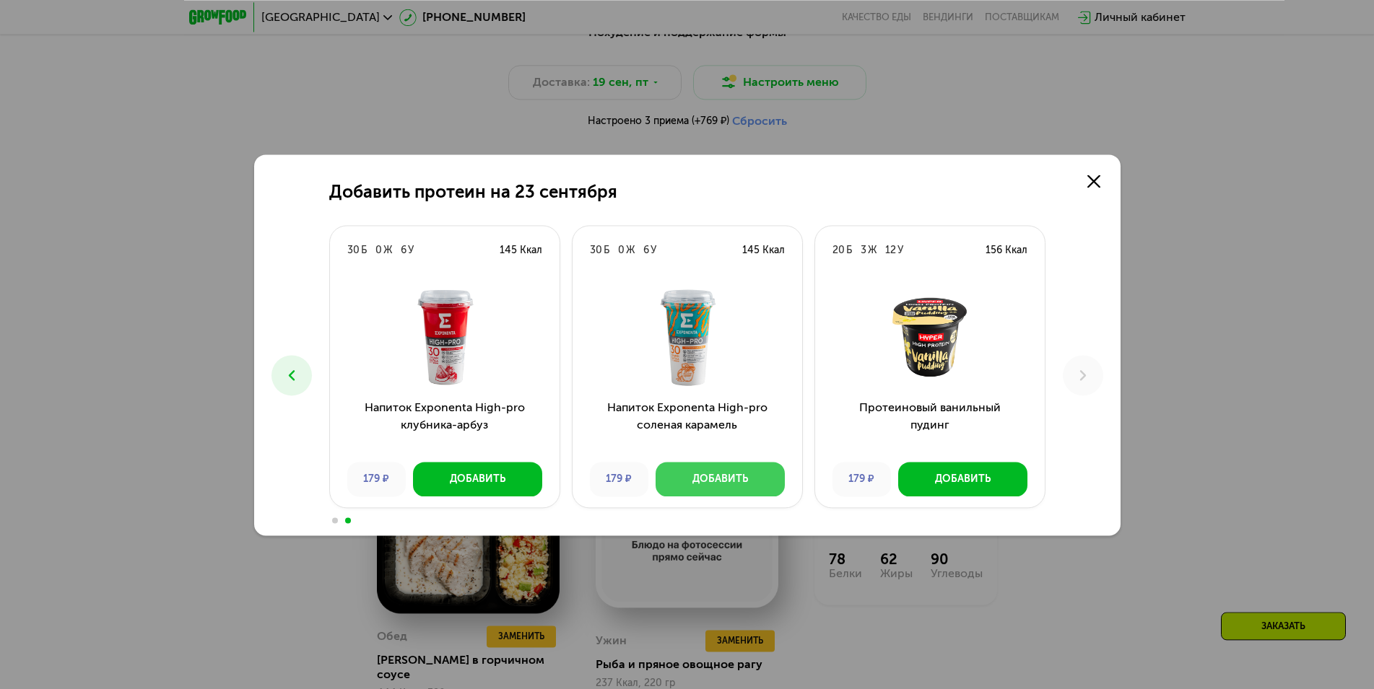
click at [721, 476] on div "Добавить" at bounding box center [720, 479] width 56 height 14
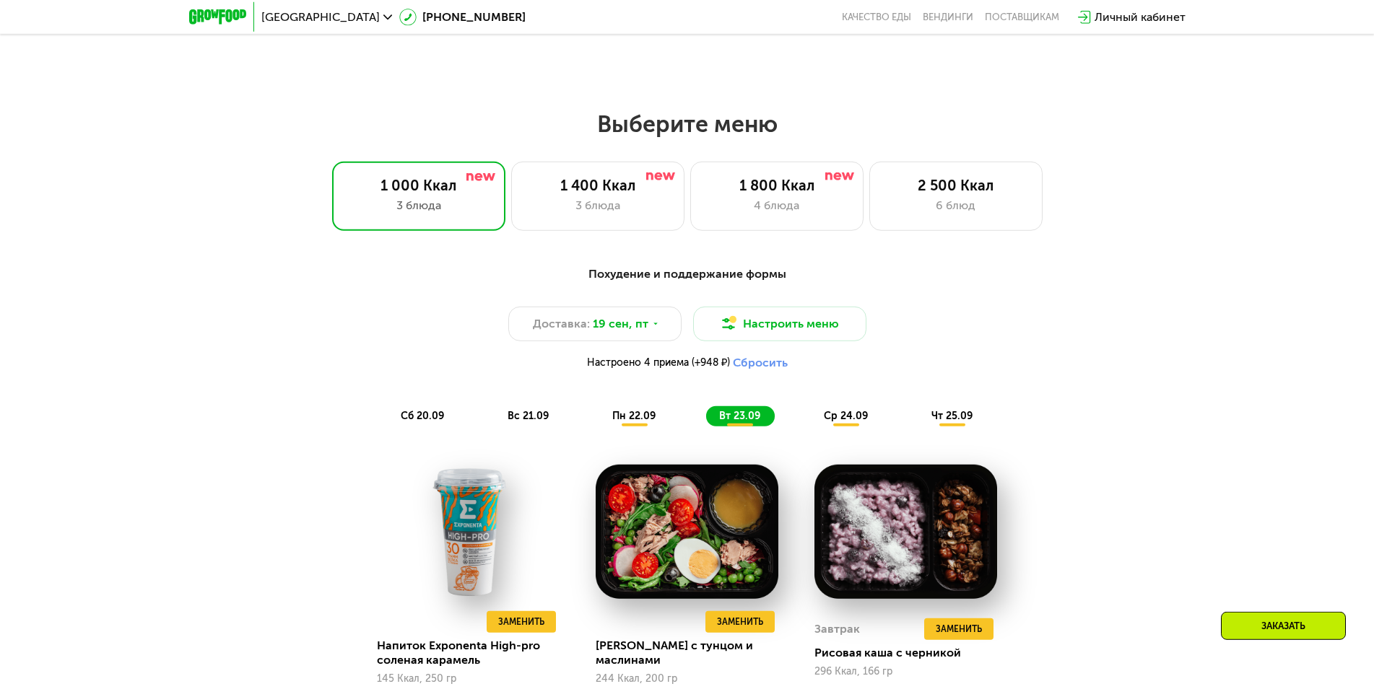
scroll to position [1126, 0]
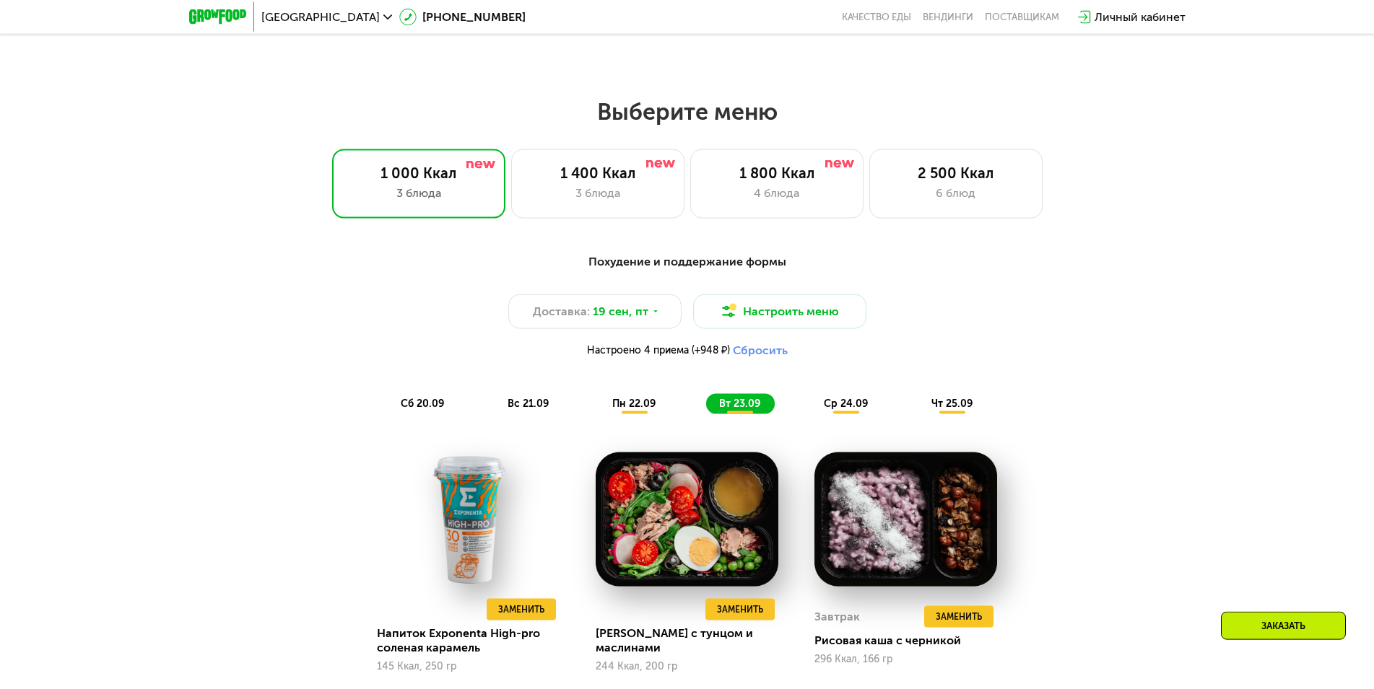
click at [774, 353] on button "Сбросить" at bounding box center [760, 351] width 55 height 14
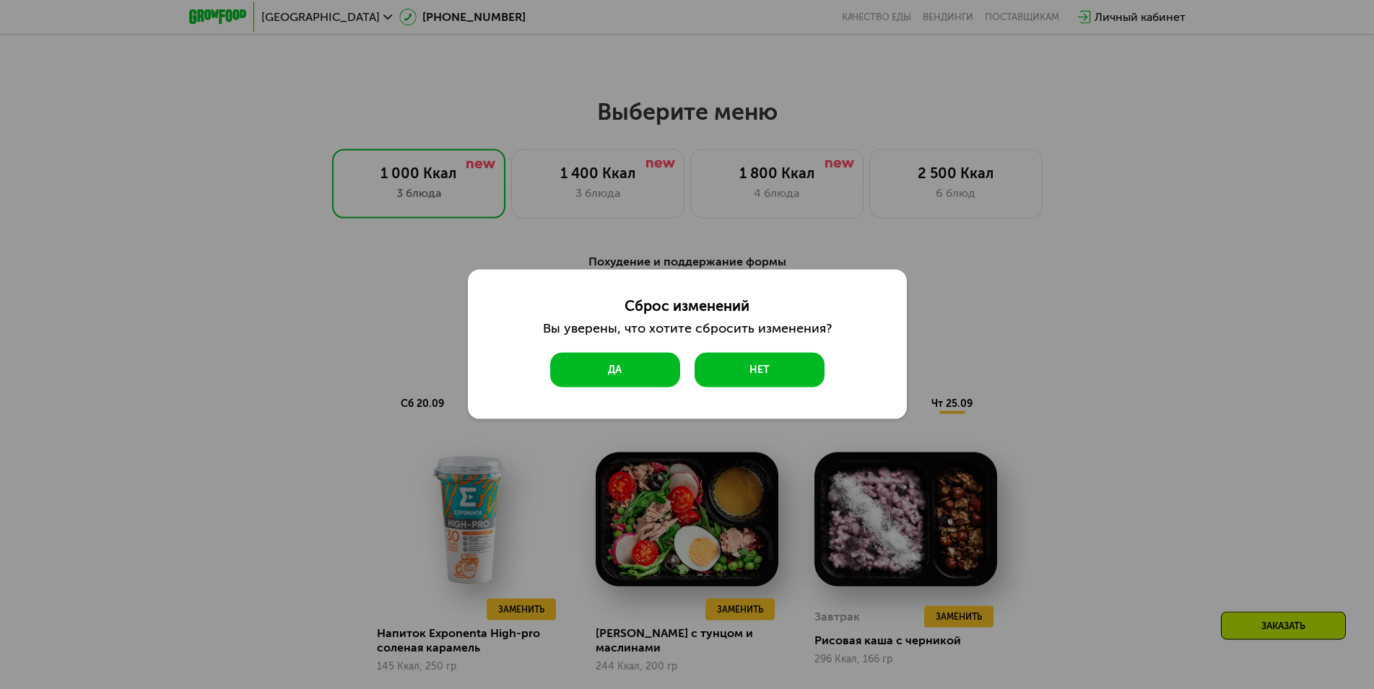
click at [632, 361] on button "Да" at bounding box center [615, 370] width 130 height 35
